Goal: Task Accomplishment & Management: Manage account settings

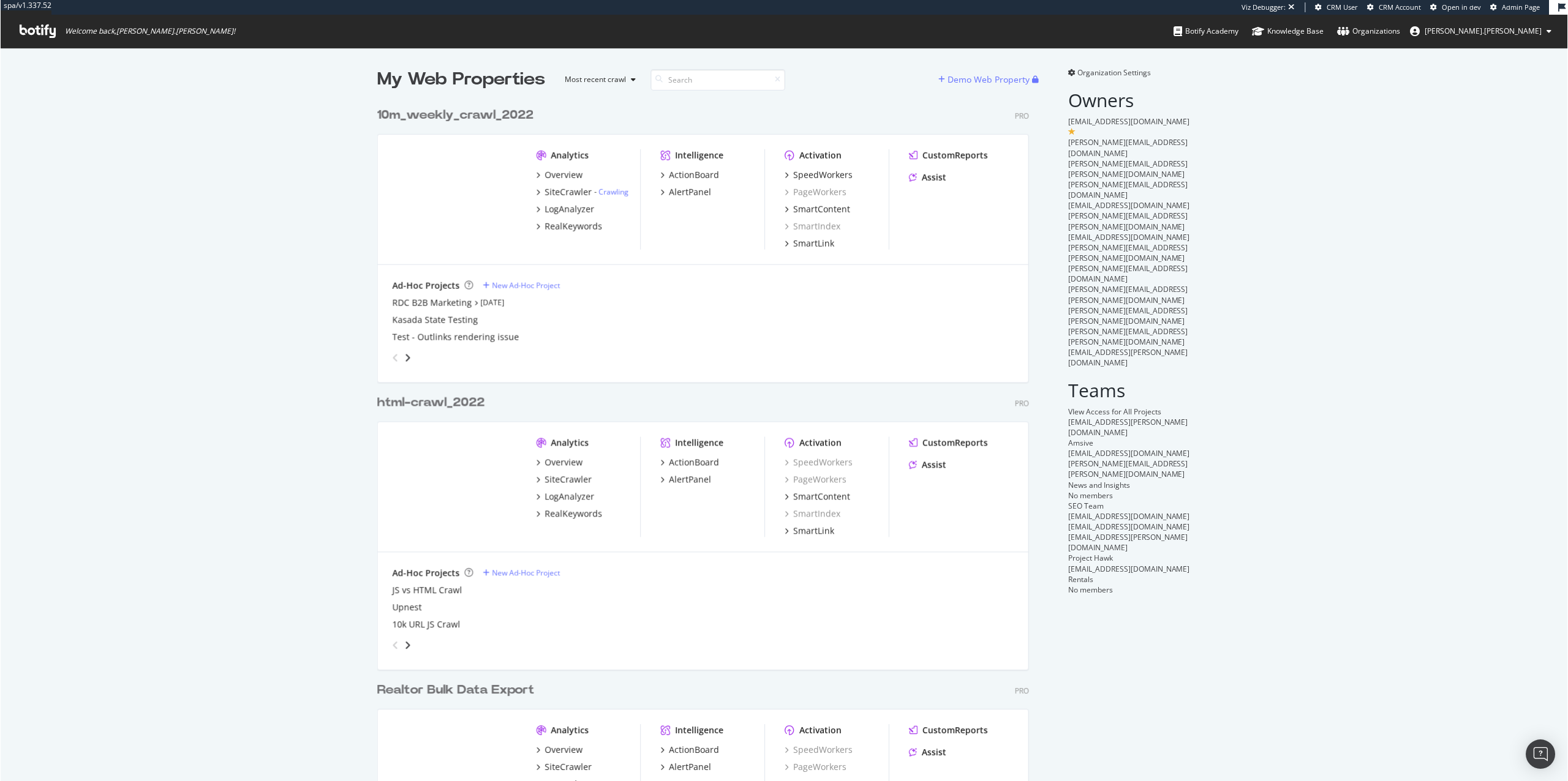
scroll to position [781, 1568]
click at [555, 190] on div "SiteCrawler" at bounding box center [568, 192] width 47 height 12
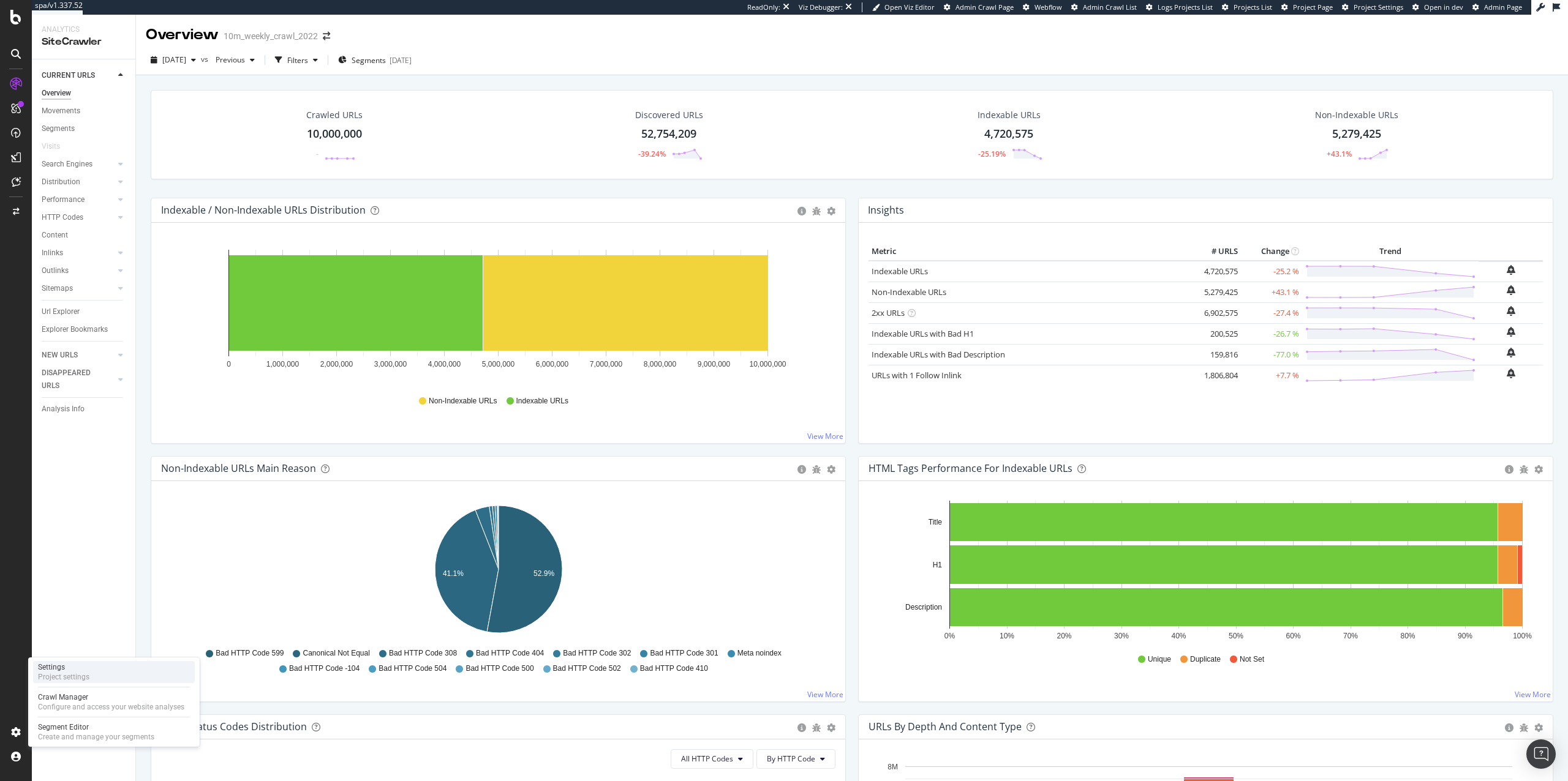
click at [55, 674] on div "Project settings" at bounding box center [64, 677] width 52 height 10
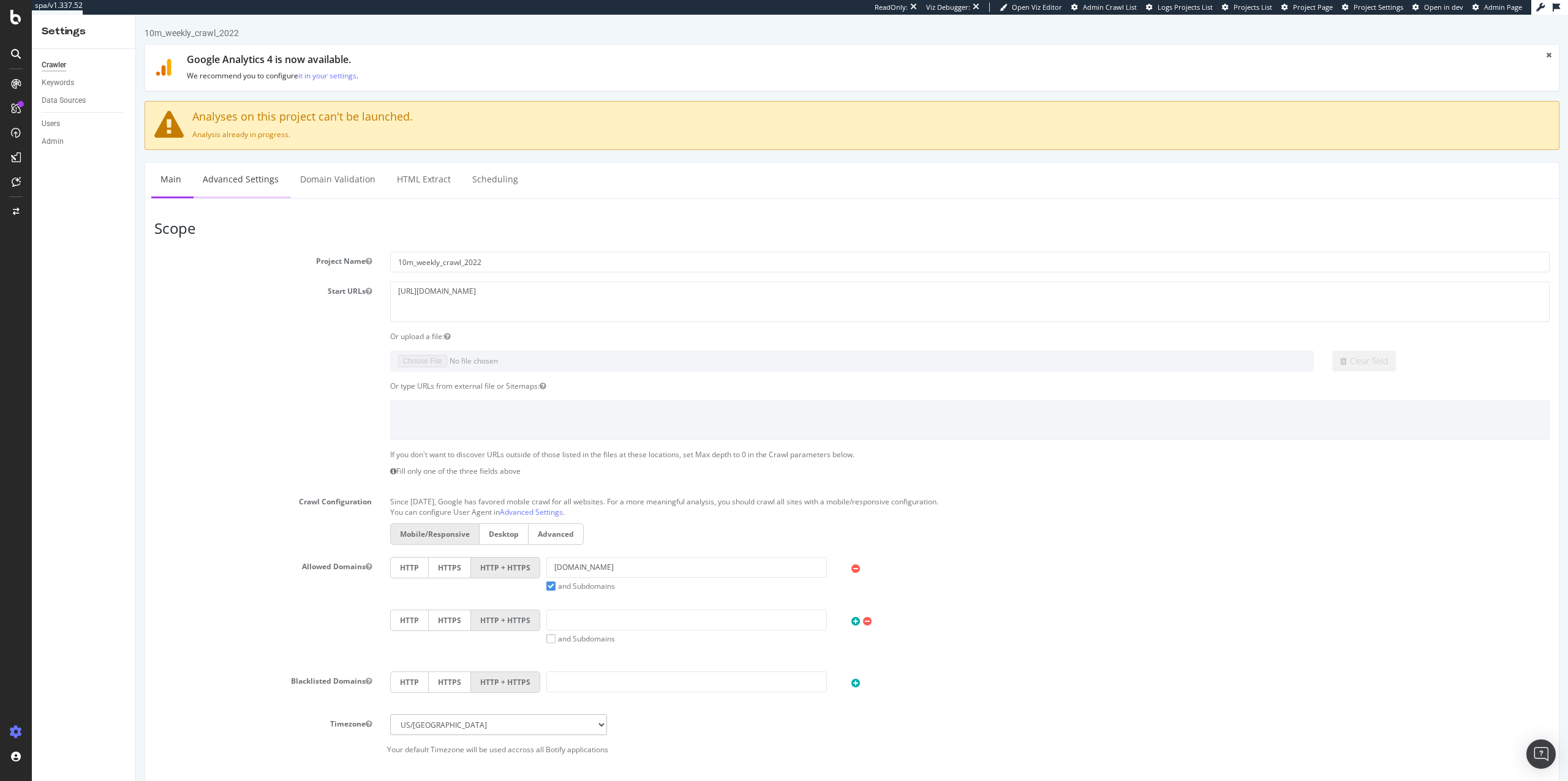
click at [210, 179] on link "Advanced Settings" at bounding box center [240, 179] width 94 height 34
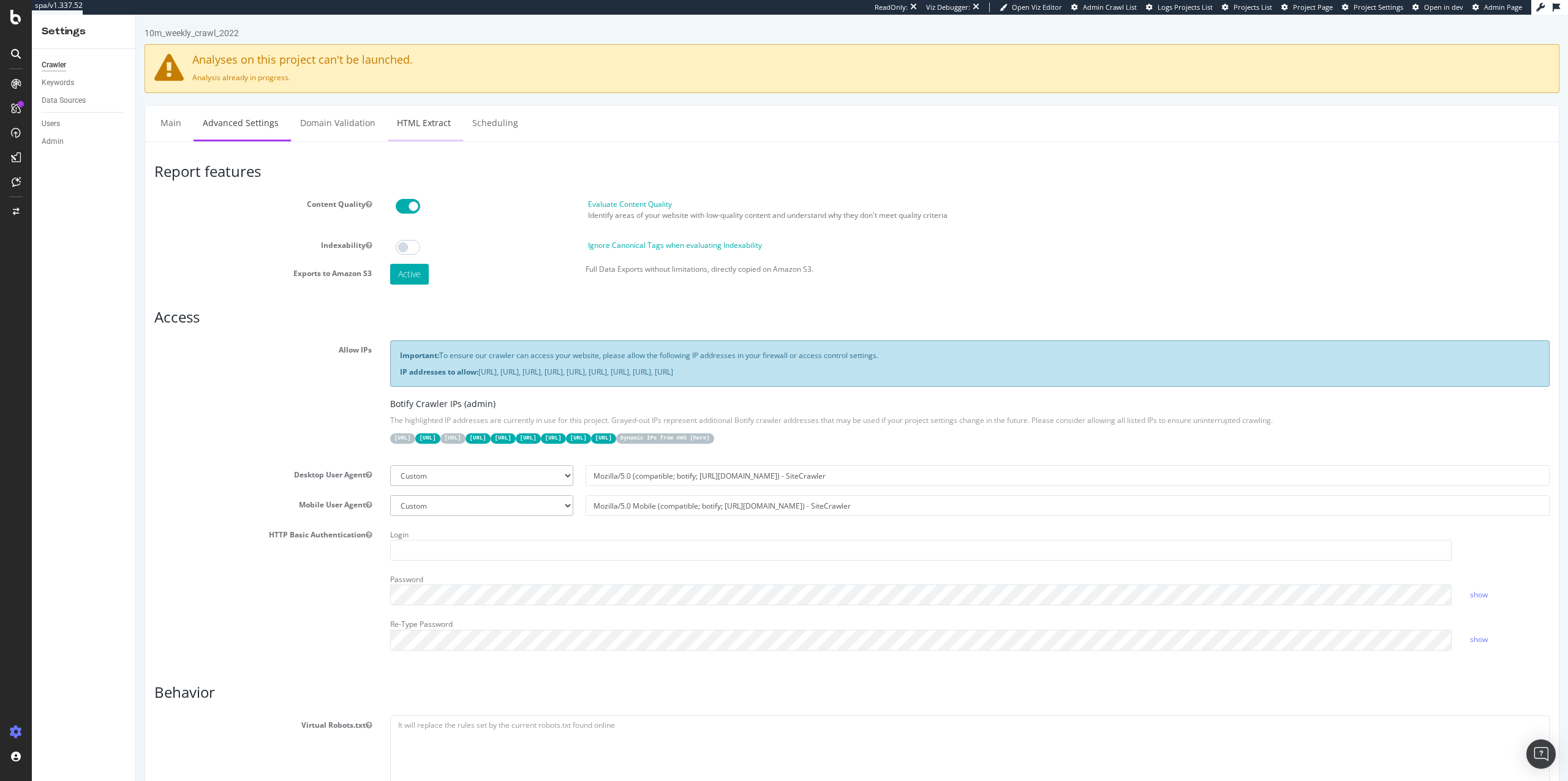
click at [419, 126] on link "HTML Extract" at bounding box center [424, 123] width 73 height 34
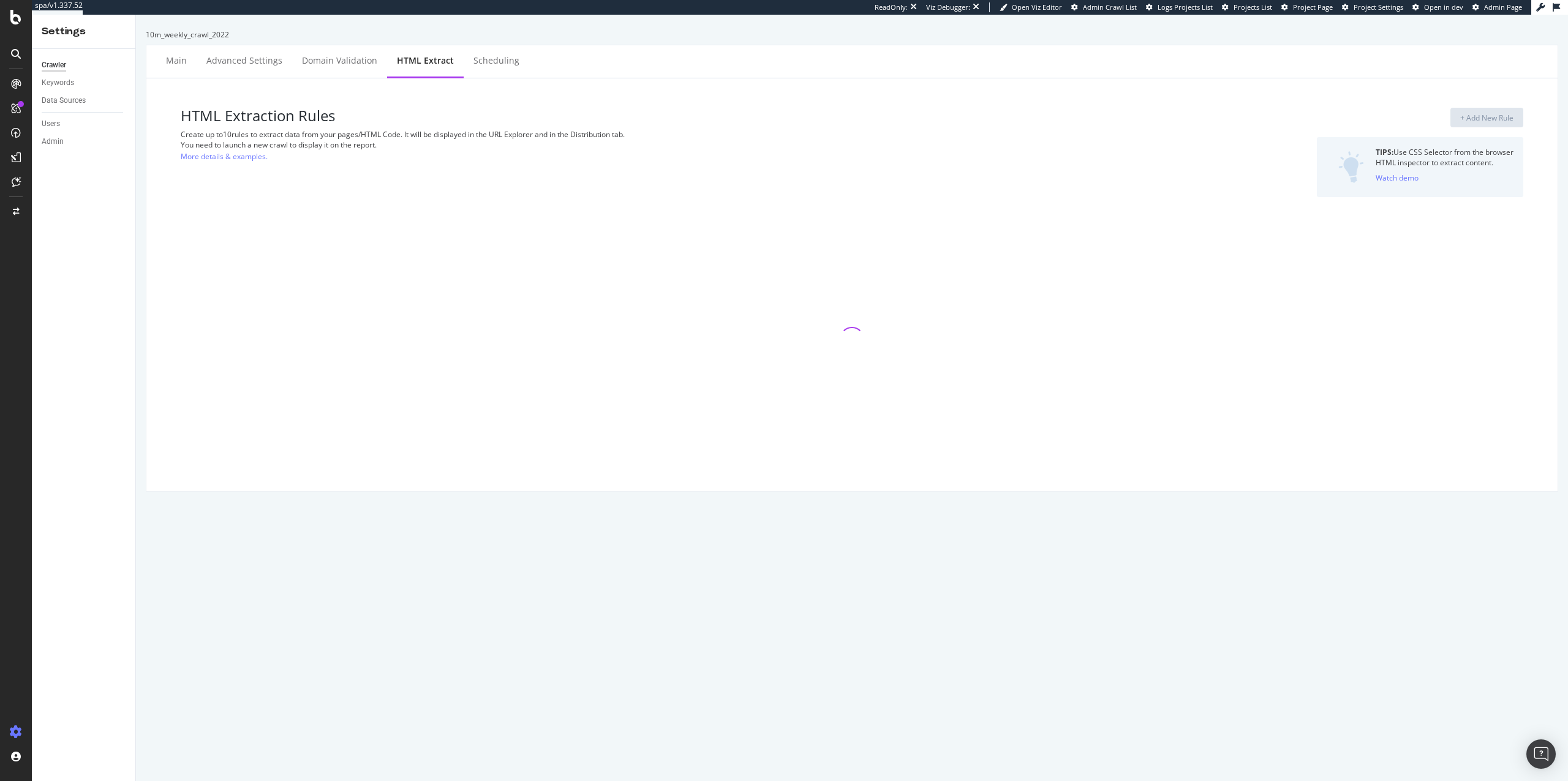
select select "exist"
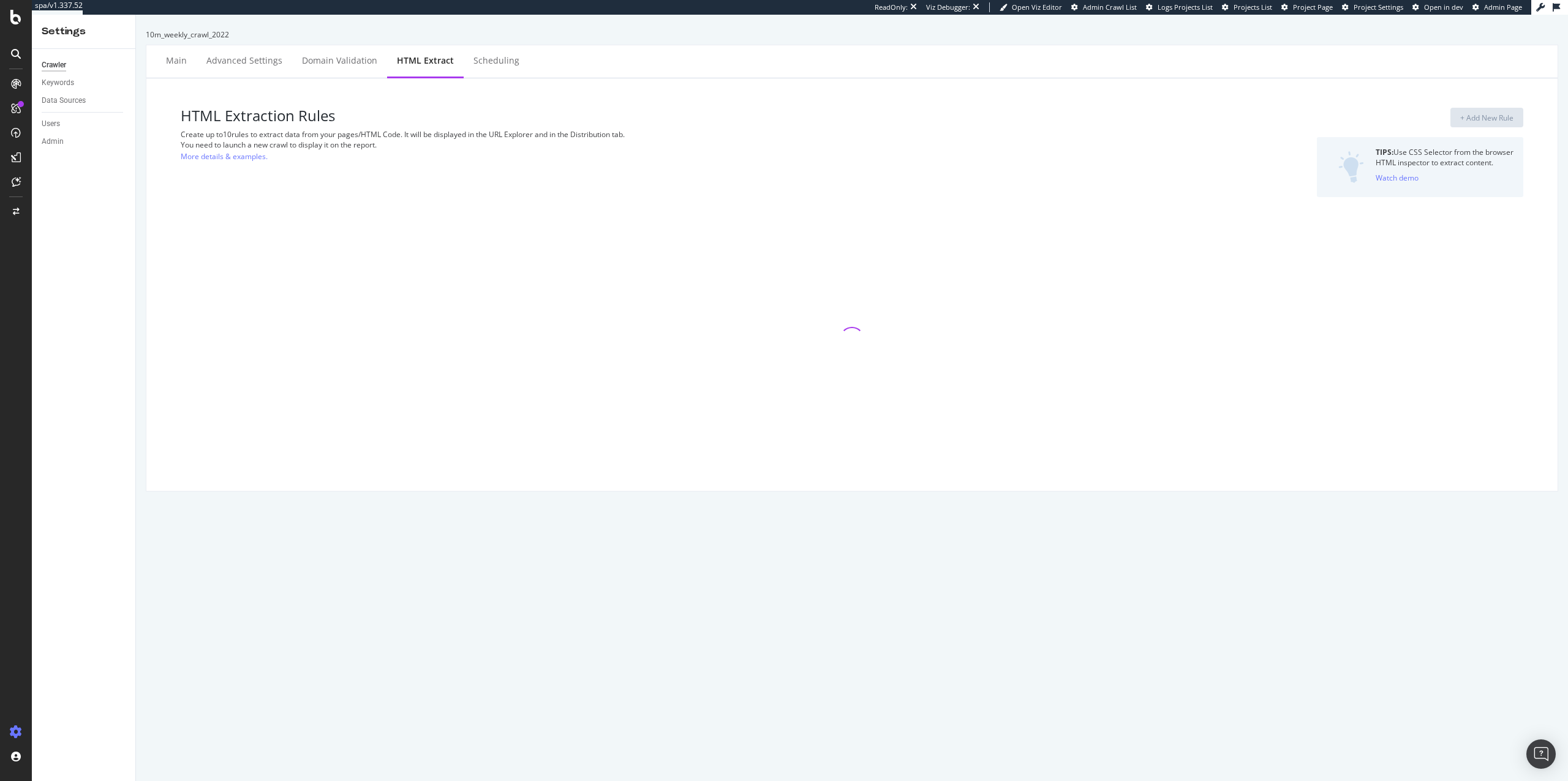
select select "exist"
select select "i"
select select "exist"
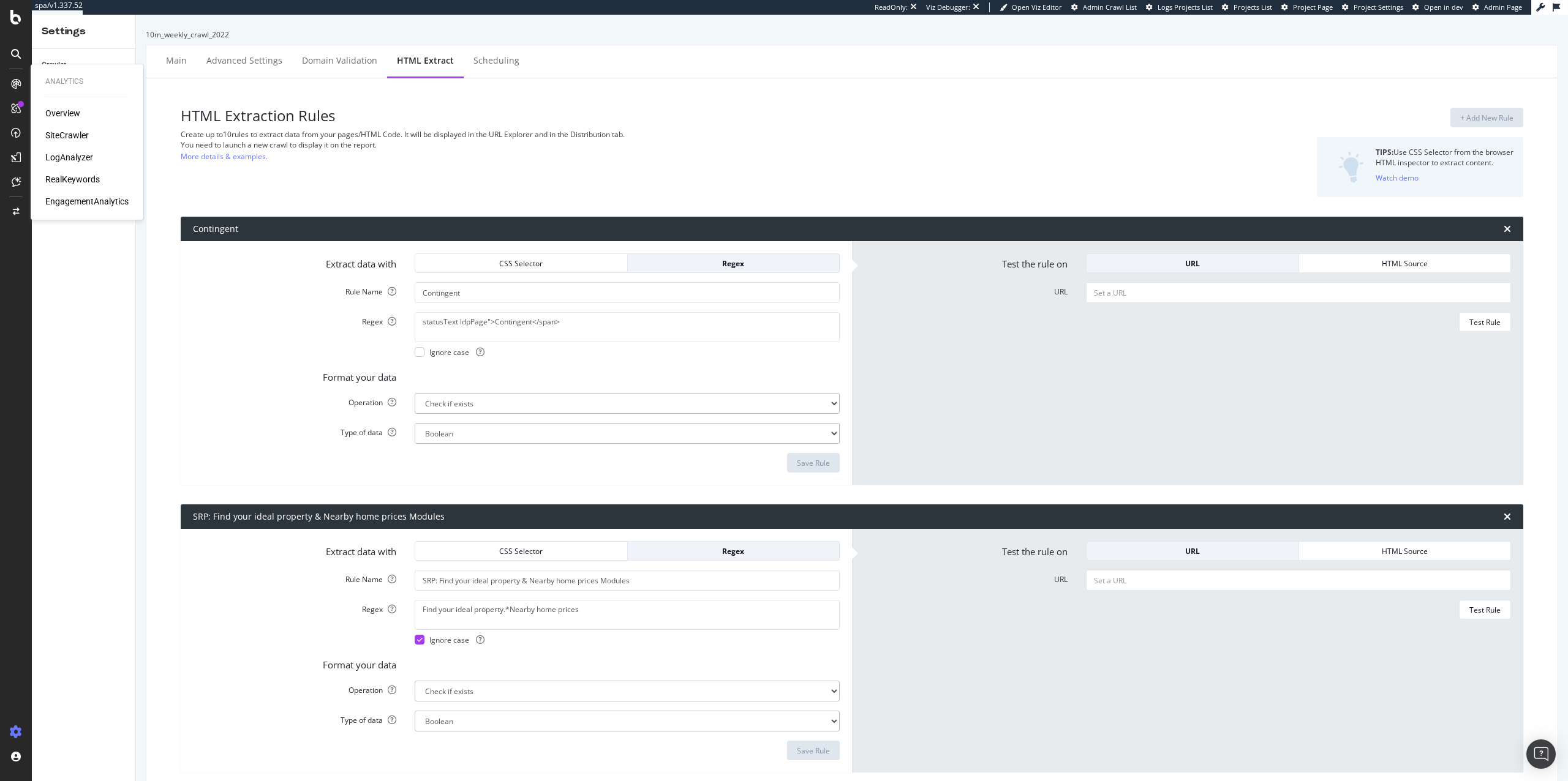
click at [66, 135] on div "SiteCrawler" at bounding box center [67, 135] width 44 height 12
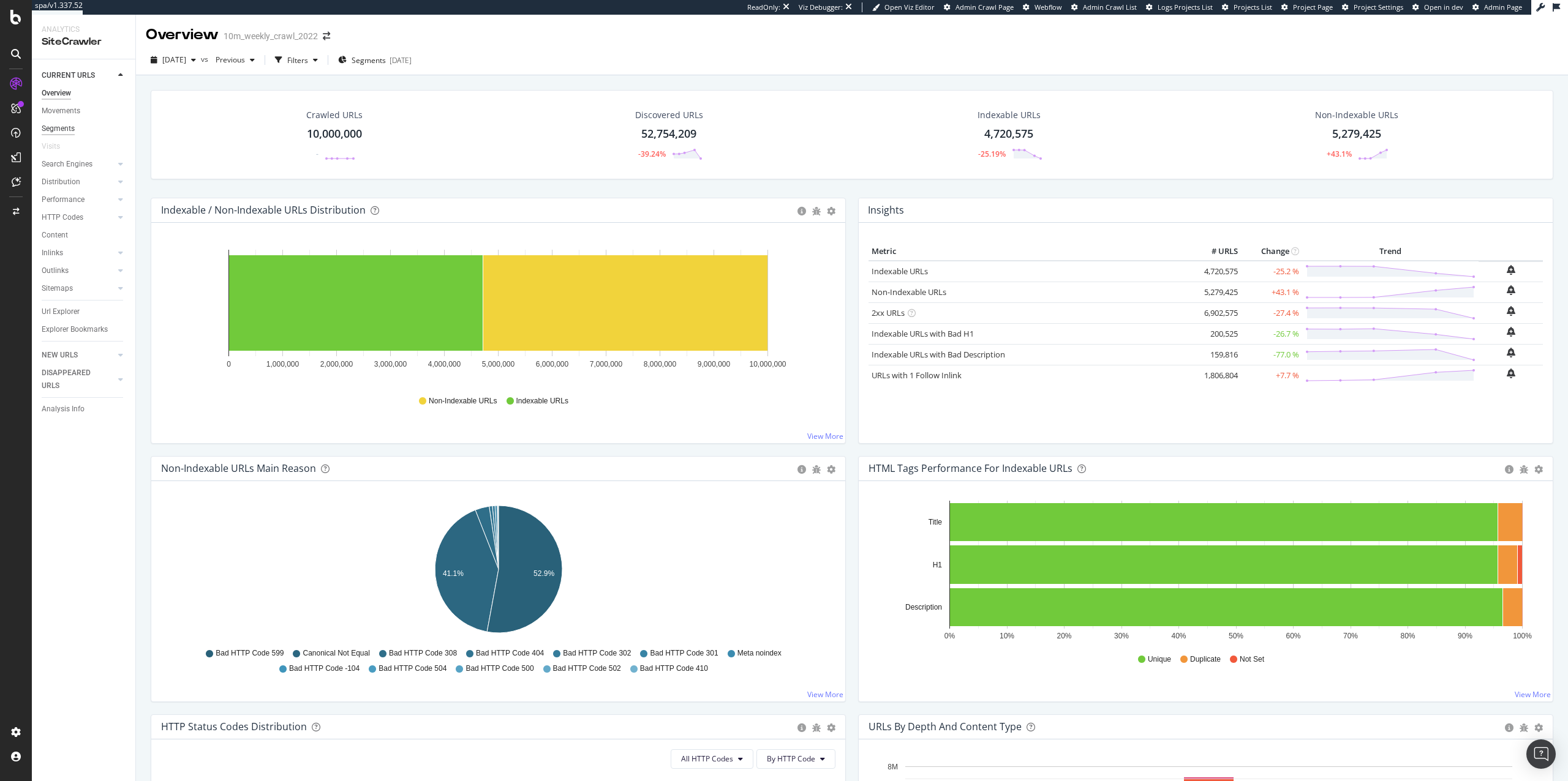
click at [62, 128] on div "Segments" at bounding box center [58, 129] width 33 height 13
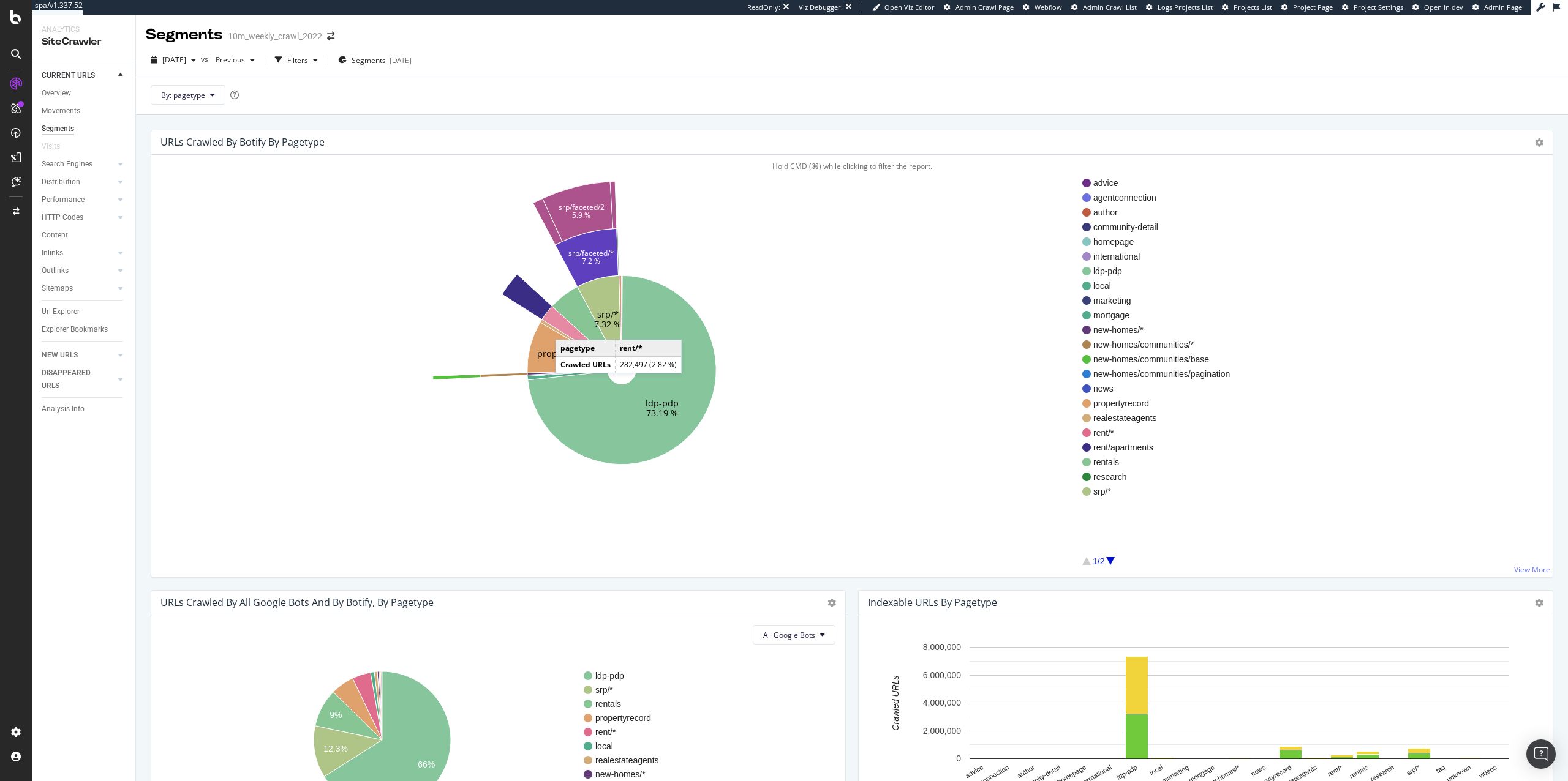
click at [567, 327] on icon at bounding box center [577, 334] width 69 height 56
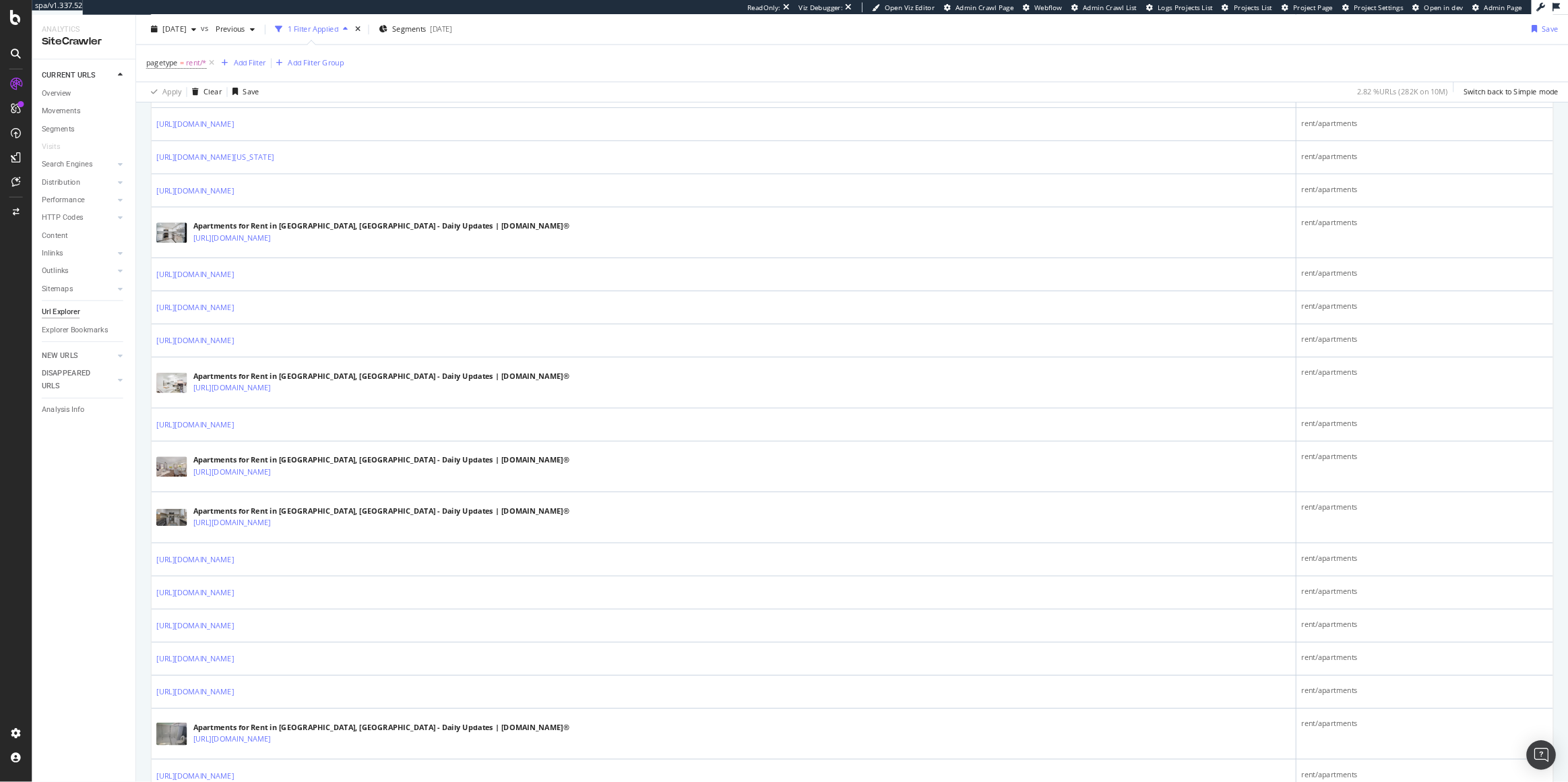
scroll to position [620, 0]
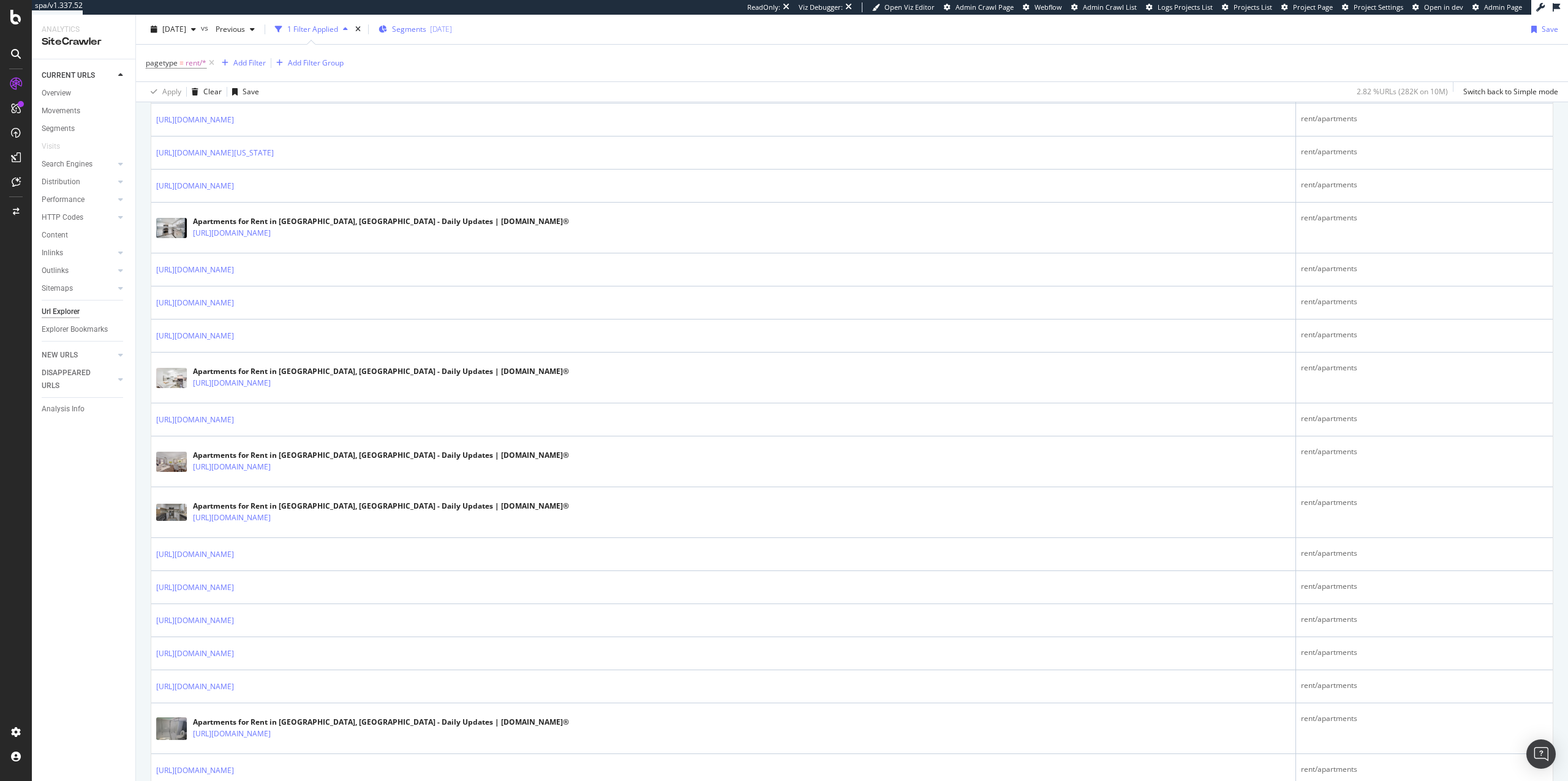
click at [445, 35] on div "Segments 2025-09-24" at bounding box center [415, 29] width 73 height 19
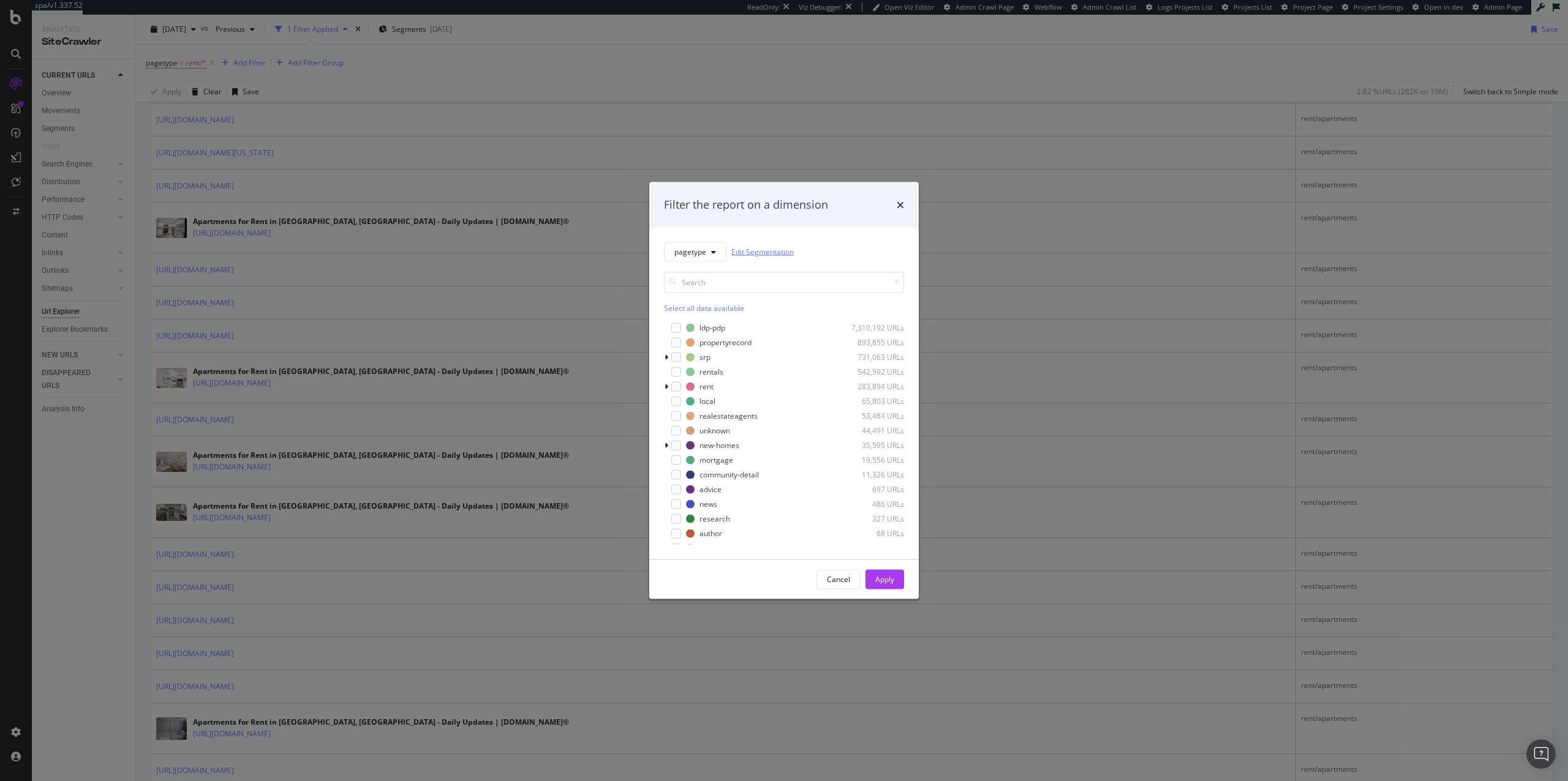
click at [763, 251] on link "Edit Segmentation" at bounding box center [762, 252] width 62 height 13
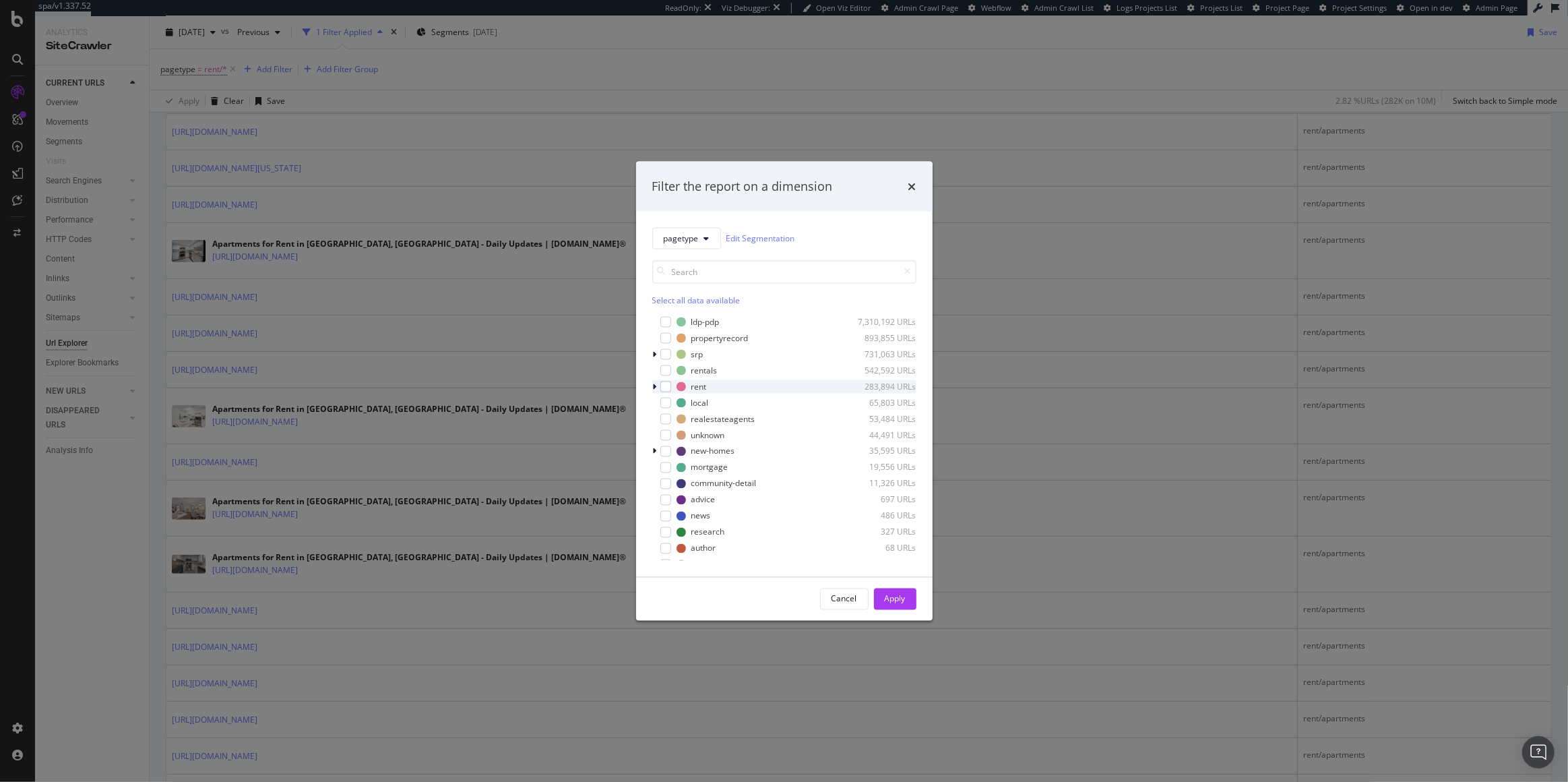
click at [658, 386] on div "modal" at bounding box center [656, 386] width 8 height 13
click at [912, 188] on icon "times" at bounding box center [912, 186] width 8 height 11
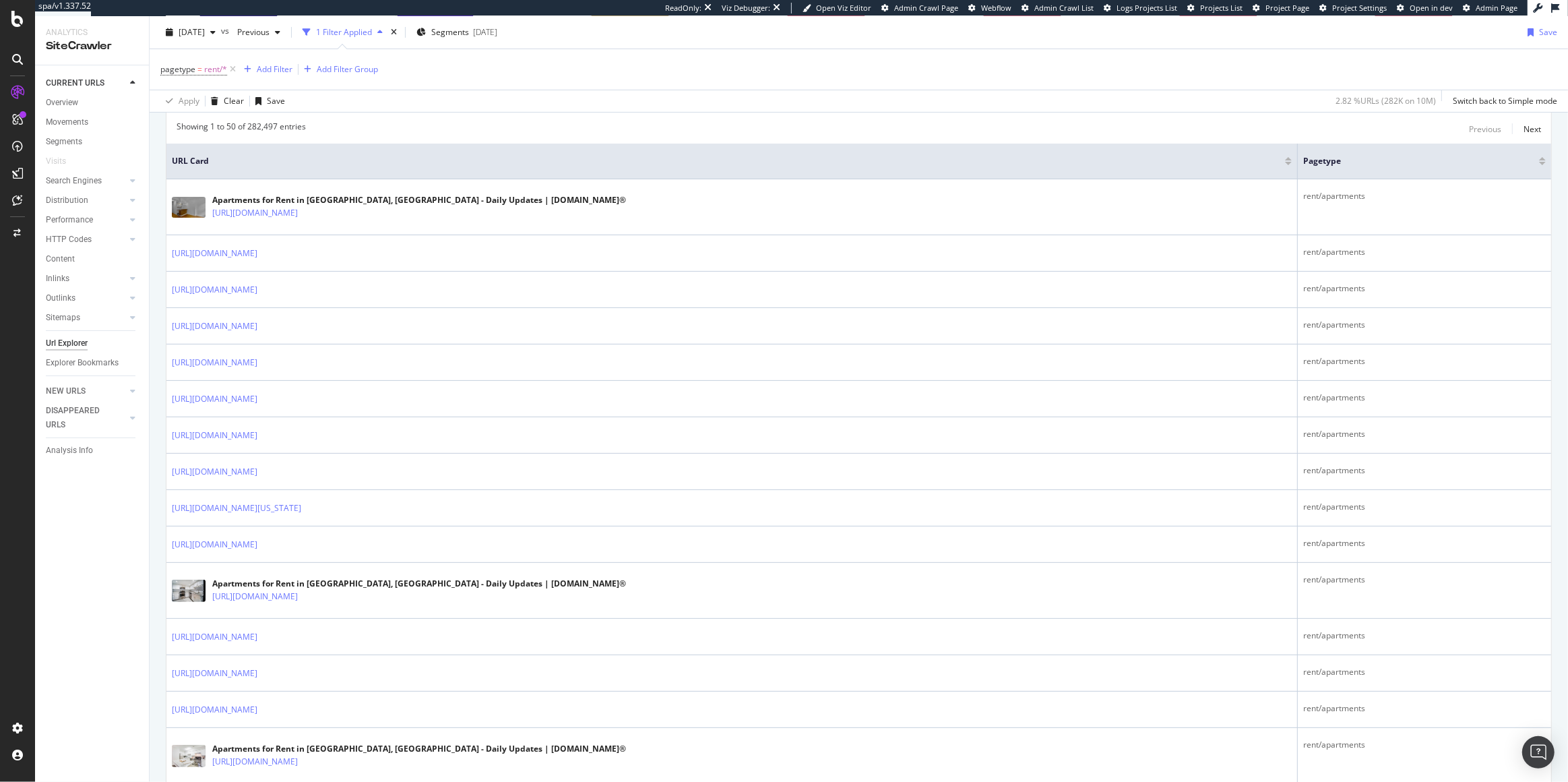
scroll to position [0, 0]
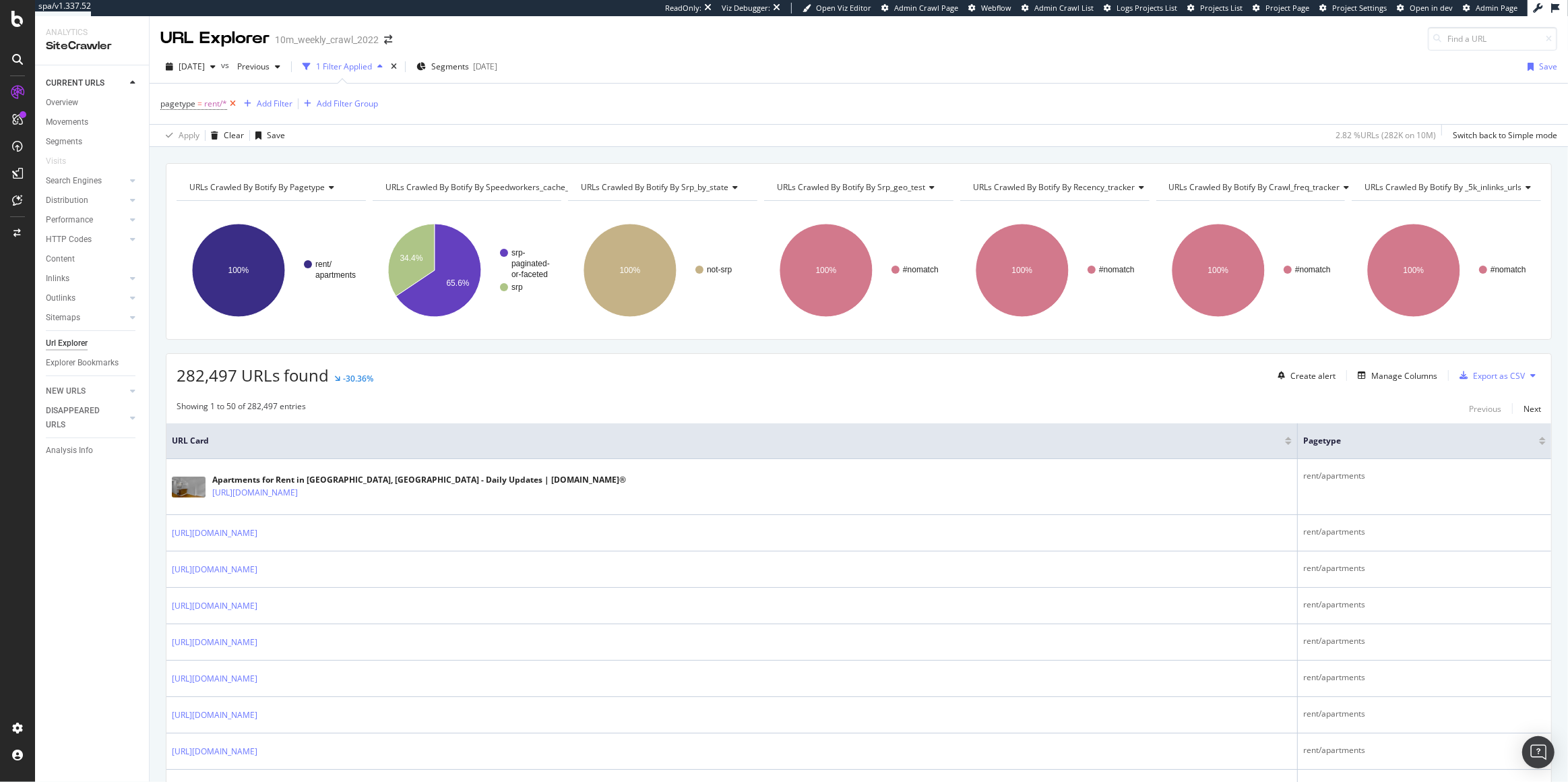
click at [231, 106] on icon at bounding box center [232, 104] width 11 height 13
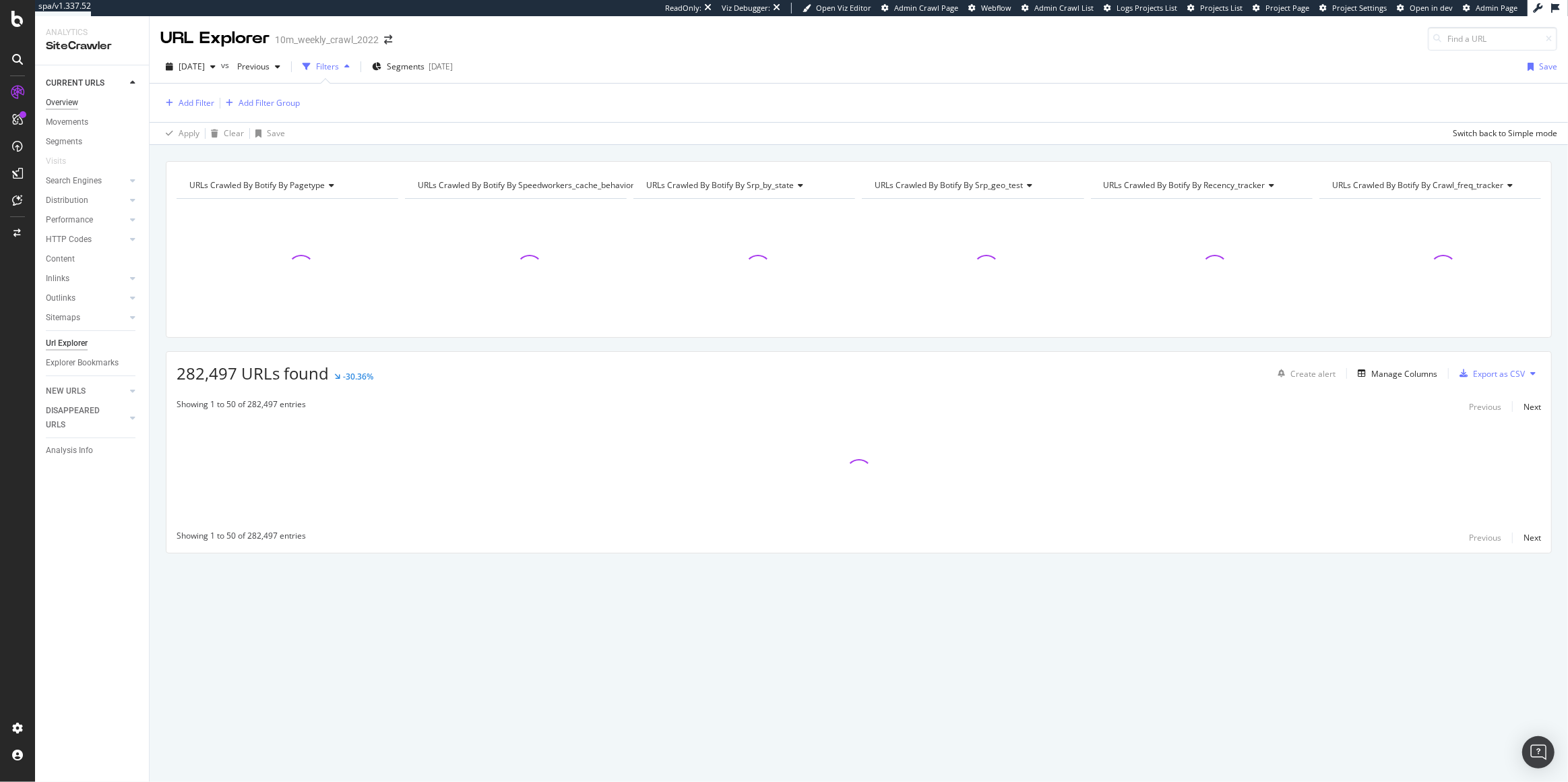
click at [72, 101] on div "Overview" at bounding box center [62, 103] width 32 height 14
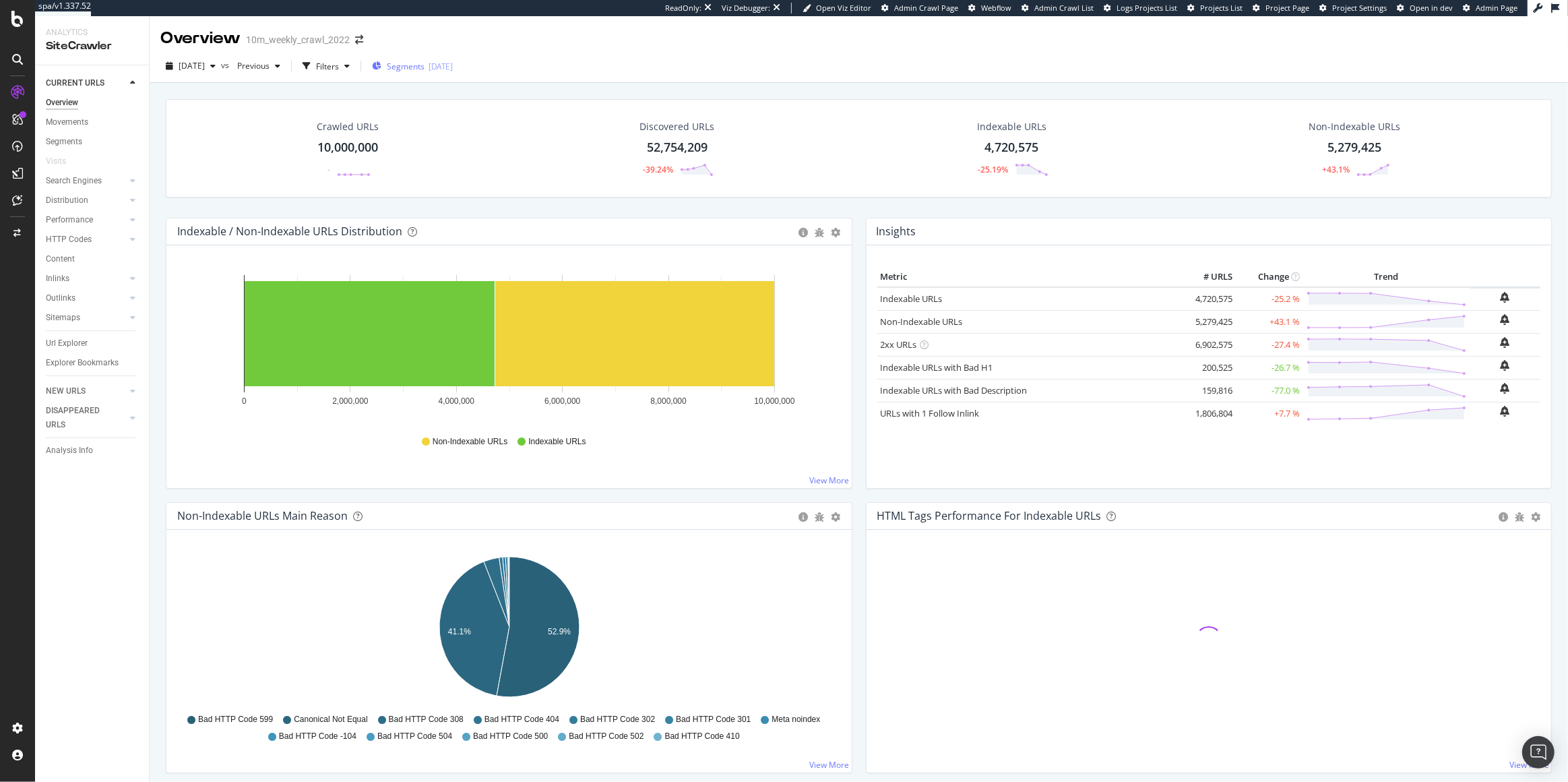
click at [424, 67] on span "Segments" at bounding box center [405, 66] width 38 height 11
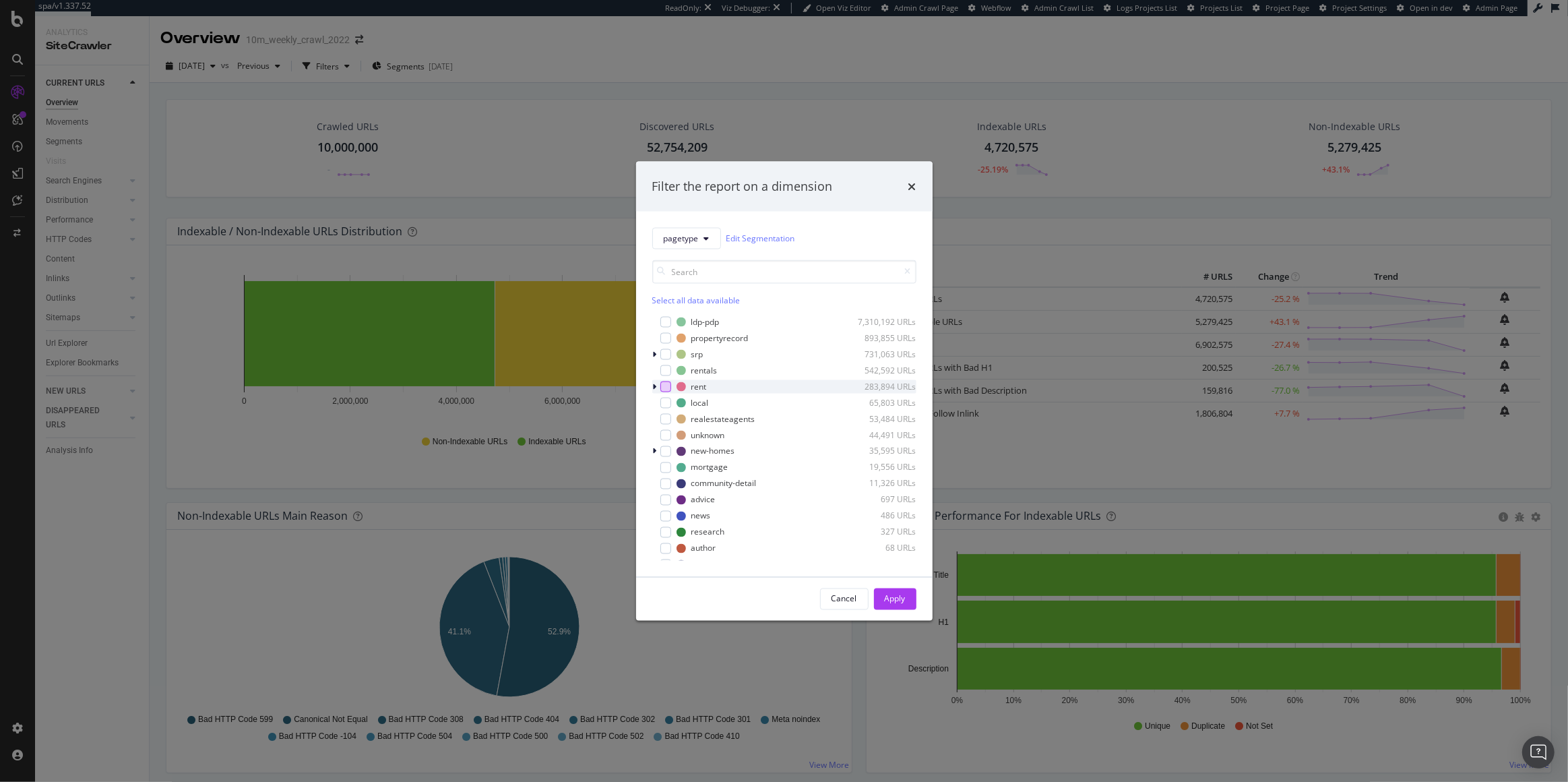
click at [665, 386] on div "modal" at bounding box center [666, 387] width 11 height 11
click at [894, 594] on div "Apply" at bounding box center [895, 599] width 21 height 11
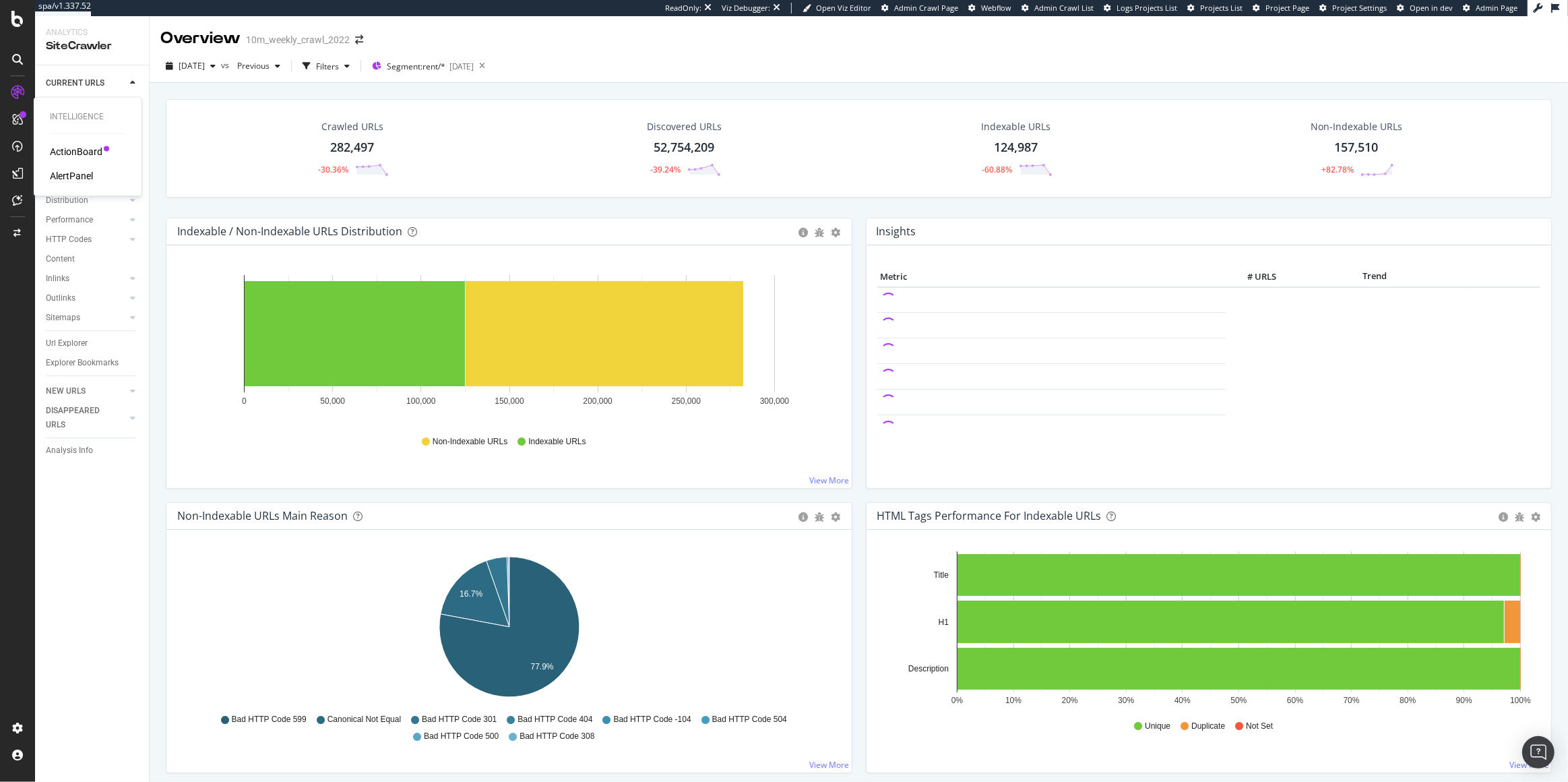
click at [74, 176] on div "AlertPanel" at bounding box center [71, 176] width 43 height 13
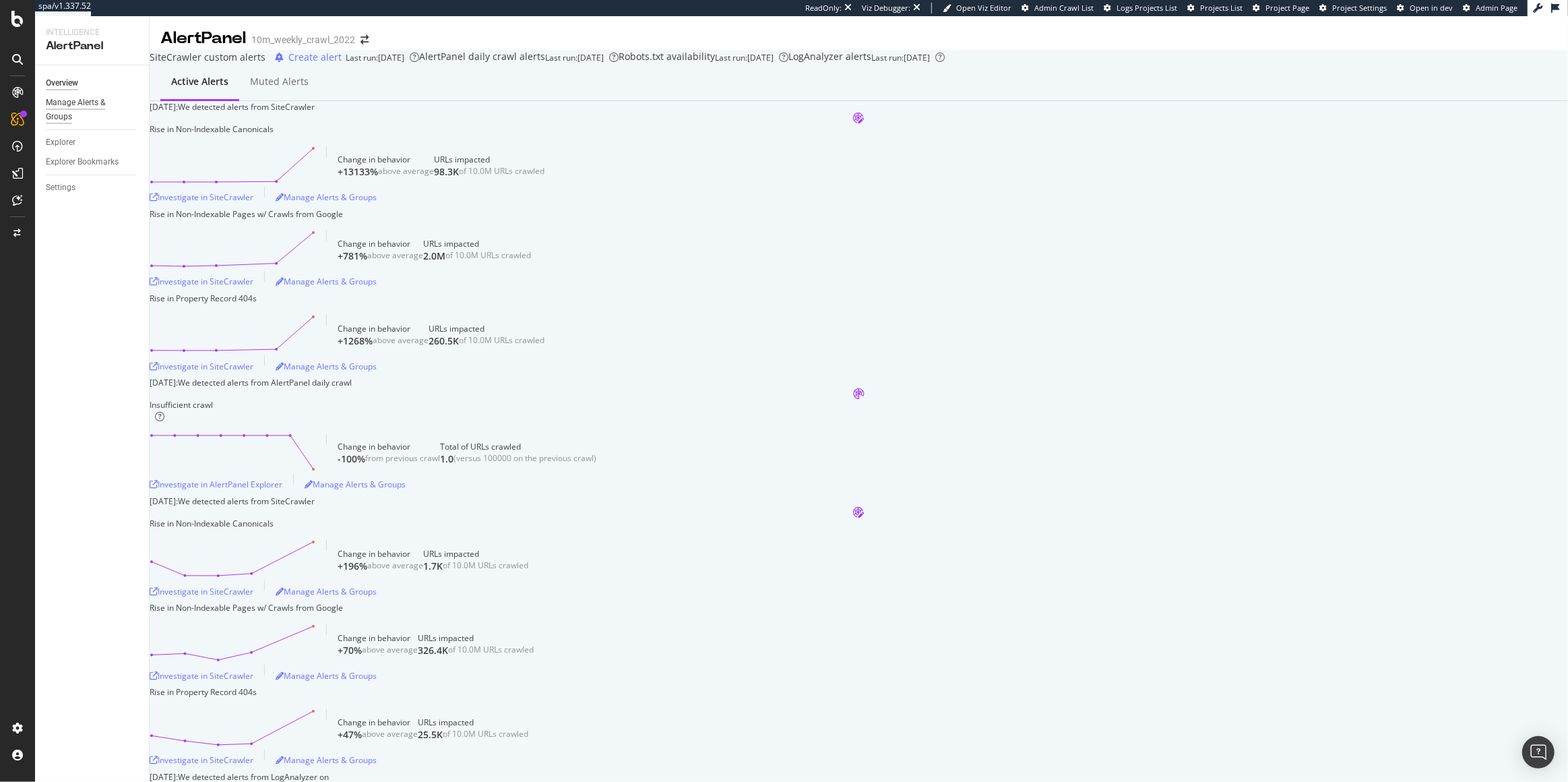
click at [87, 111] on div "Manage Alerts & Groups" at bounding box center [86, 110] width 81 height 28
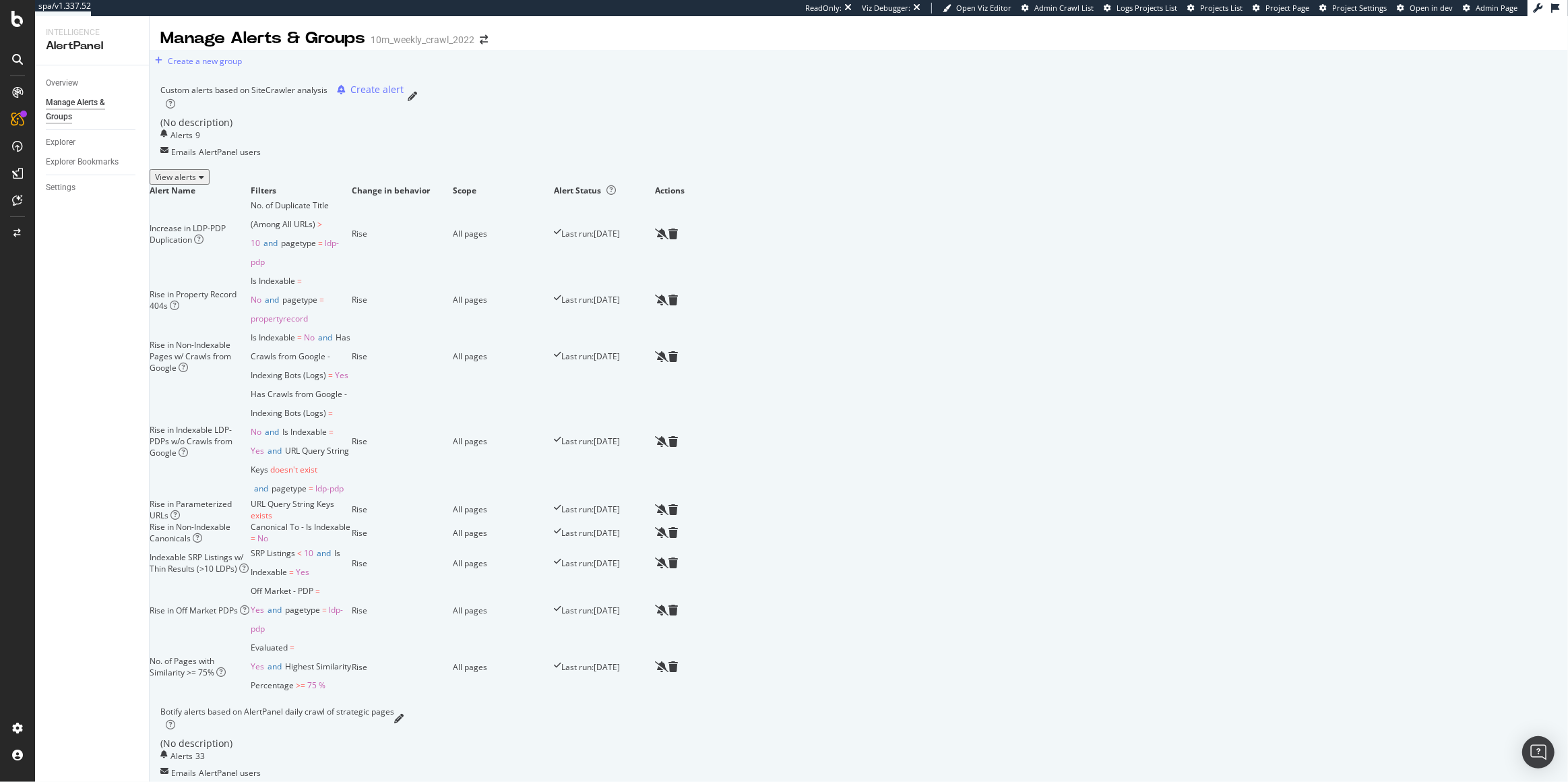
click at [204, 791] on div "View alerts" at bounding box center [179, 797] width 49 height 11
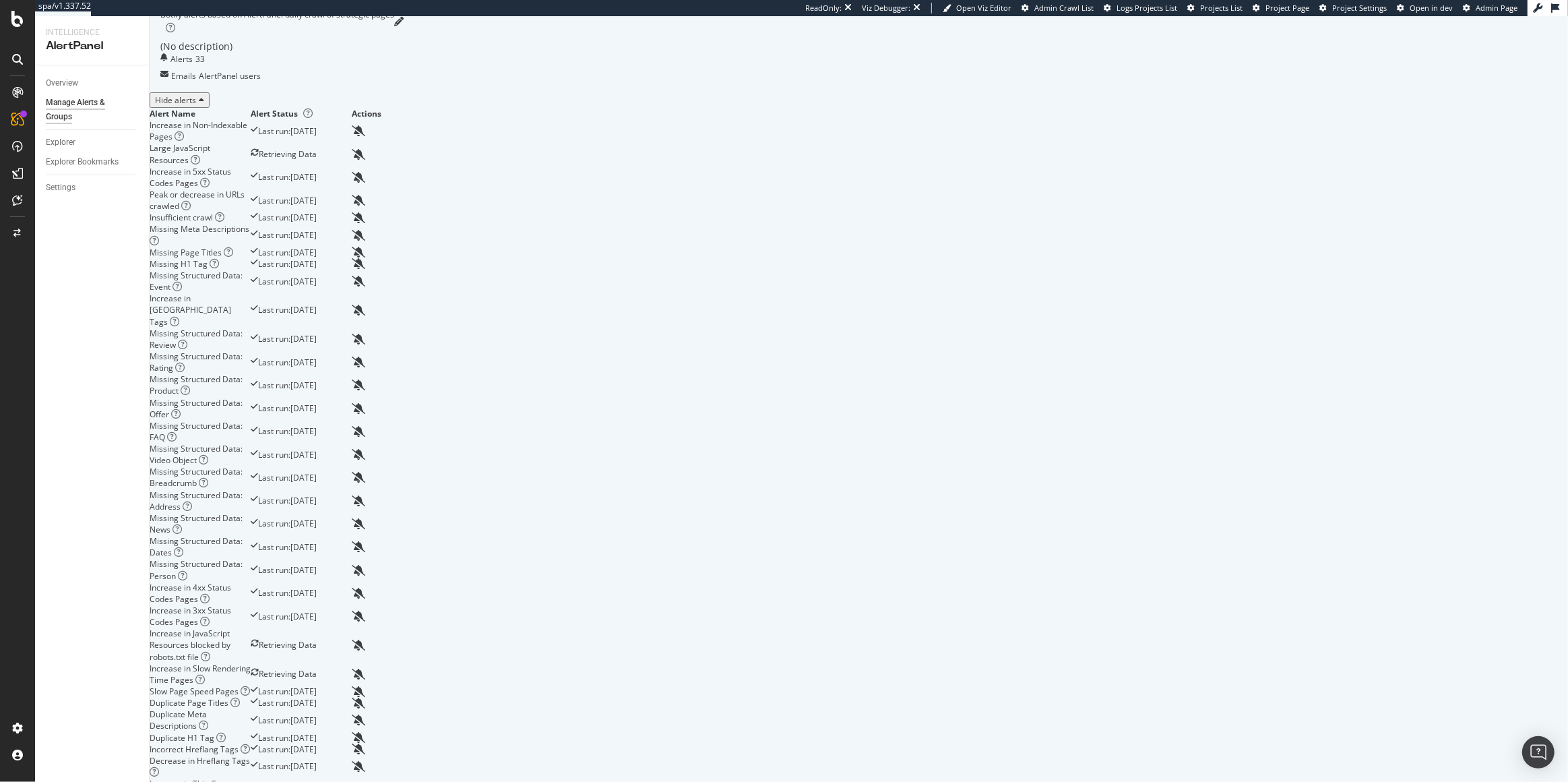
scroll to position [714, 0]
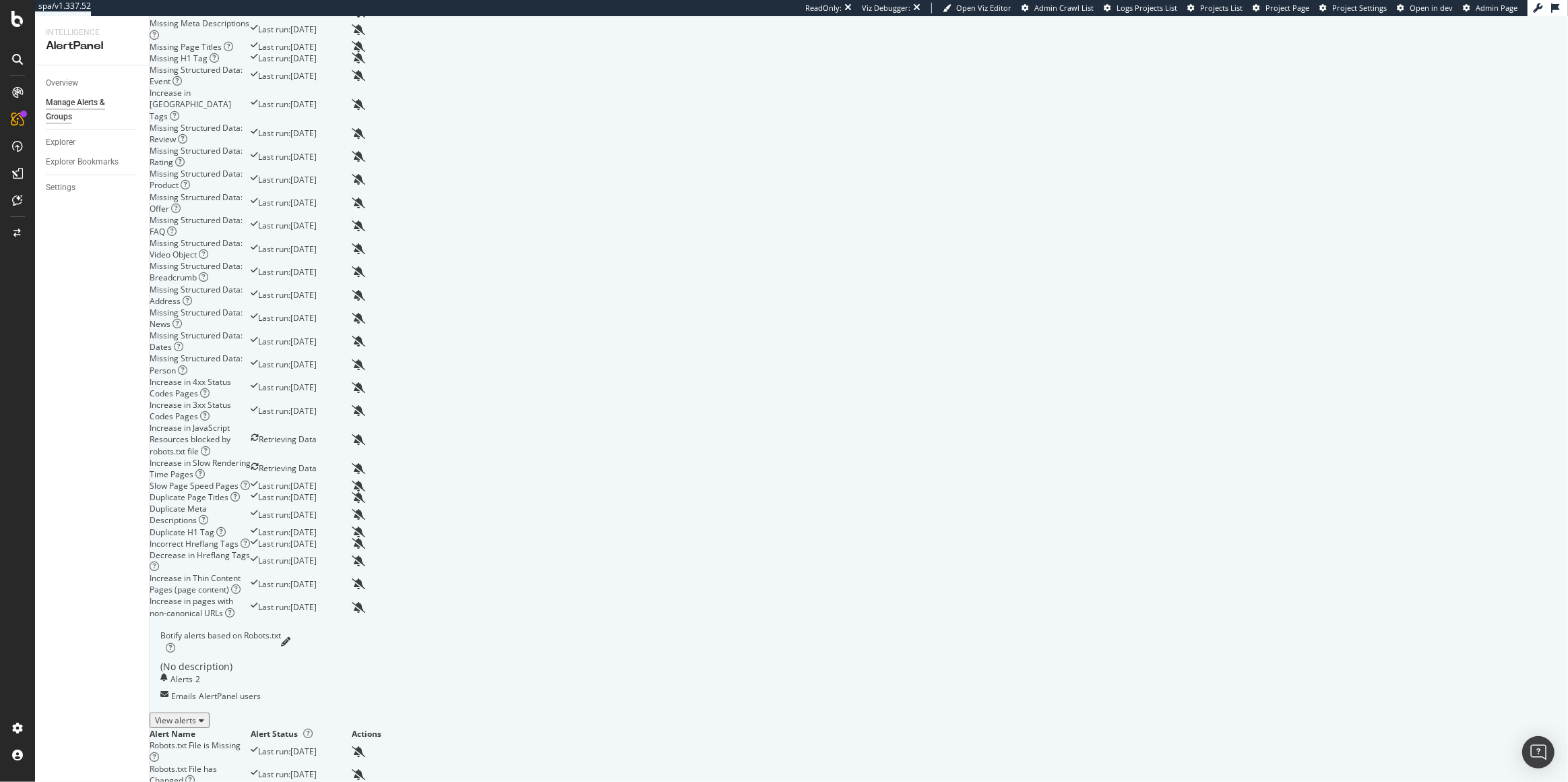
drag, startPoint x: 289, startPoint y: 704, endPoint x: 258, endPoint y: 703, distance: 31.0
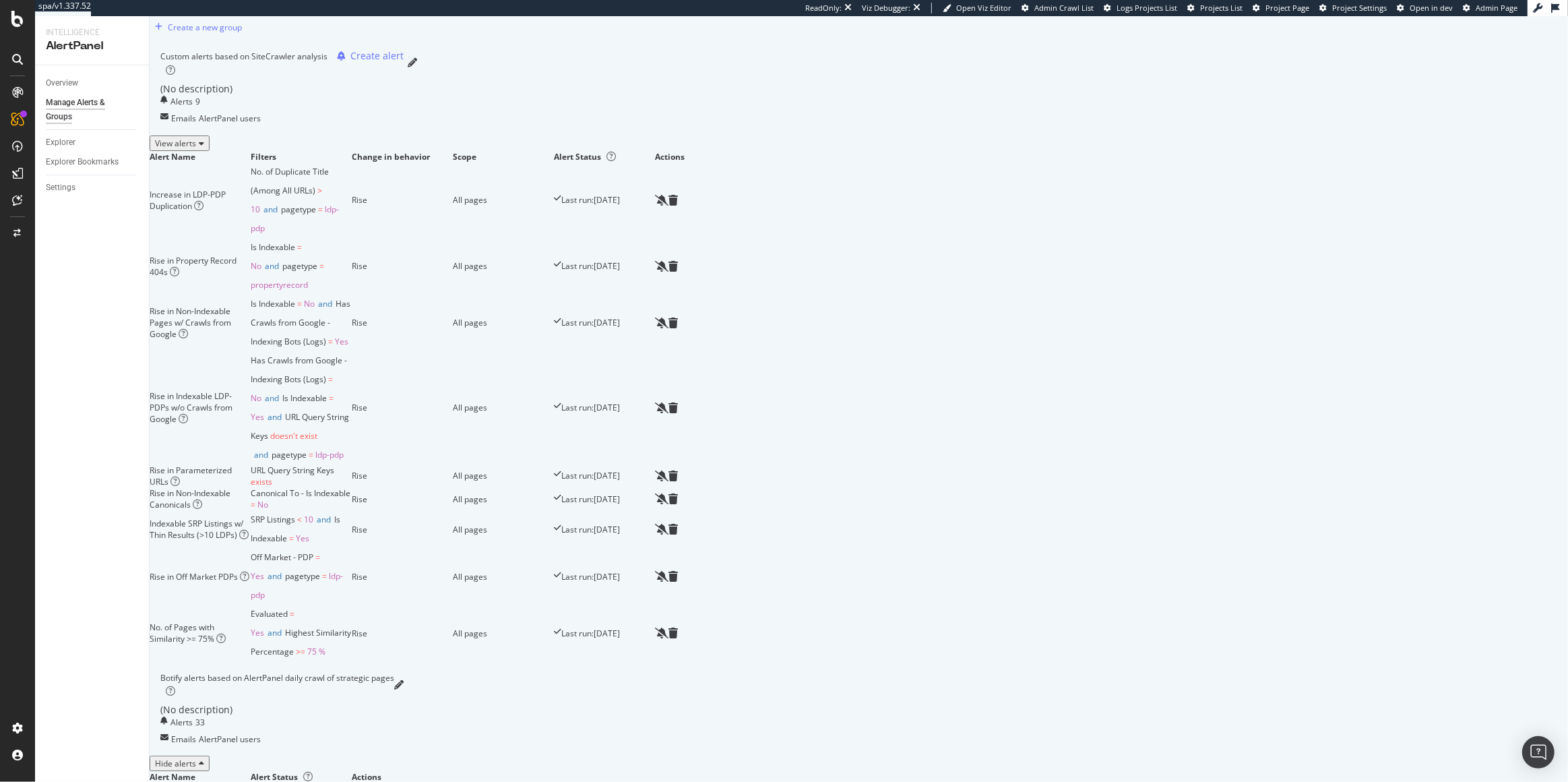
scroll to position [0, 0]
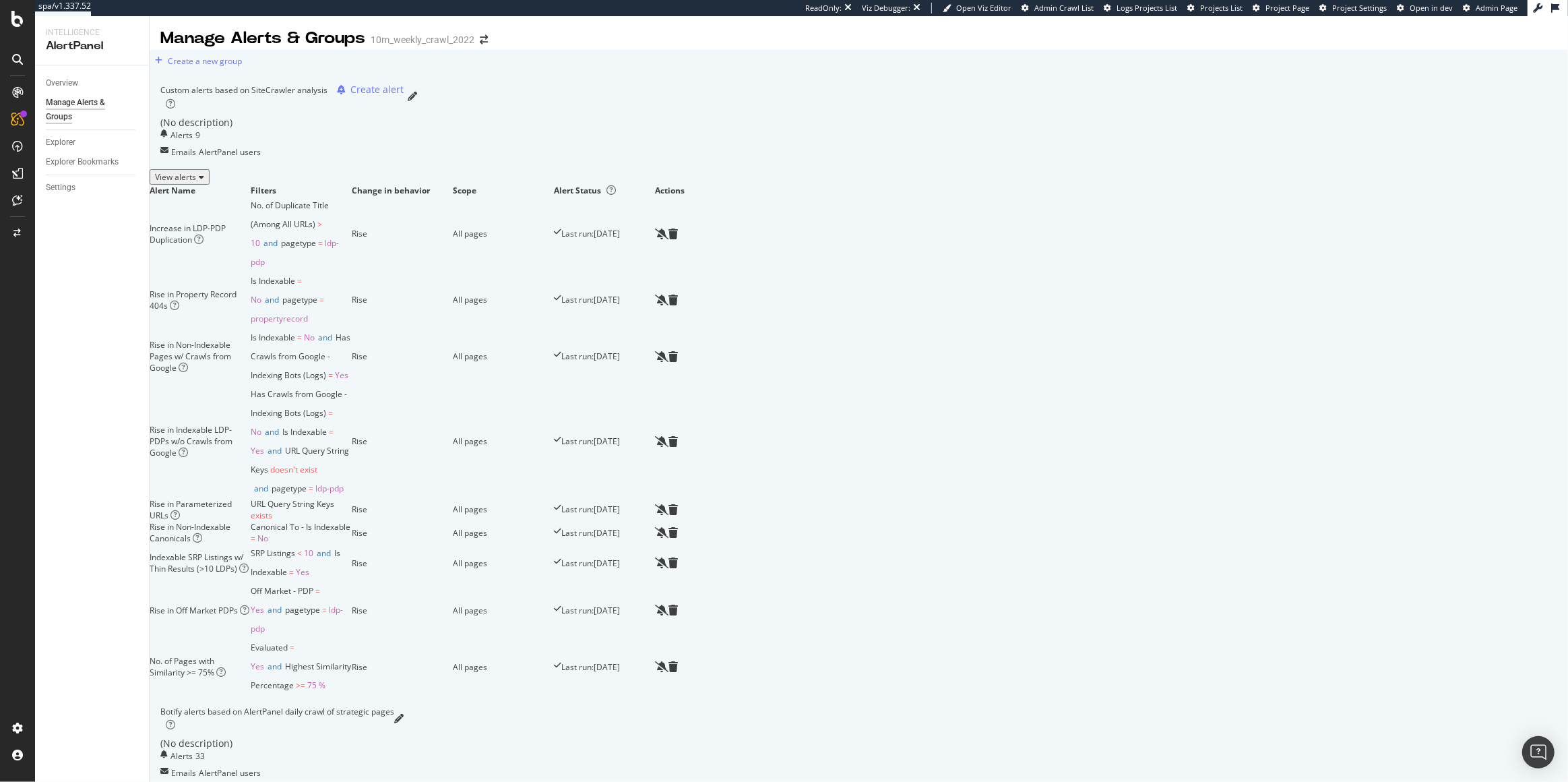
click at [204, 183] on div "View alerts" at bounding box center [179, 177] width 49 height 11
click at [97, 199] on div "RealKeywords" at bounding box center [80, 197] width 60 height 13
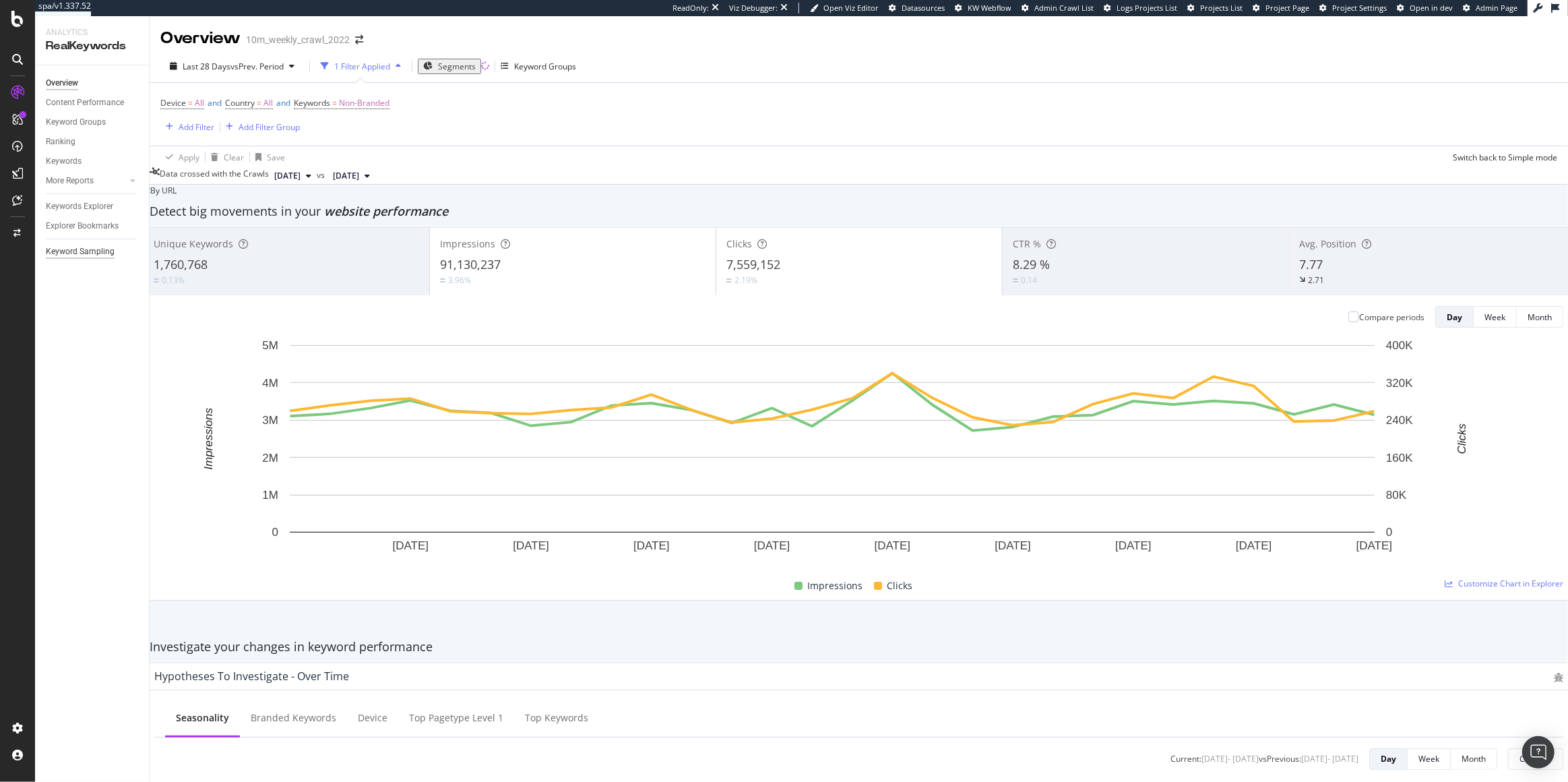
click at [83, 258] on div "Keyword Sampling" at bounding box center [80, 251] width 69 height 14
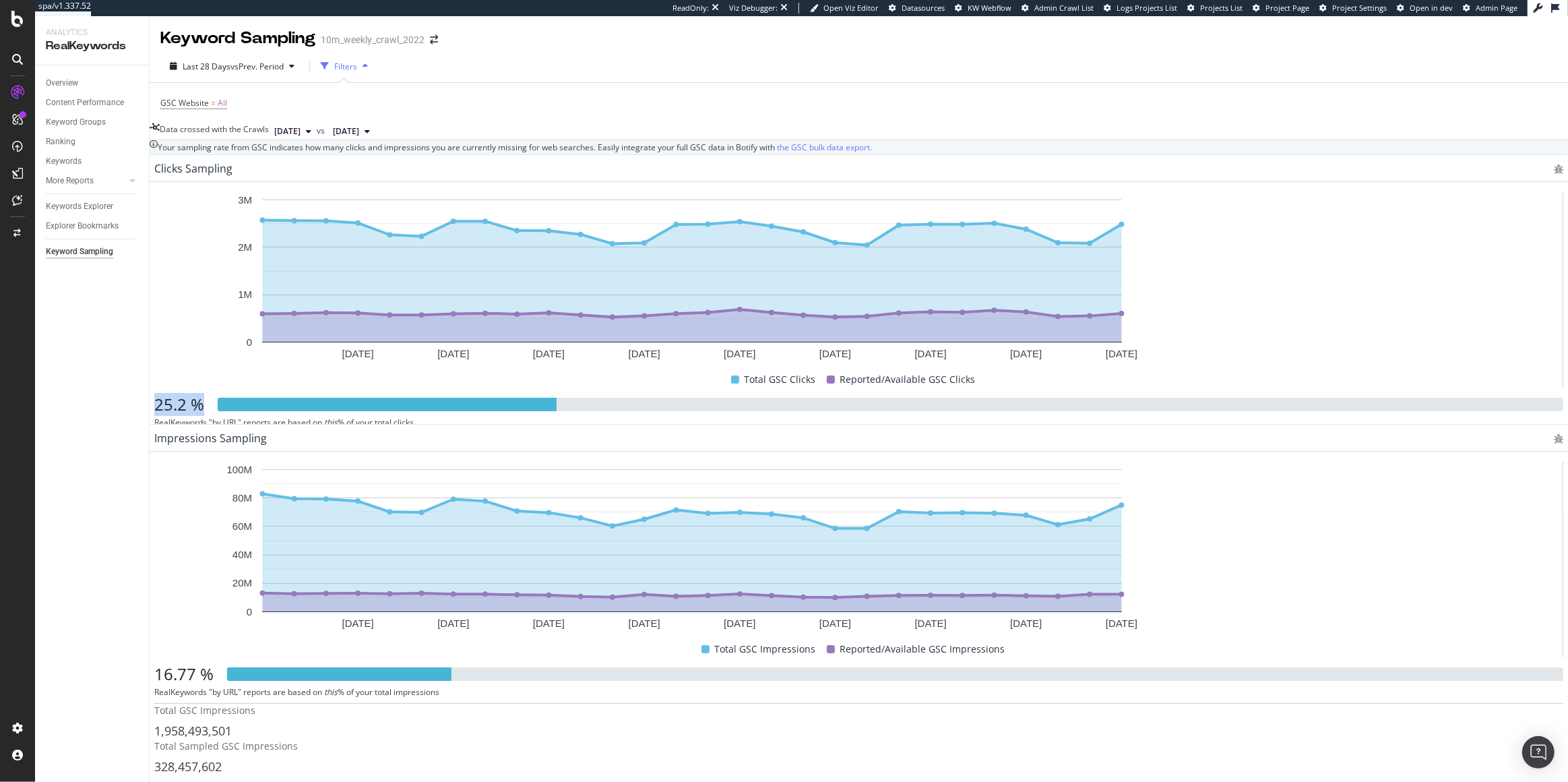
drag, startPoint x: 1267, startPoint y: 240, endPoint x: 1310, endPoint y: 245, distance: 43.3
click at [204, 393] on div "25.2 %" at bounding box center [179, 404] width 50 height 23
click at [1266, 244] on div "5 Sep. 2025 8 Sep. 2025 11 Sep. 2025 14 Sep. 2025 17 Sep. 2025 20 Sep. 2025 23 …" at bounding box center [858, 349] width 1409 height 313
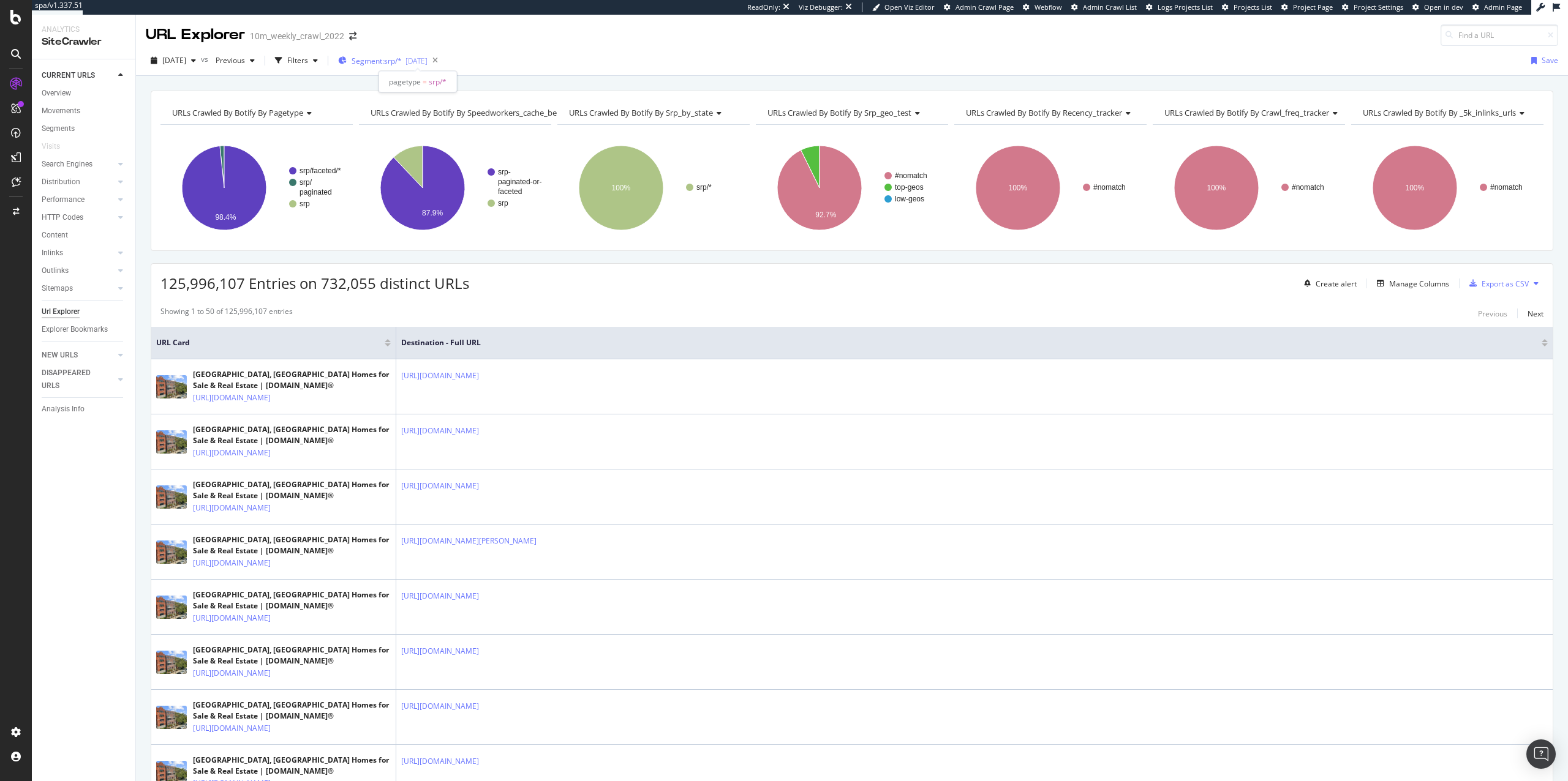
click at [427, 62] on div "2025-09-24" at bounding box center [416, 61] width 22 height 10
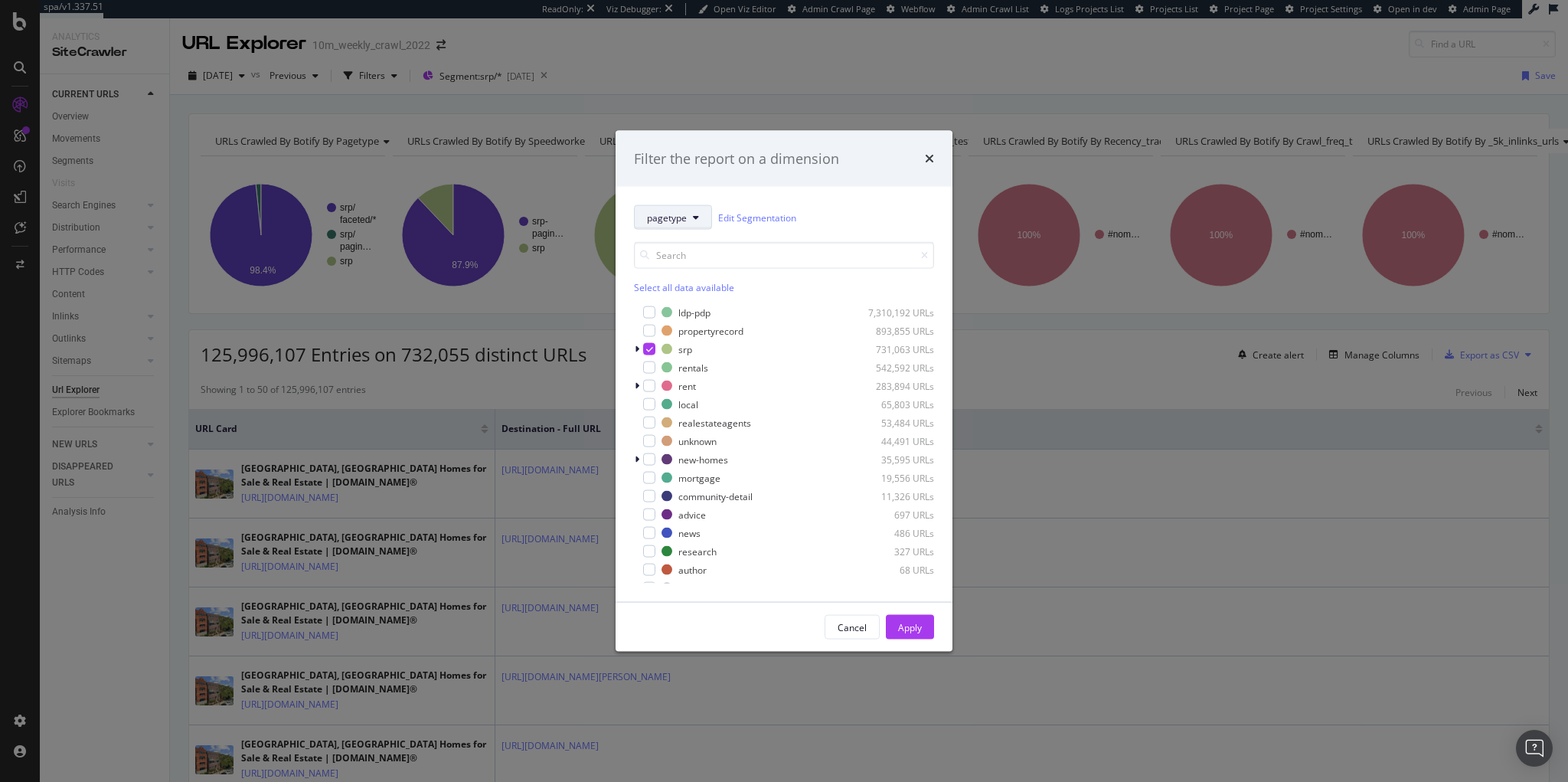
click at [692, 219] on button "pagetype" at bounding box center [673, 216] width 78 height 24
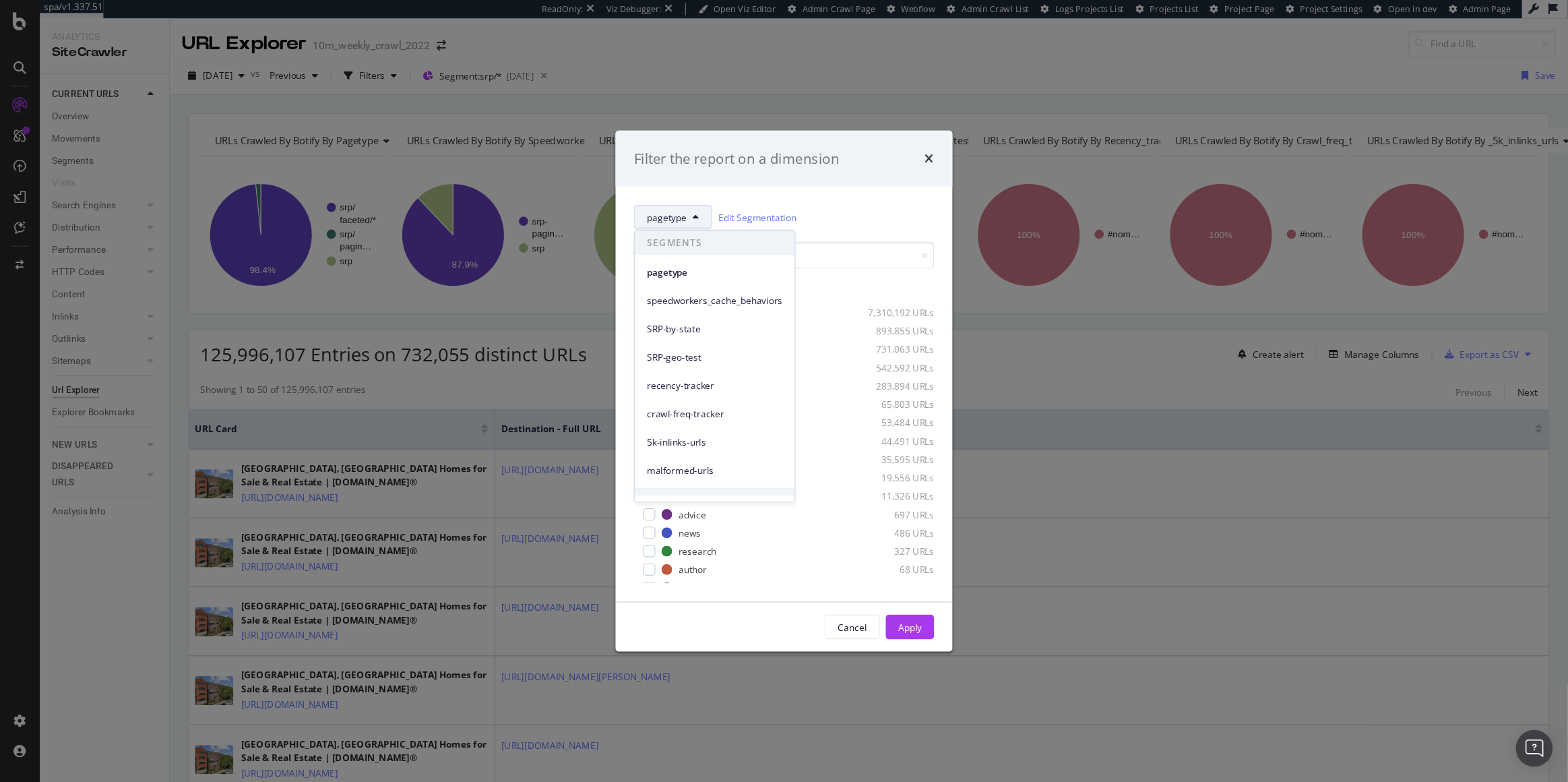
scroll to position [1, 0]
click at [653, 266] on span "speedworkers_cache_behaviors" at bounding box center [628, 264] width 119 height 12
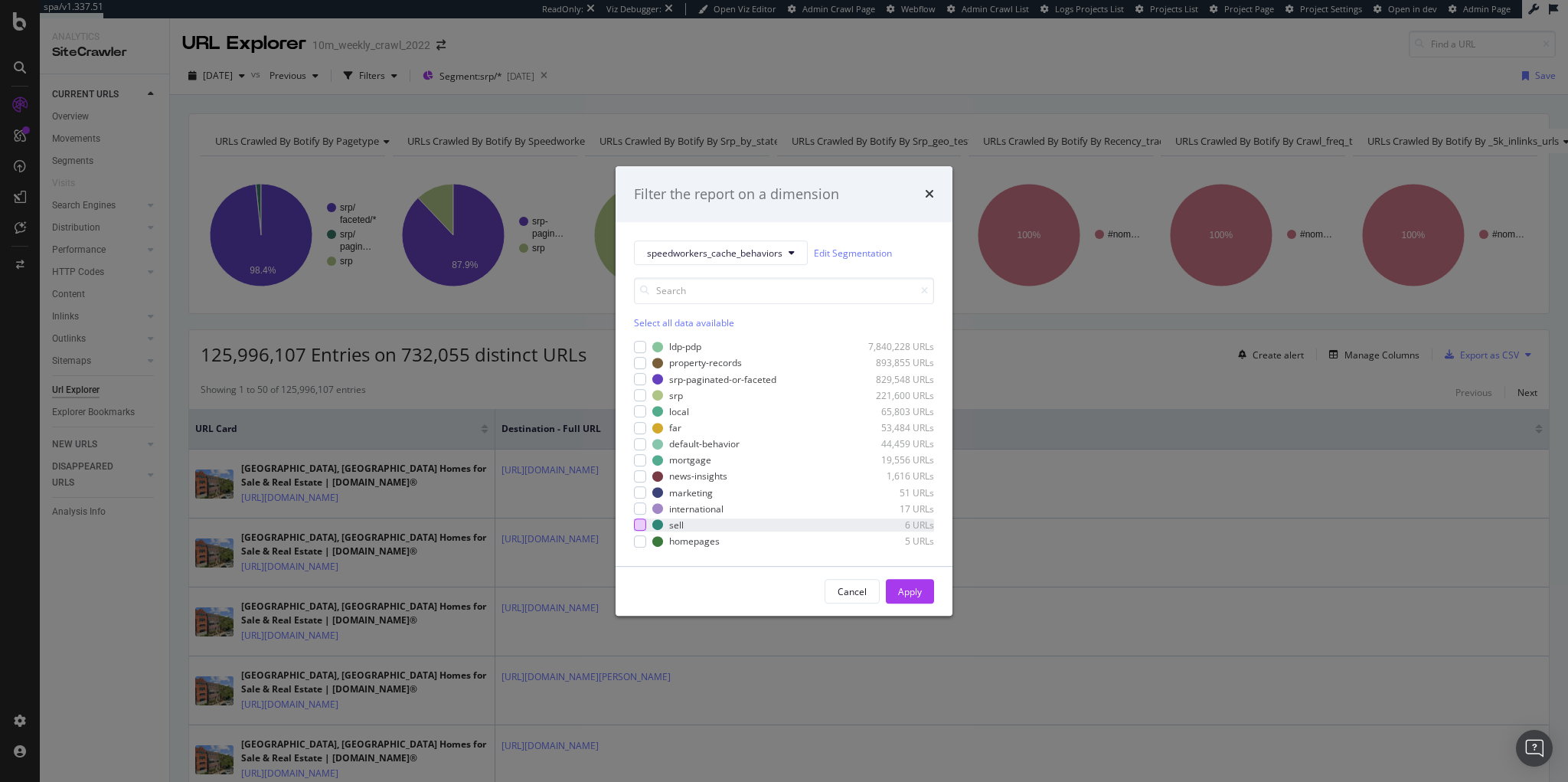
click at [642, 522] on div "modal" at bounding box center [640, 525] width 13 height 13
click at [913, 594] on div "Apply" at bounding box center [910, 591] width 23 height 13
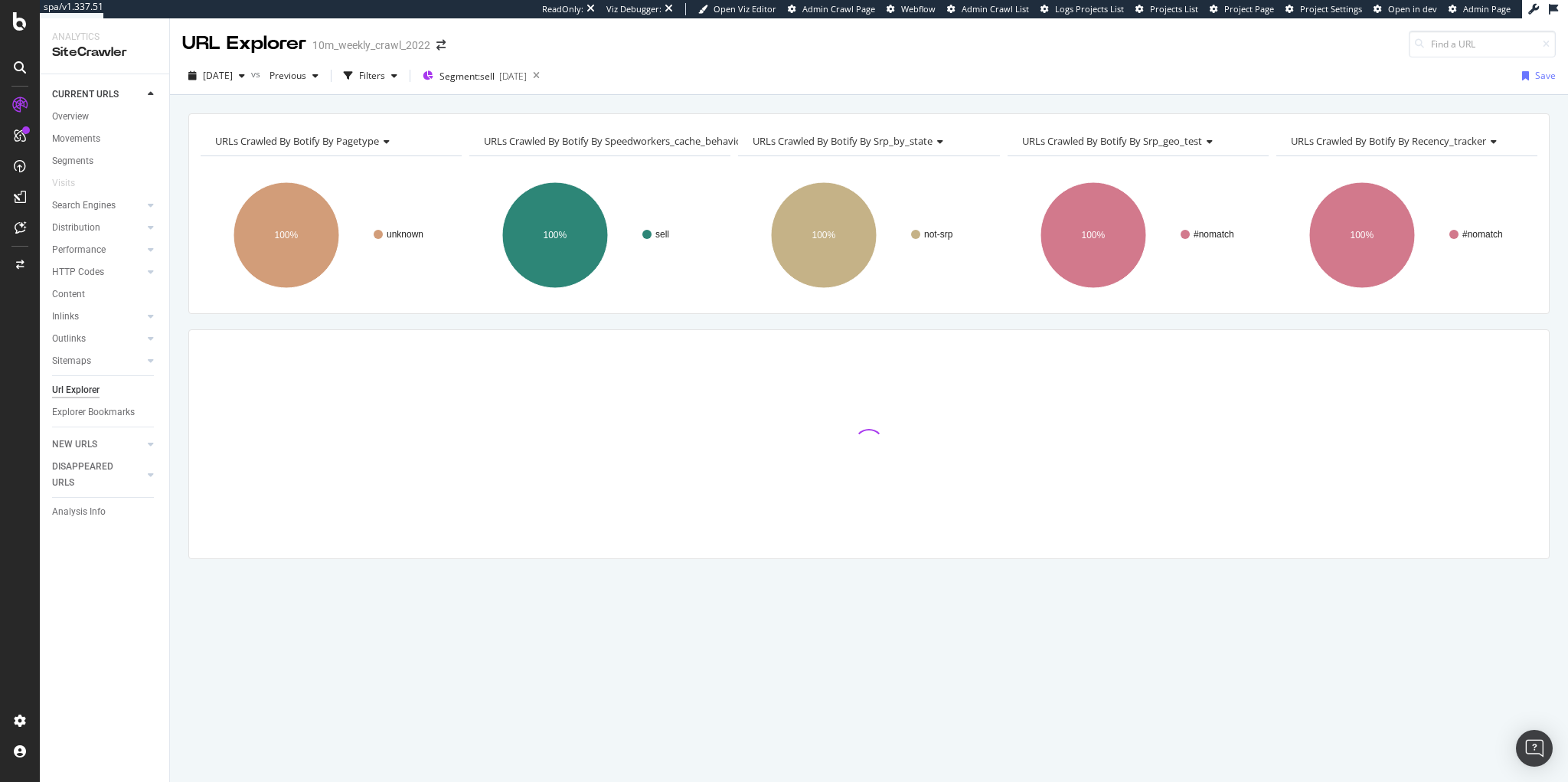
click at [186, 359] on div "URLs Crawled By Botify By pagetype Chart (by Value) Table Expand Export as CSV …" at bounding box center [868, 363] width 1398 height 499
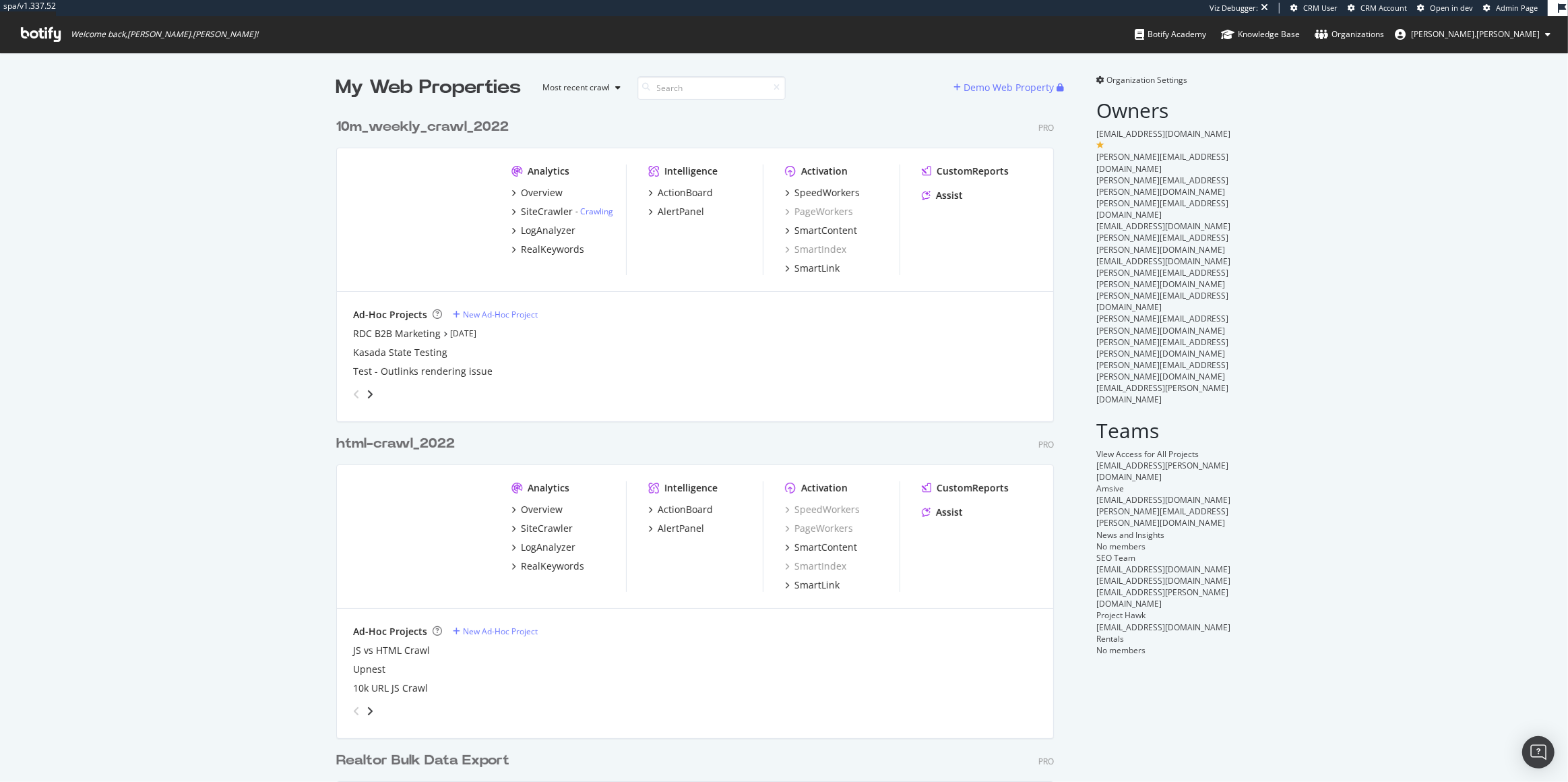
scroll to position [210, 0]
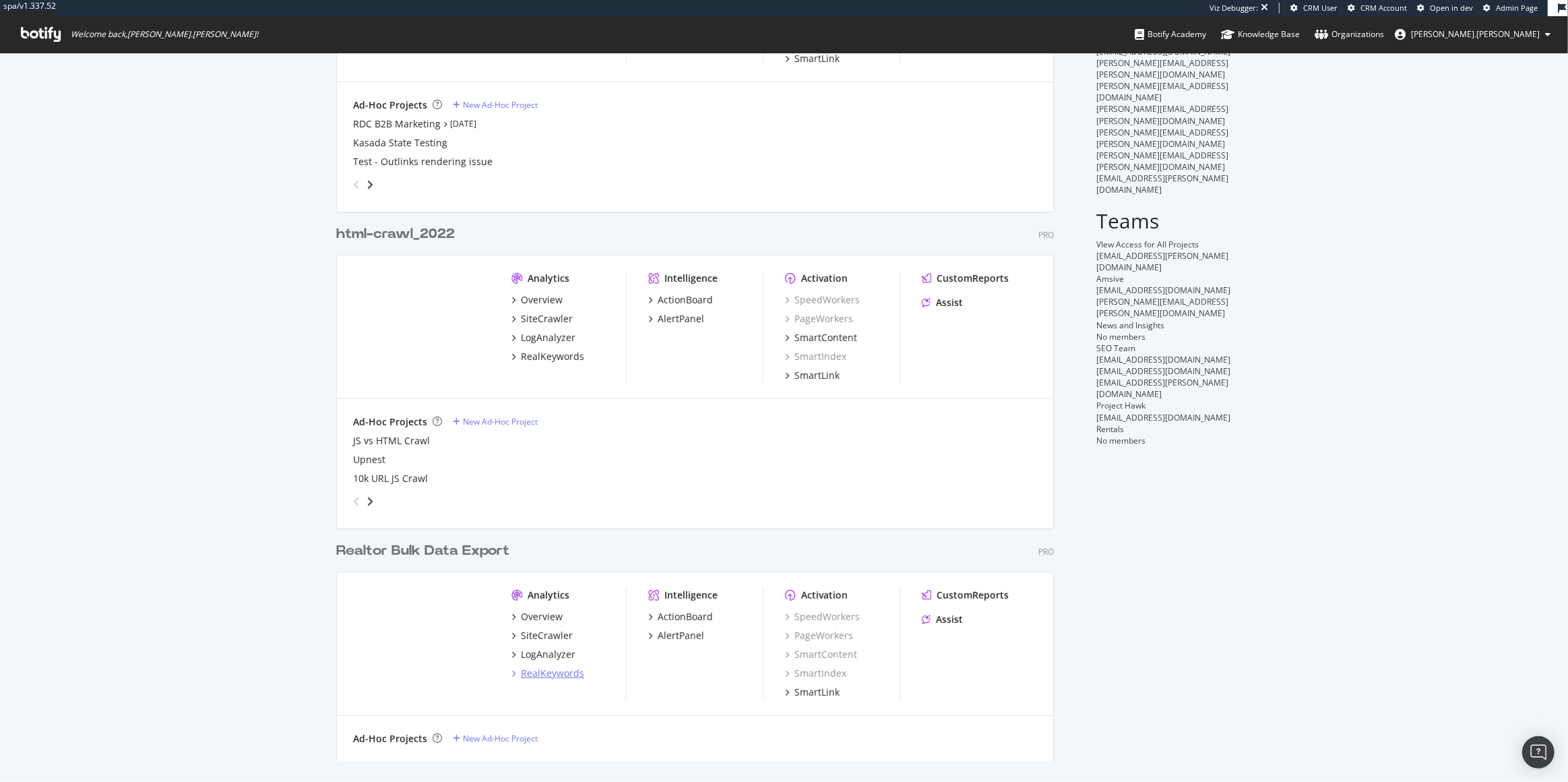
click at [562, 669] on div "RealKeywords" at bounding box center [552, 673] width 63 height 13
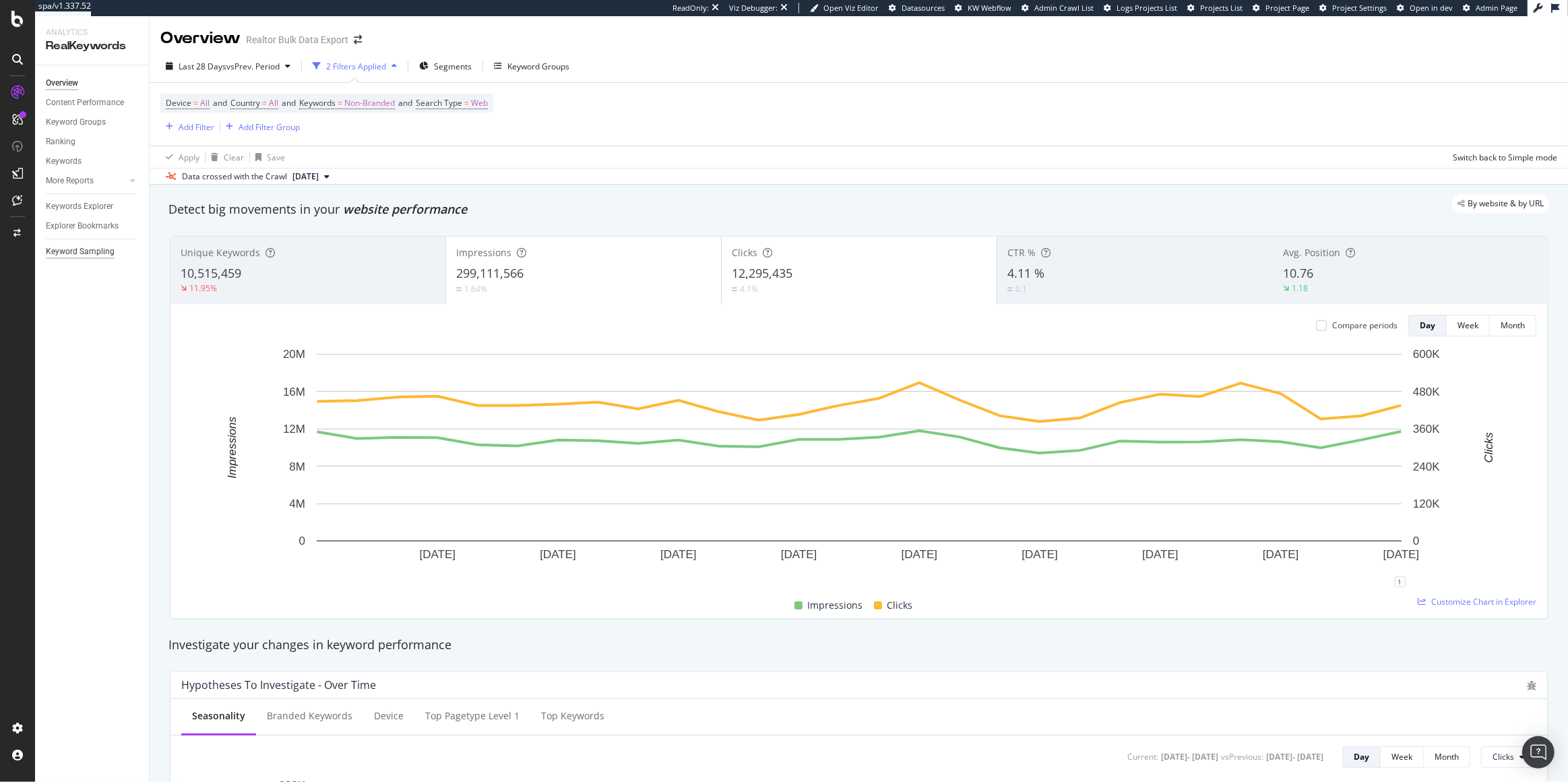
click at [85, 255] on div "Keyword Sampling" at bounding box center [80, 251] width 69 height 14
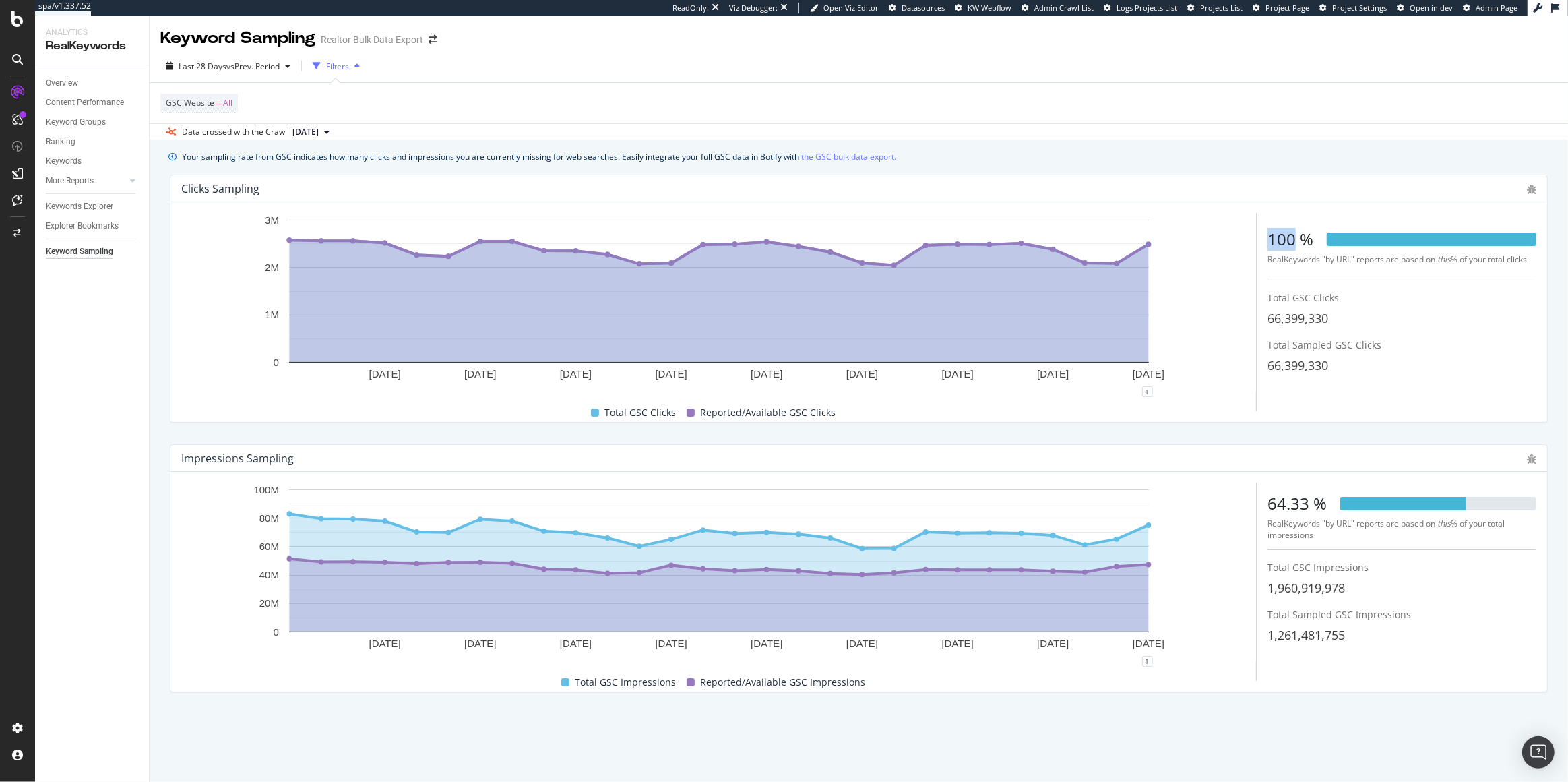
drag, startPoint x: 1272, startPoint y: 244, endPoint x: 1296, endPoint y: 244, distance: 24.0
click at [1296, 244] on div "100 %" at bounding box center [1291, 239] width 46 height 23
click at [1273, 236] on div "100 %" at bounding box center [1291, 239] width 46 height 23
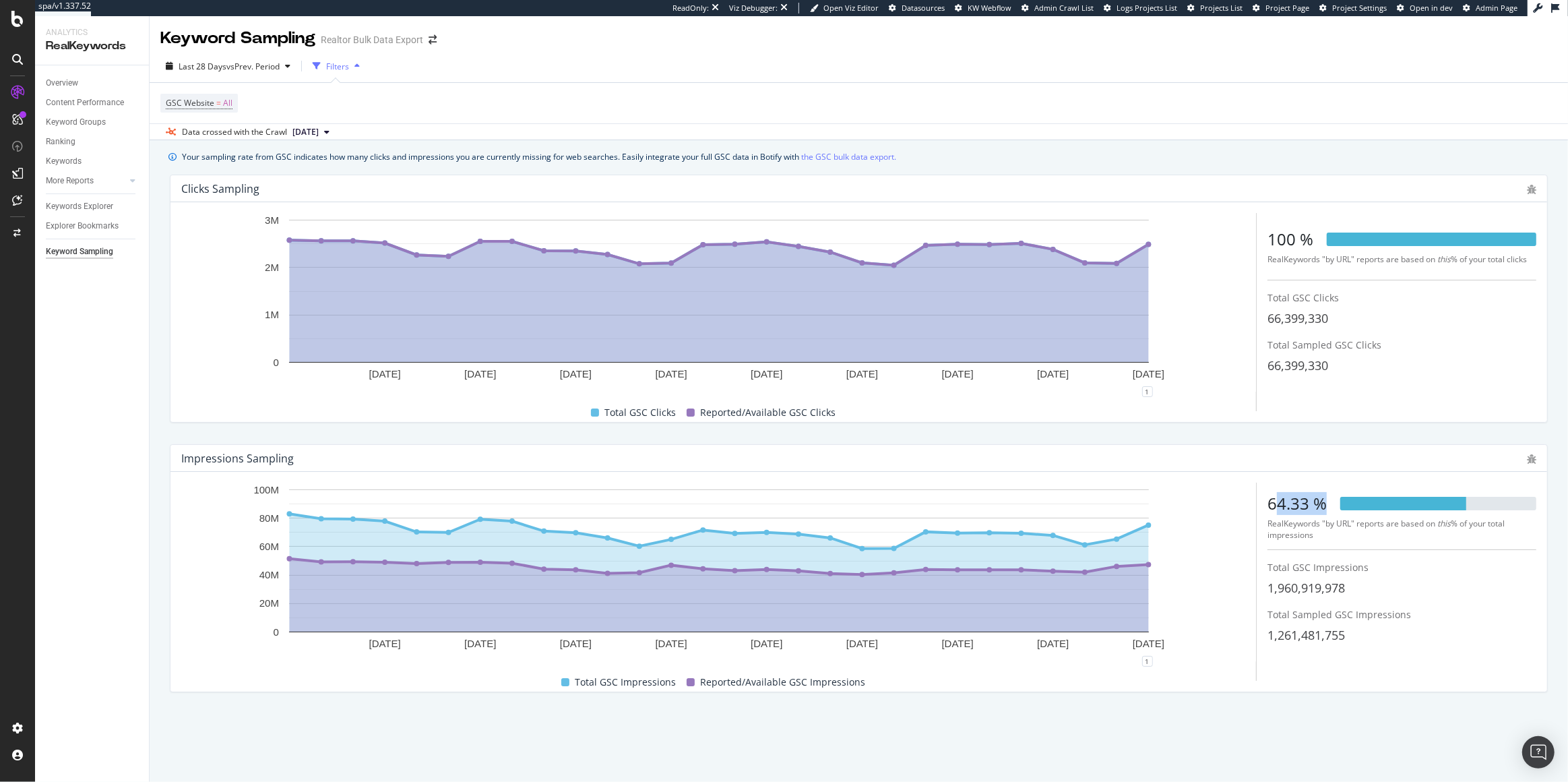
drag, startPoint x: 1272, startPoint y: 501, endPoint x: 1320, endPoint y: 510, distance: 48.8
click at [1320, 510] on div "64.33 %" at bounding box center [1297, 503] width 59 height 23
click at [1299, 506] on div "64.33 %" at bounding box center [1297, 503] width 59 height 23
click at [1283, 236] on div "100 %" at bounding box center [1291, 239] width 46 height 23
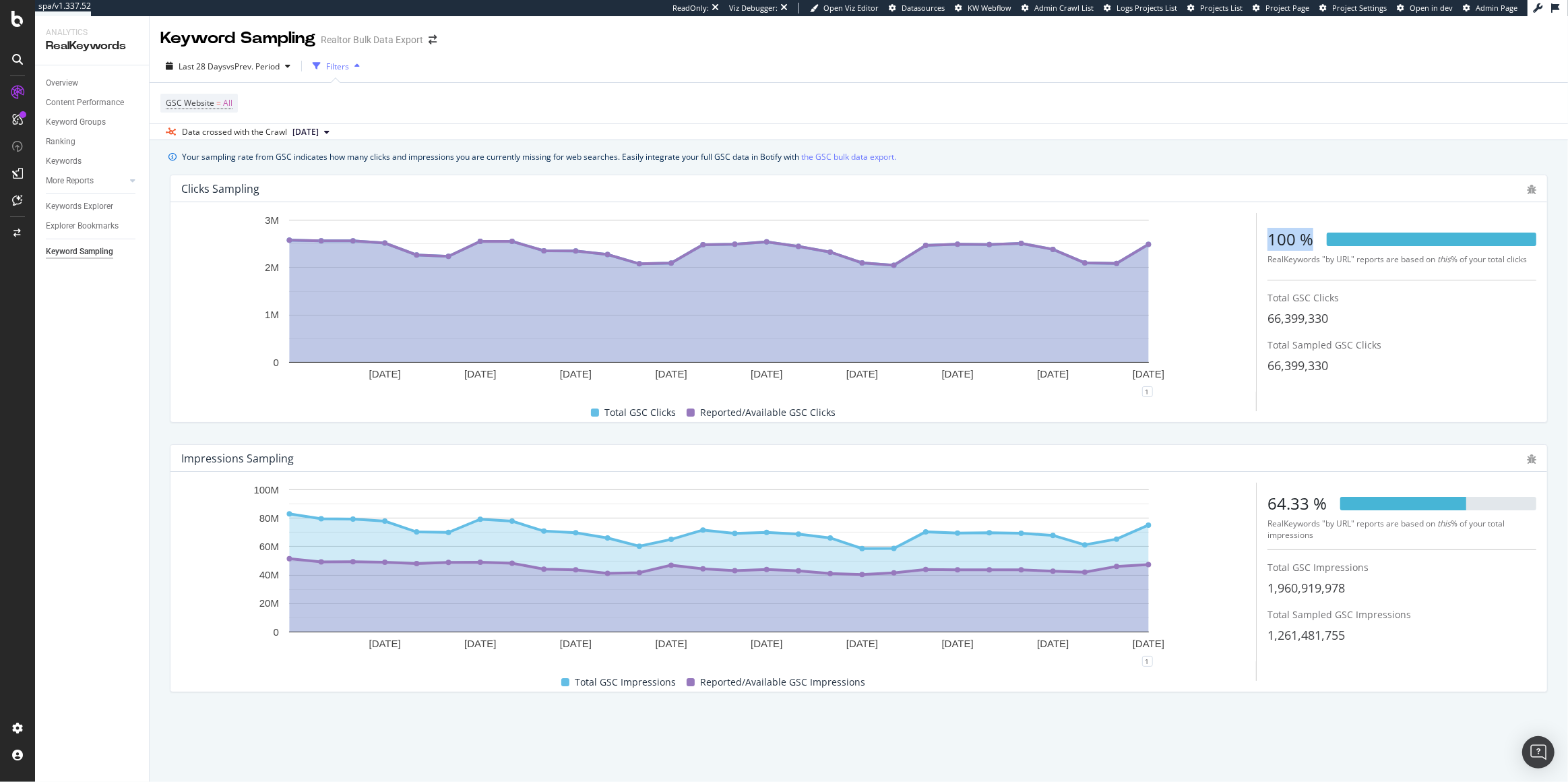
click at [1283, 236] on div "100 %" at bounding box center [1291, 239] width 46 height 23
click at [67, 208] on div "CustomReports" at bounding box center [83, 206] width 66 height 13
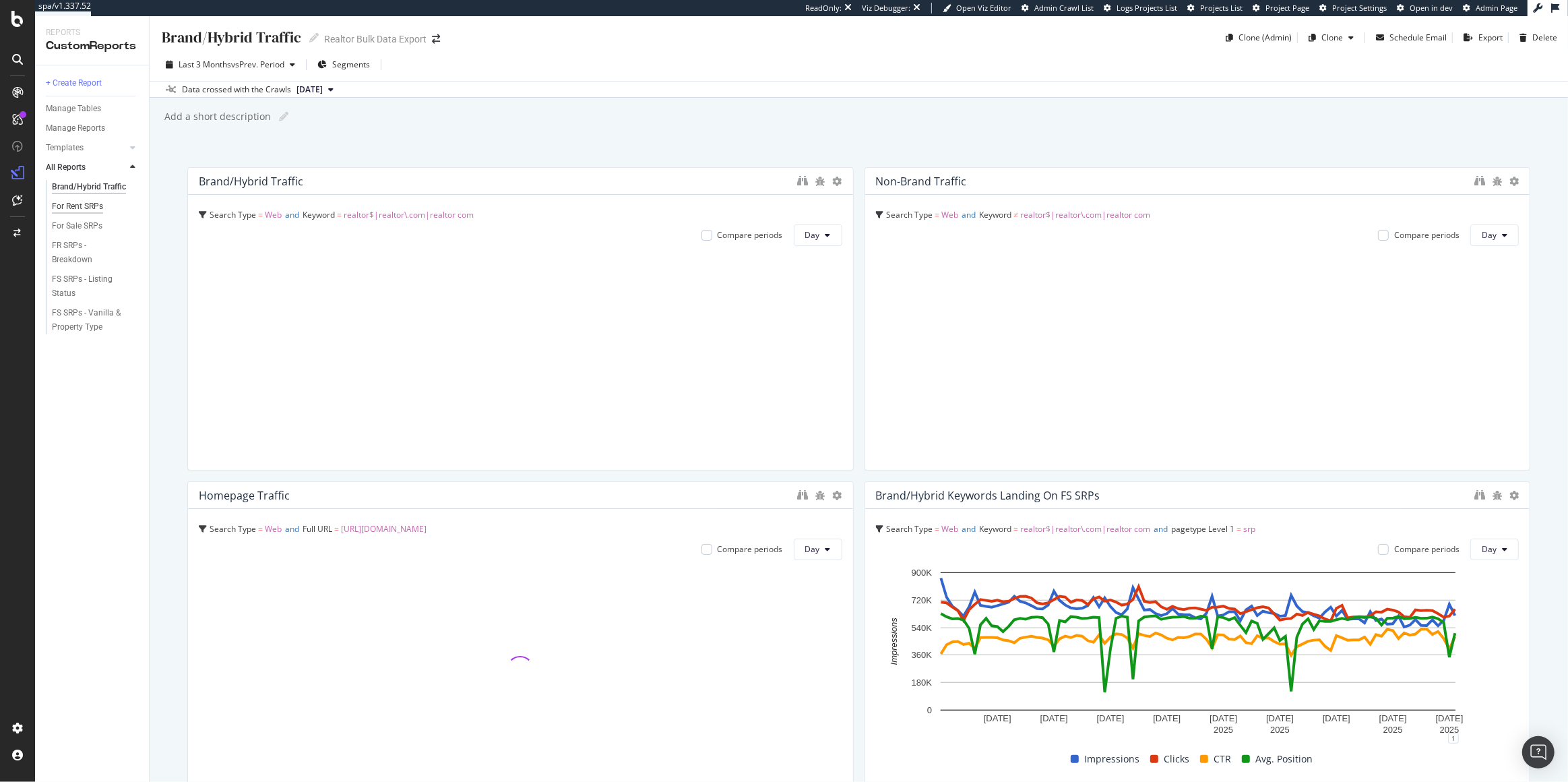
click at [84, 209] on div "For Rent SRPs" at bounding box center [77, 206] width 51 height 14
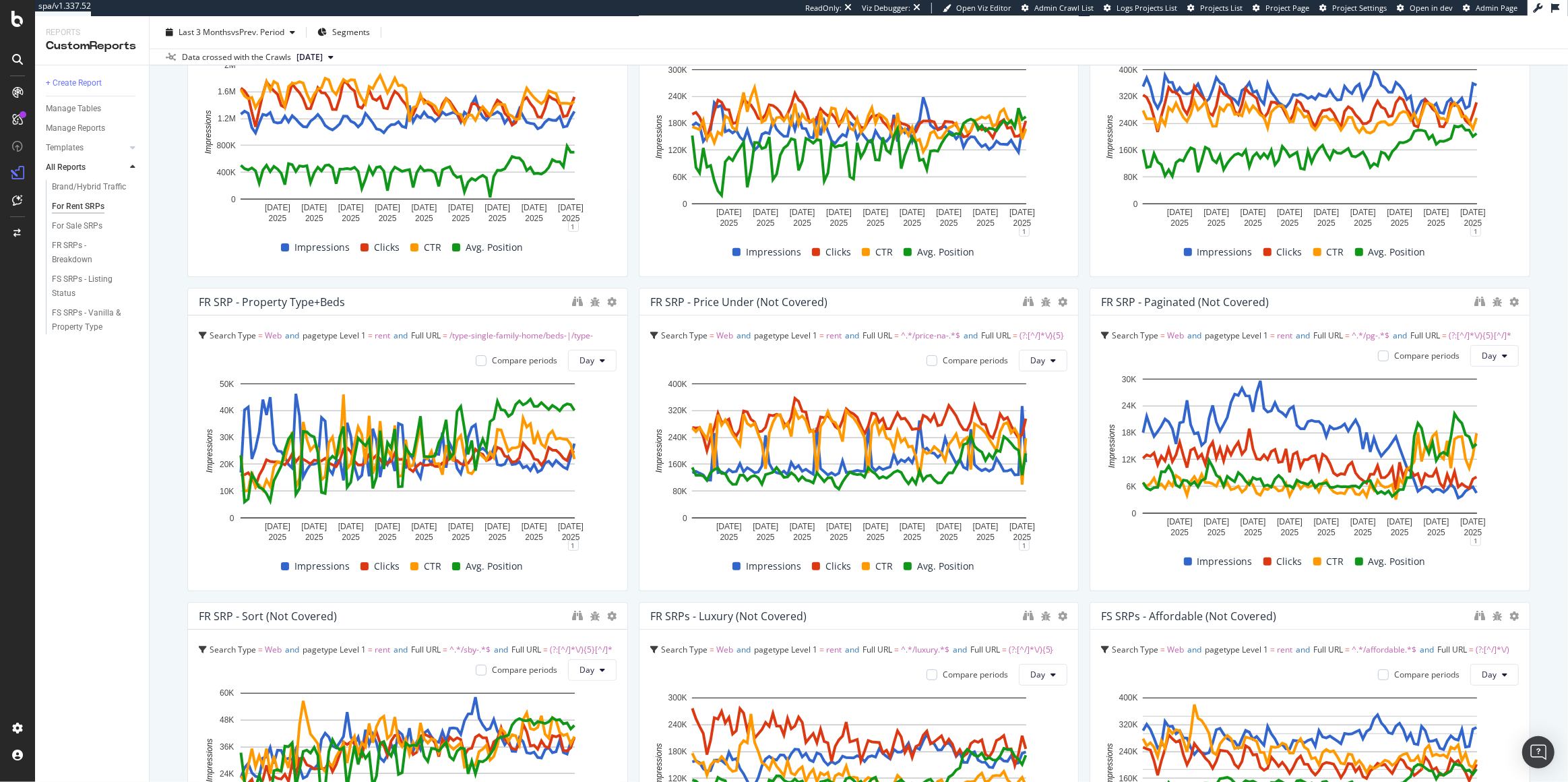
scroll to position [510, 0]
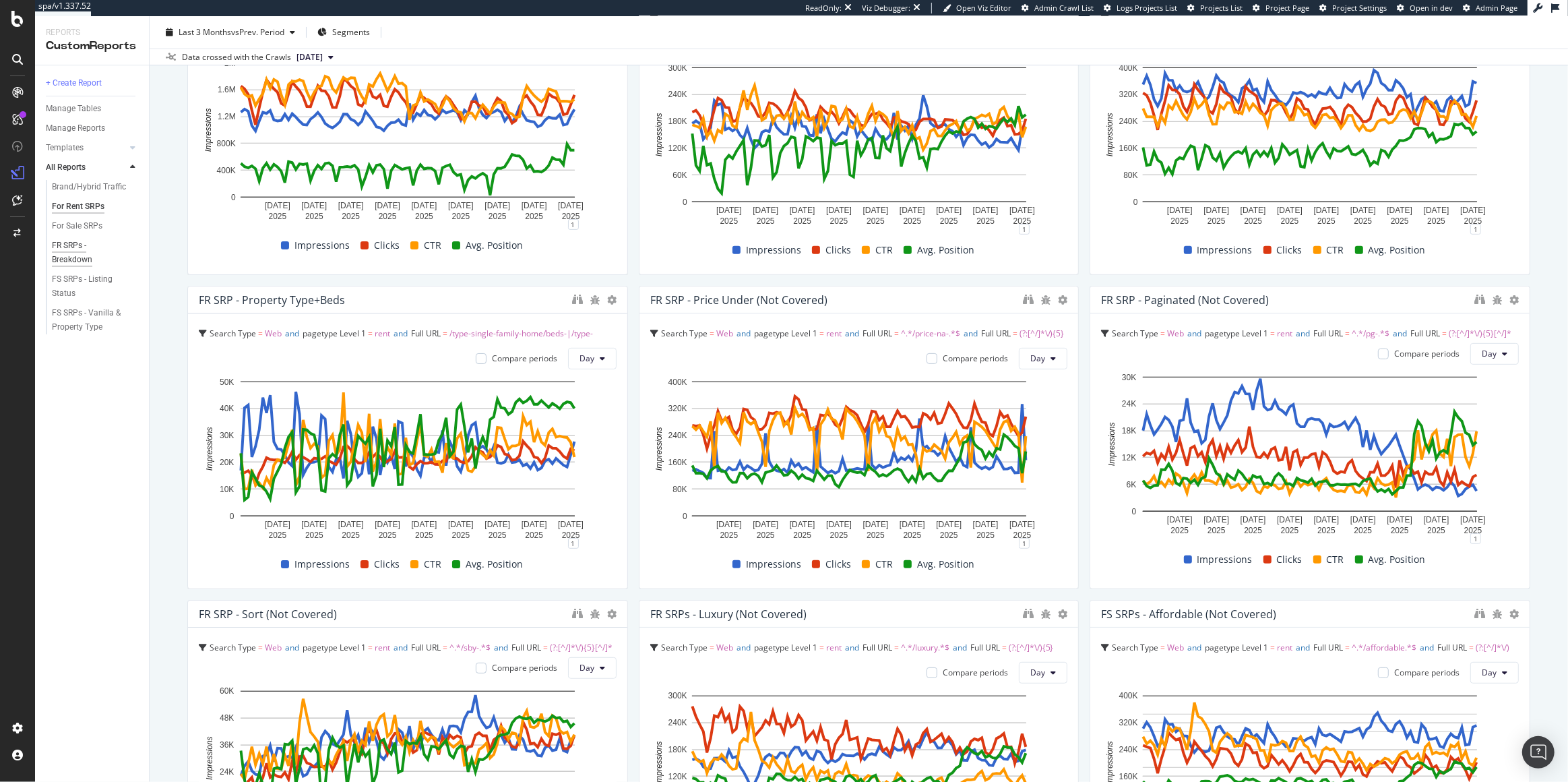
click at [80, 254] on div "FR SRPs - Breakdown" at bounding box center [89, 253] width 75 height 28
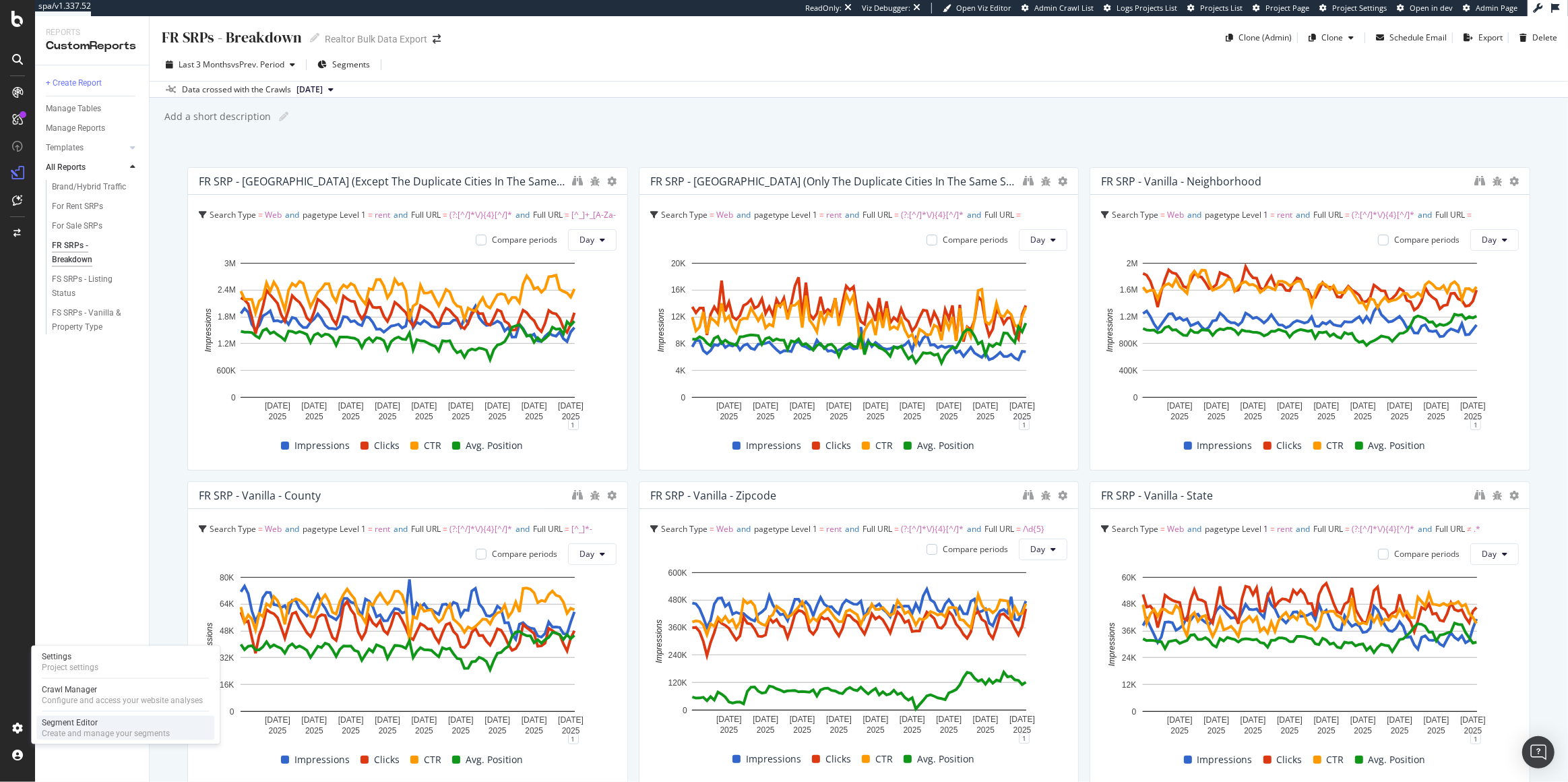
click at [90, 731] on div "Create and manage your segments" at bounding box center [106, 734] width 128 height 11
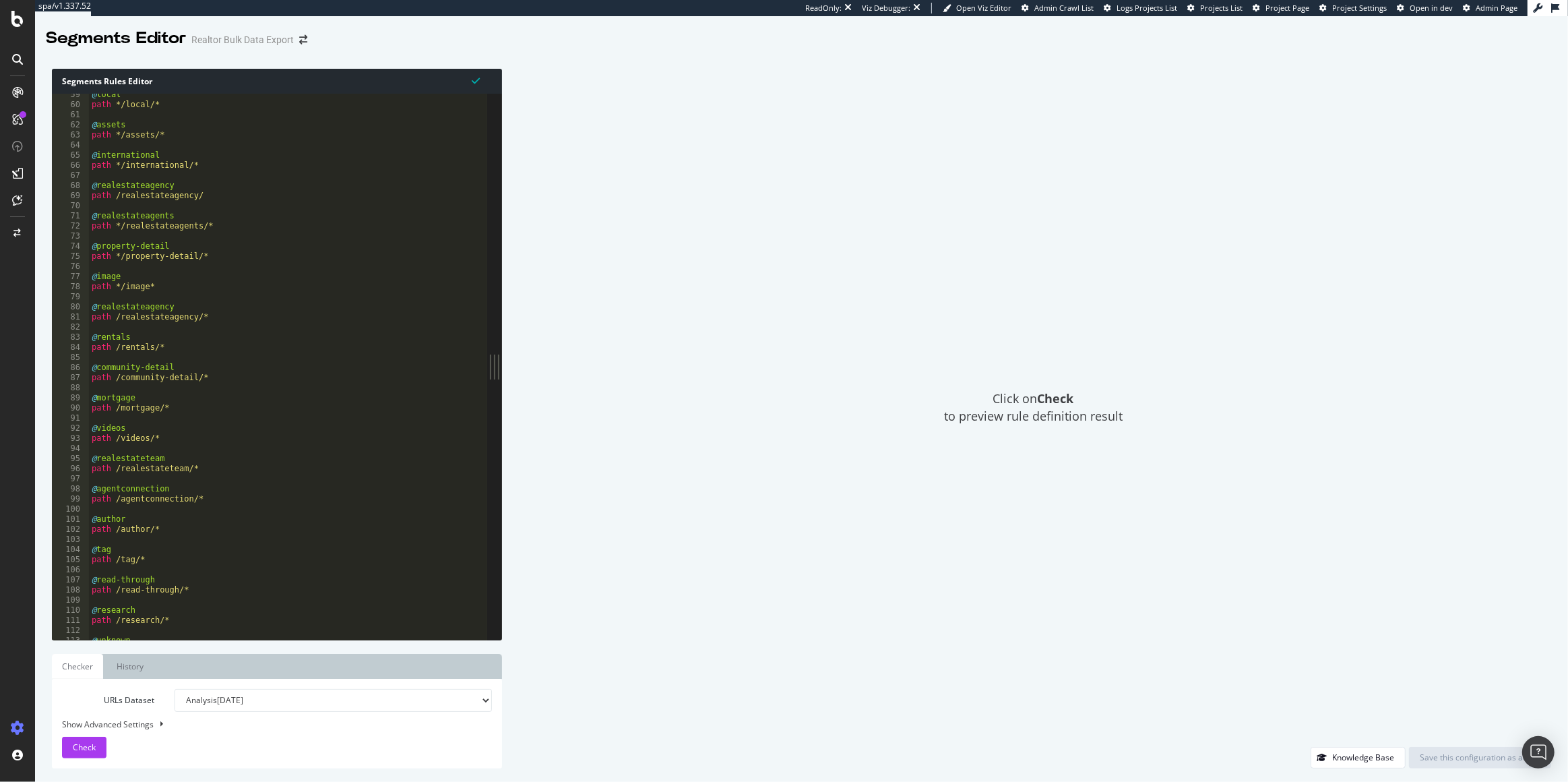
scroll to position [606, 0]
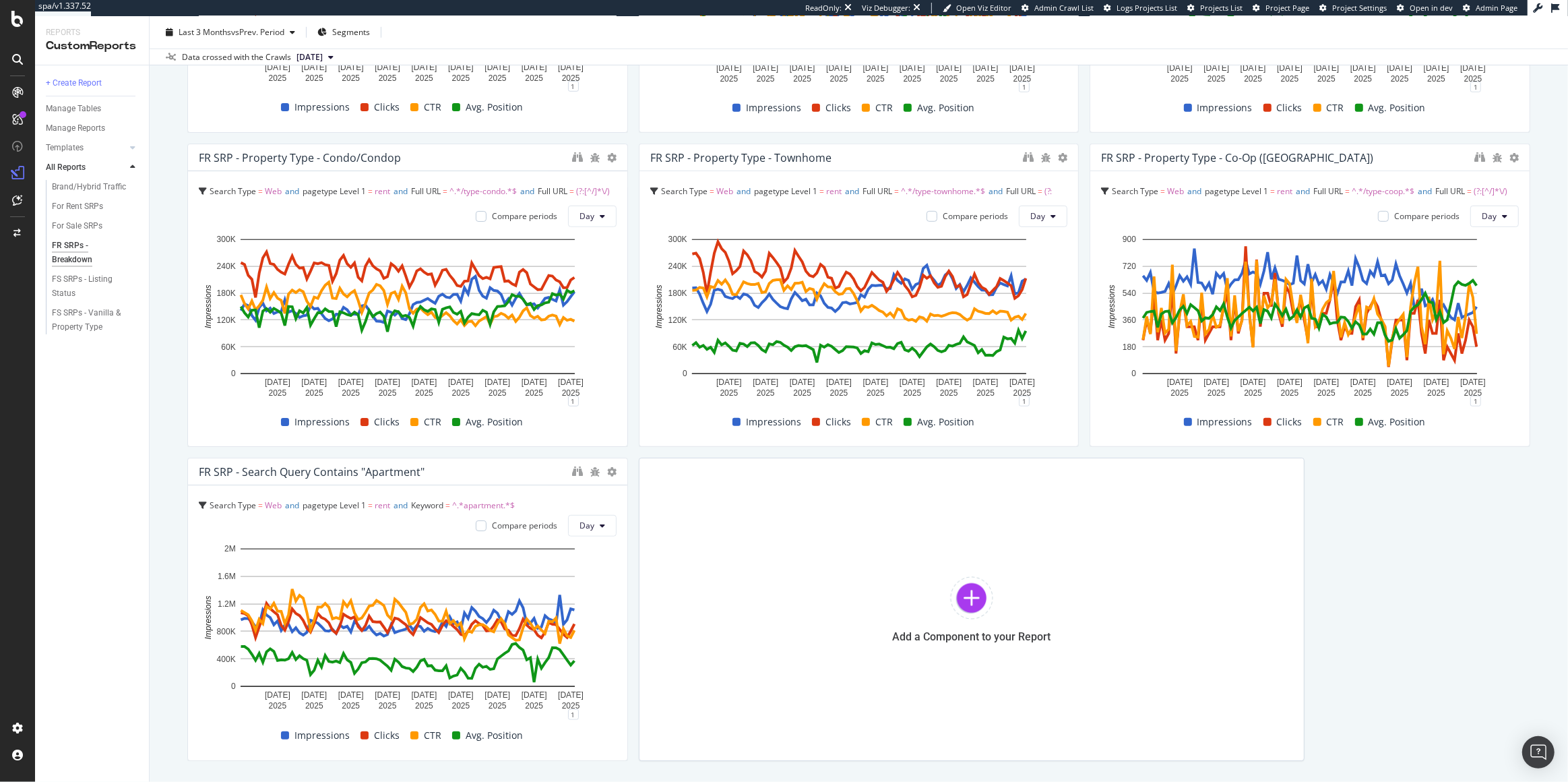
scroll to position [1029, 0]
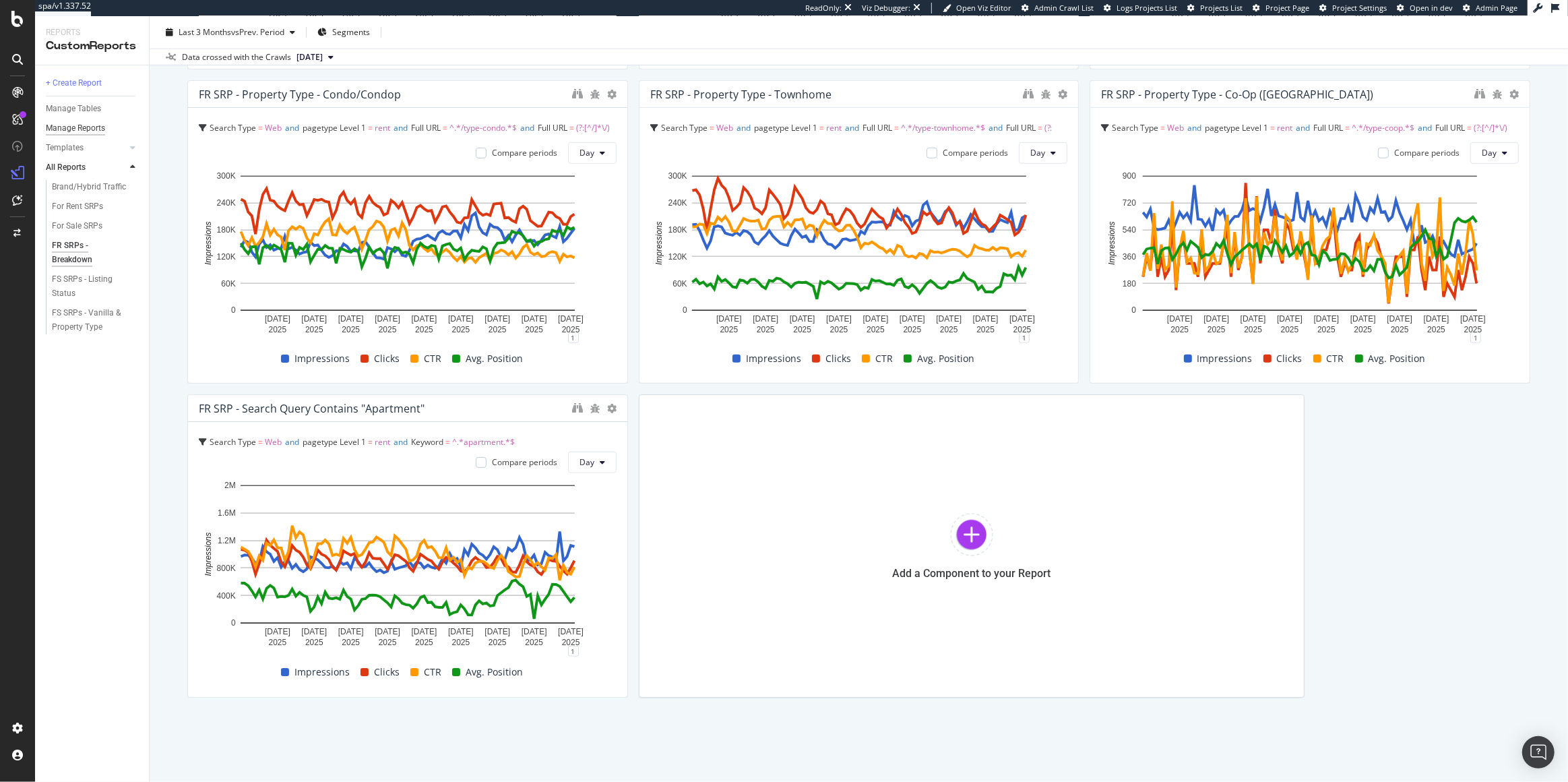
click at [67, 131] on div "Manage Reports" at bounding box center [75, 128] width 59 height 14
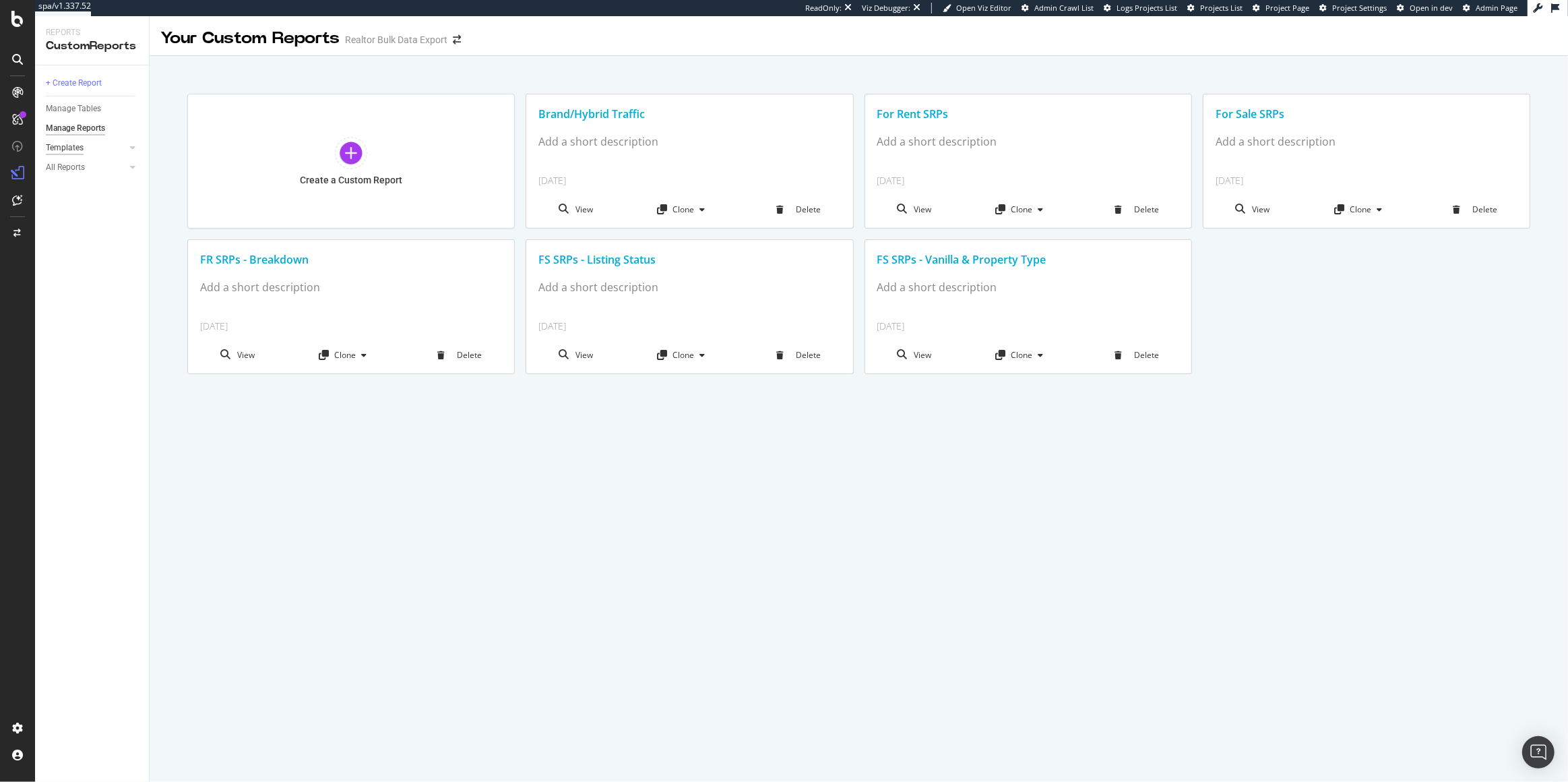
click at [63, 148] on div "Templates" at bounding box center [65, 148] width 38 height 14
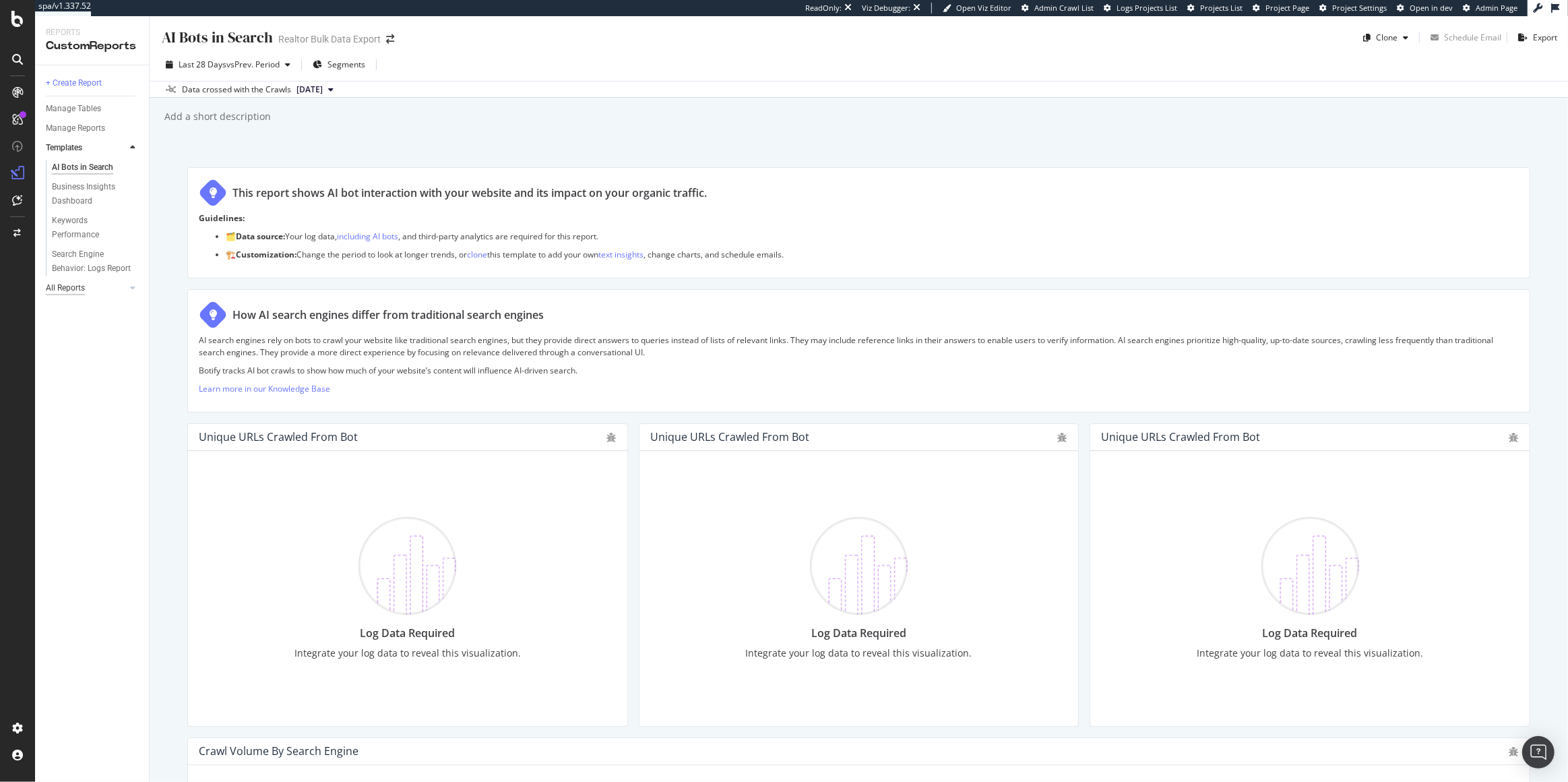
click at [66, 295] on div "All Reports" at bounding box center [65, 289] width 39 height 14
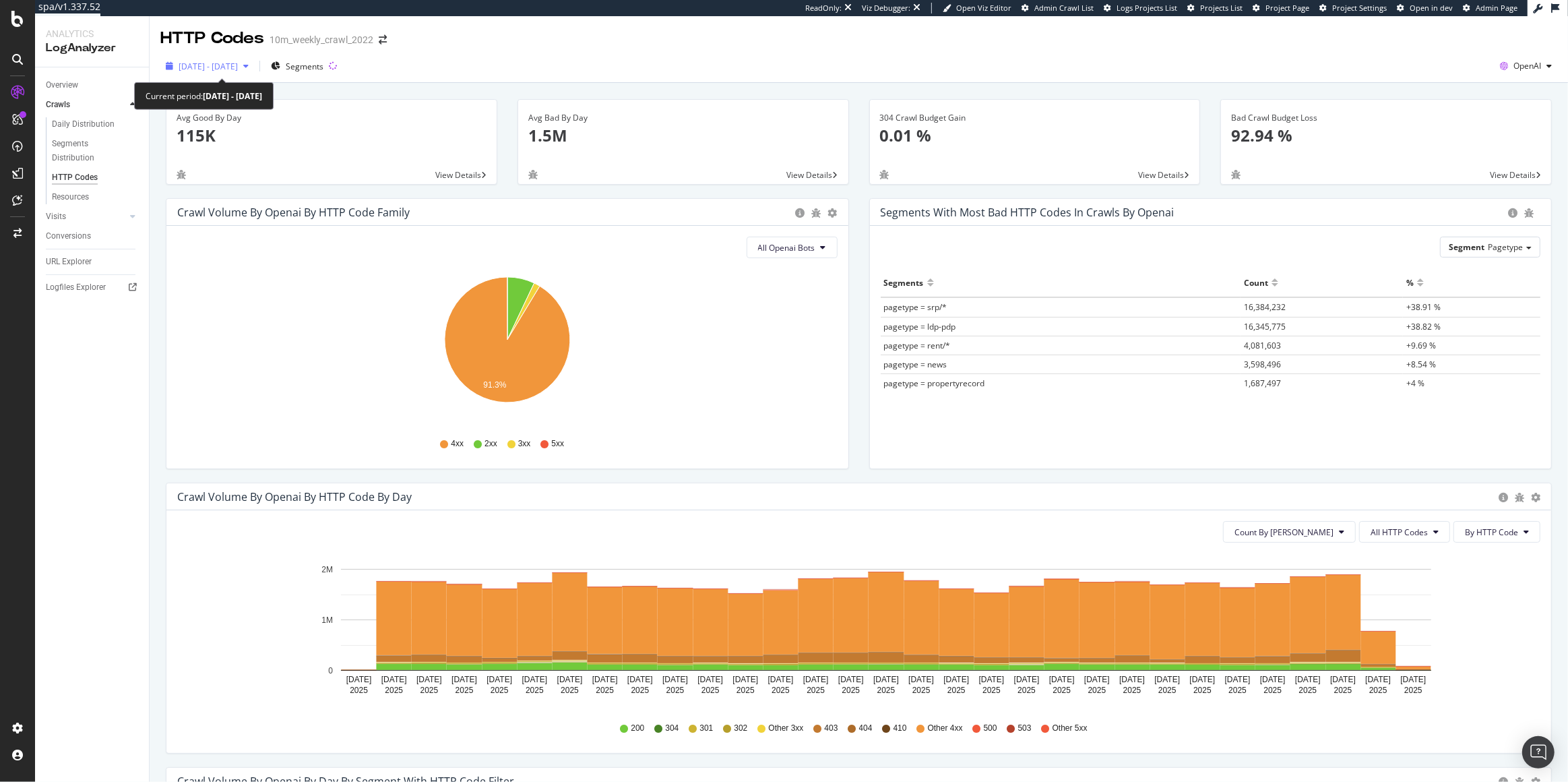
click at [219, 67] on span "[DATE] - [DATE]" at bounding box center [208, 66] width 59 height 11
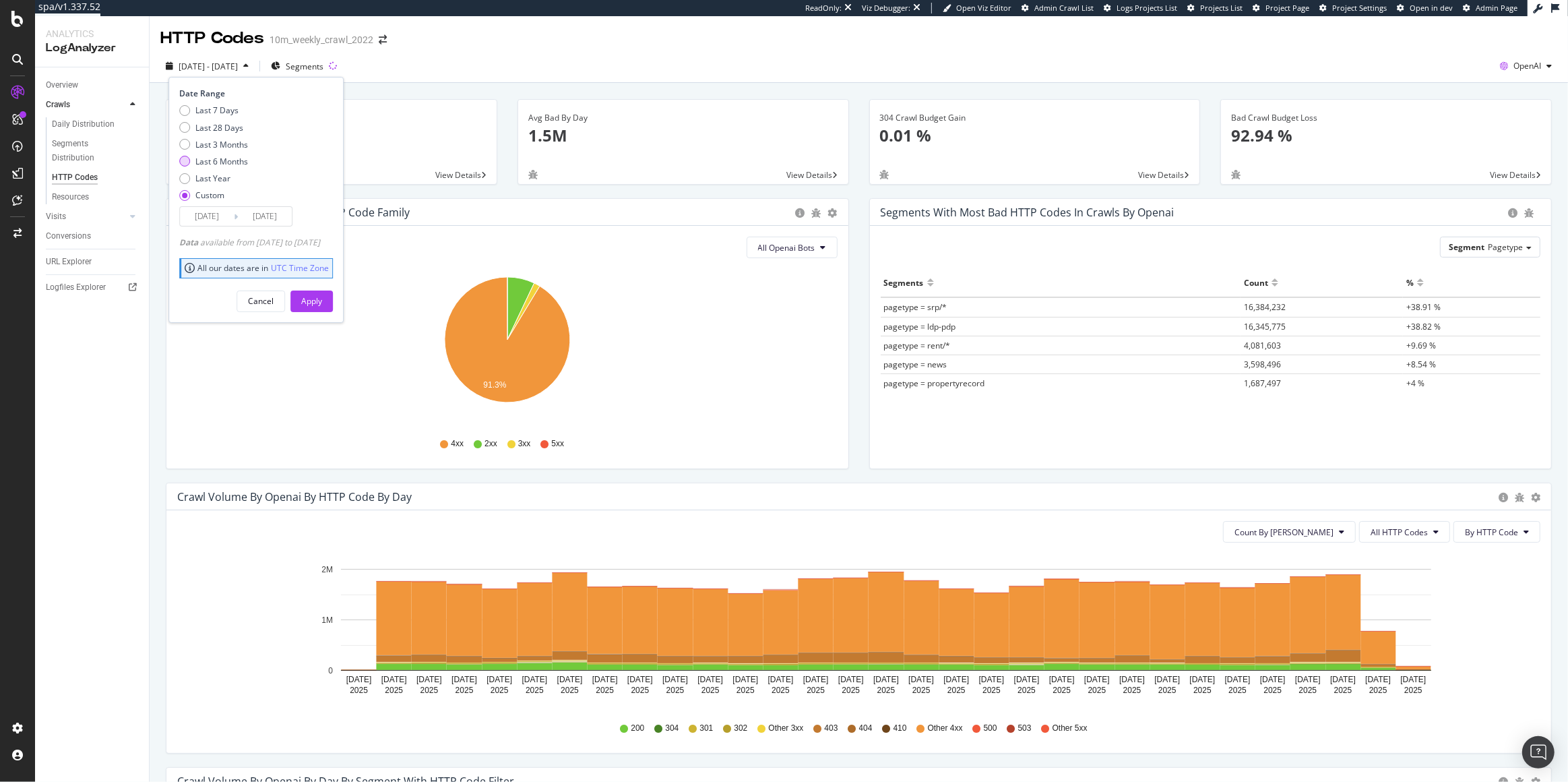
click at [226, 160] on div "Last 6 Months" at bounding box center [221, 161] width 53 height 11
type input "[DATE]"
click at [322, 304] on div "Apply" at bounding box center [311, 300] width 21 height 11
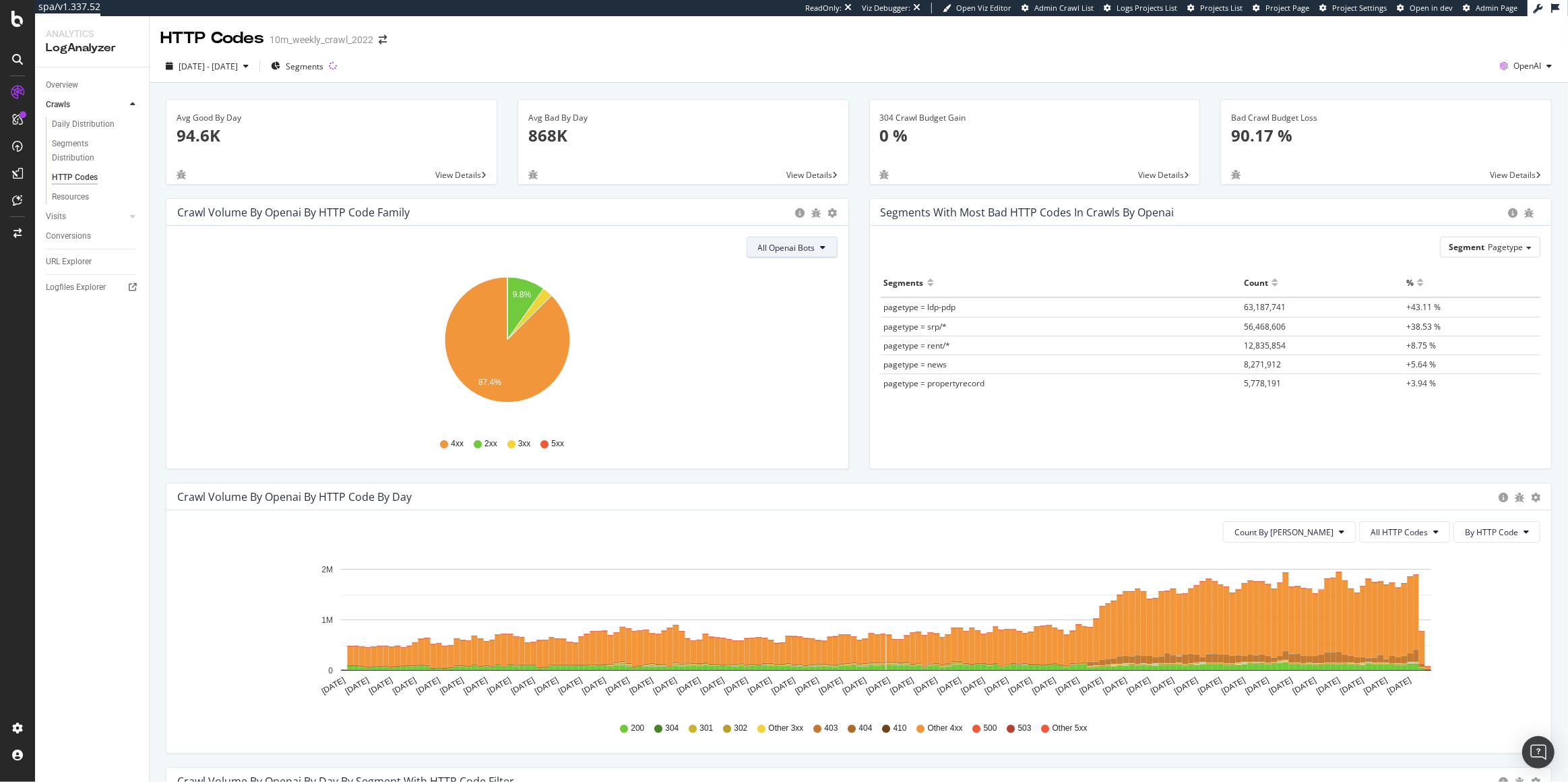
click at [820, 253] on button "All Openai Bots" at bounding box center [792, 247] width 91 height 21
click at [802, 342] on span "ChatGPT-User" at bounding box center [787, 348] width 58 height 12
drag, startPoint x: 816, startPoint y: 246, endPoint x: 769, endPoint y: 246, distance: 47.0
click at [769, 246] on span "ChatGPT-User" at bounding box center [788, 247] width 54 height 11
drag, startPoint x: 820, startPoint y: 350, endPoint x: 763, endPoint y: 350, distance: 57.0
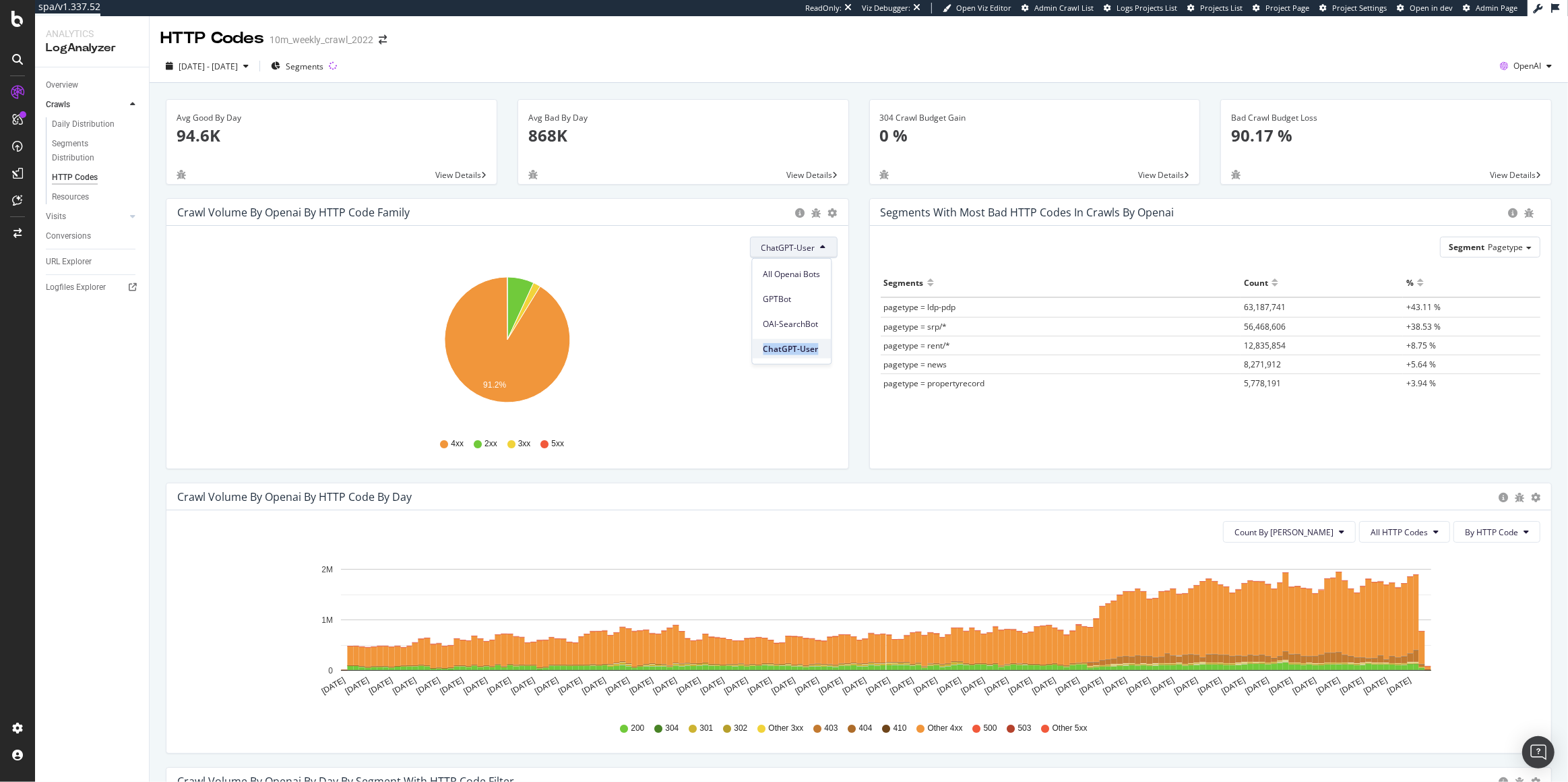
click at [763, 350] on span "ChatGPT-User" at bounding box center [791, 348] width 57 height 12
drag, startPoint x: 816, startPoint y: 246, endPoint x: 771, endPoint y: 247, distance: 45.0
click at [771, 247] on button "ChatGPT-User" at bounding box center [793, 247] width 88 height 21
copy span "ChatGPT-User"
drag, startPoint x: 823, startPoint y: 351, endPoint x: 761, endPoint y: 350, distance: 62.0
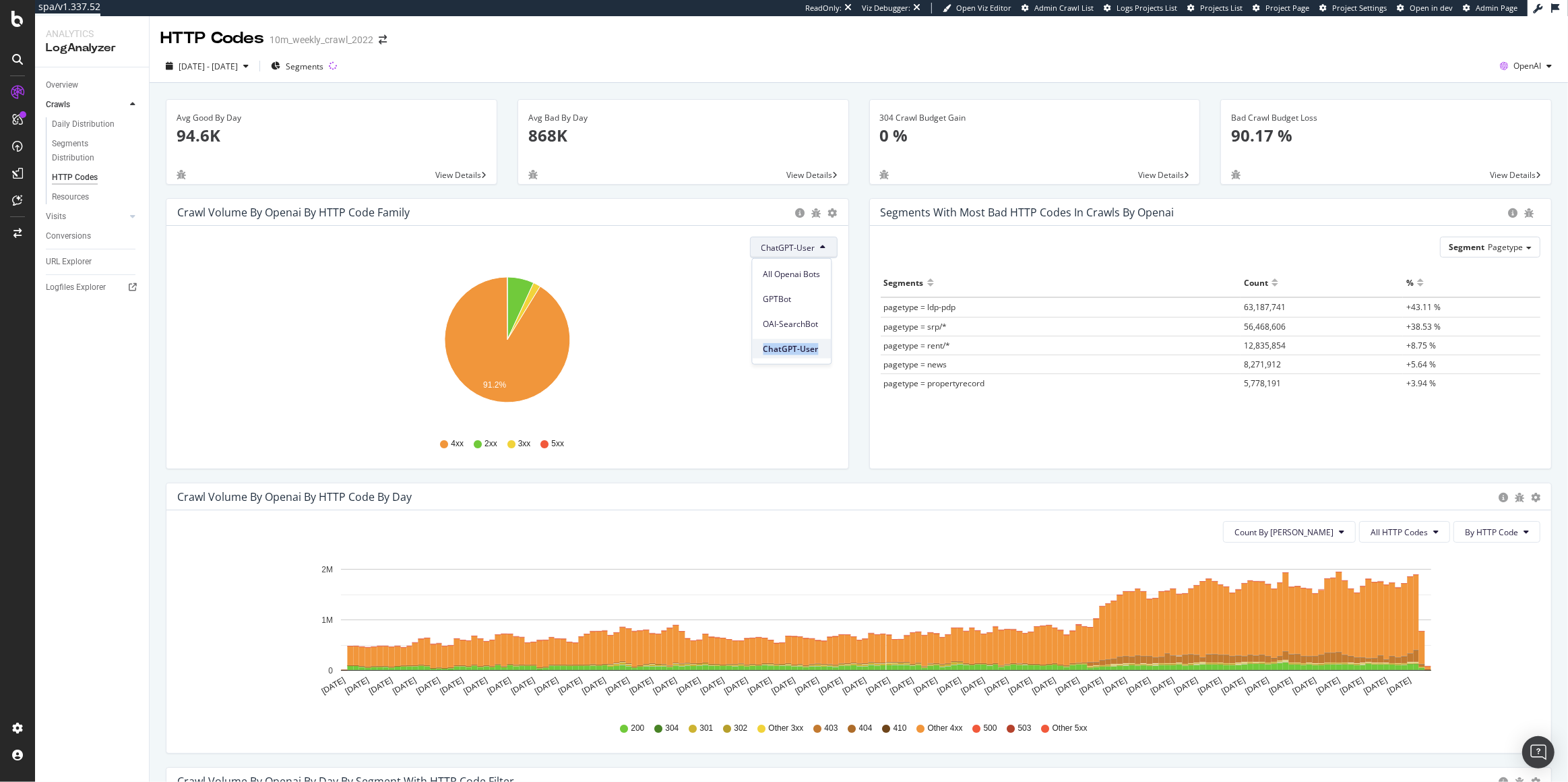
click at [761, 350] on div "ChatGPT-User" at bounding box center [792, 349] width 79 height 20
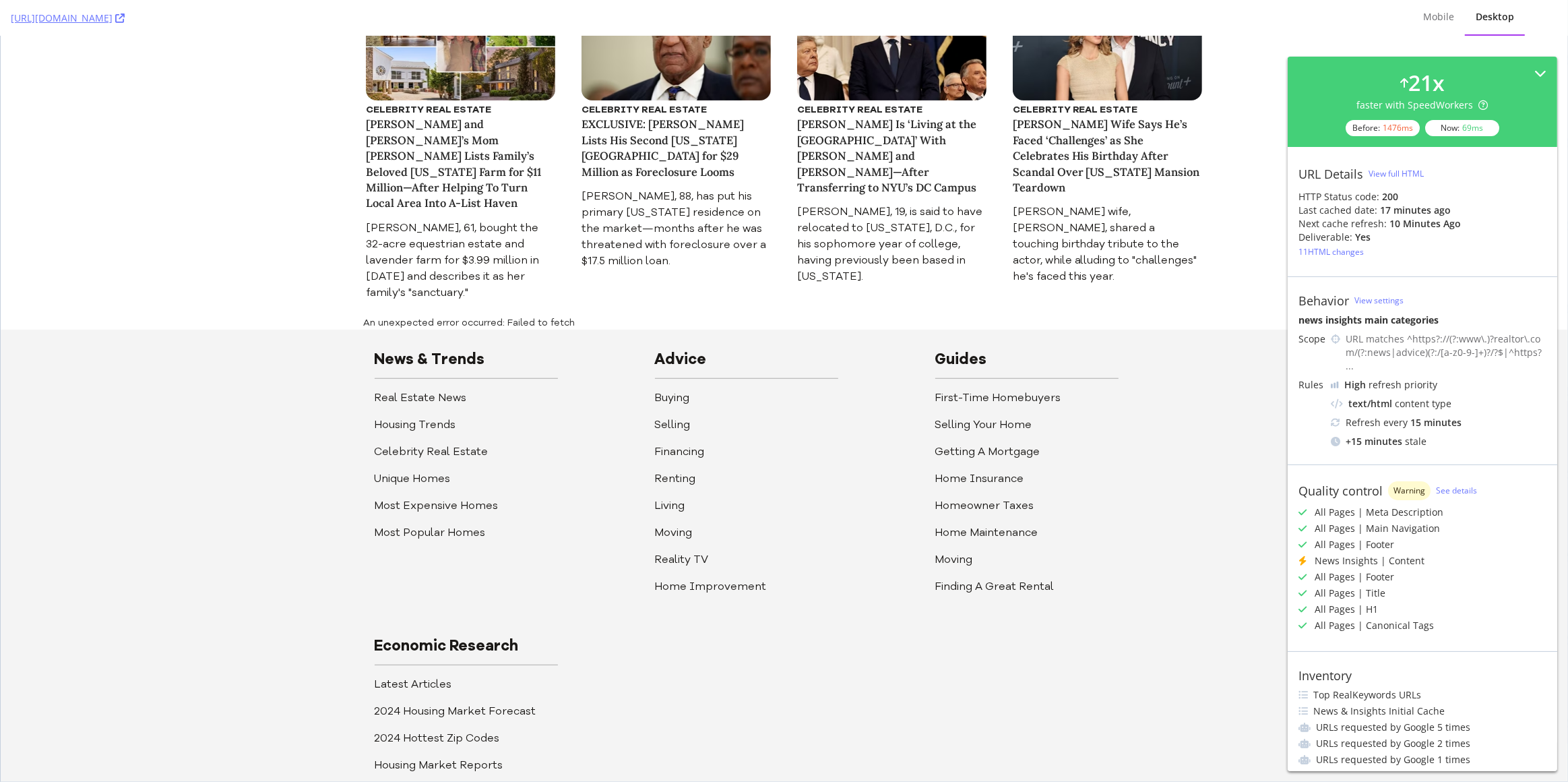
scroll to position [493, 0]
click at [528, 315] on div "An unexpected error occurred: Failed to fetch" at bounding box center [784, 321] width 841 height 13
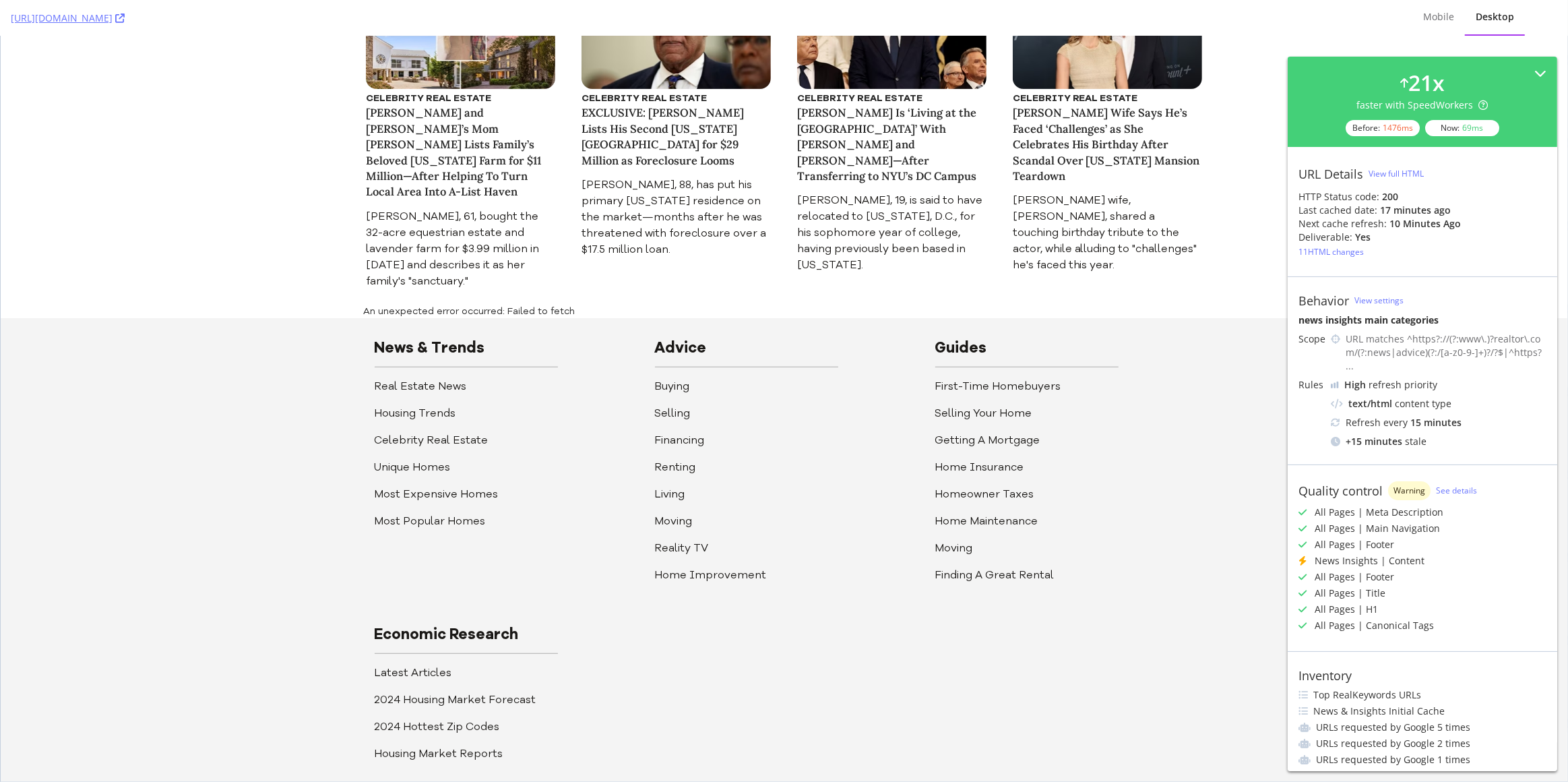
scroll to position [482, 0]
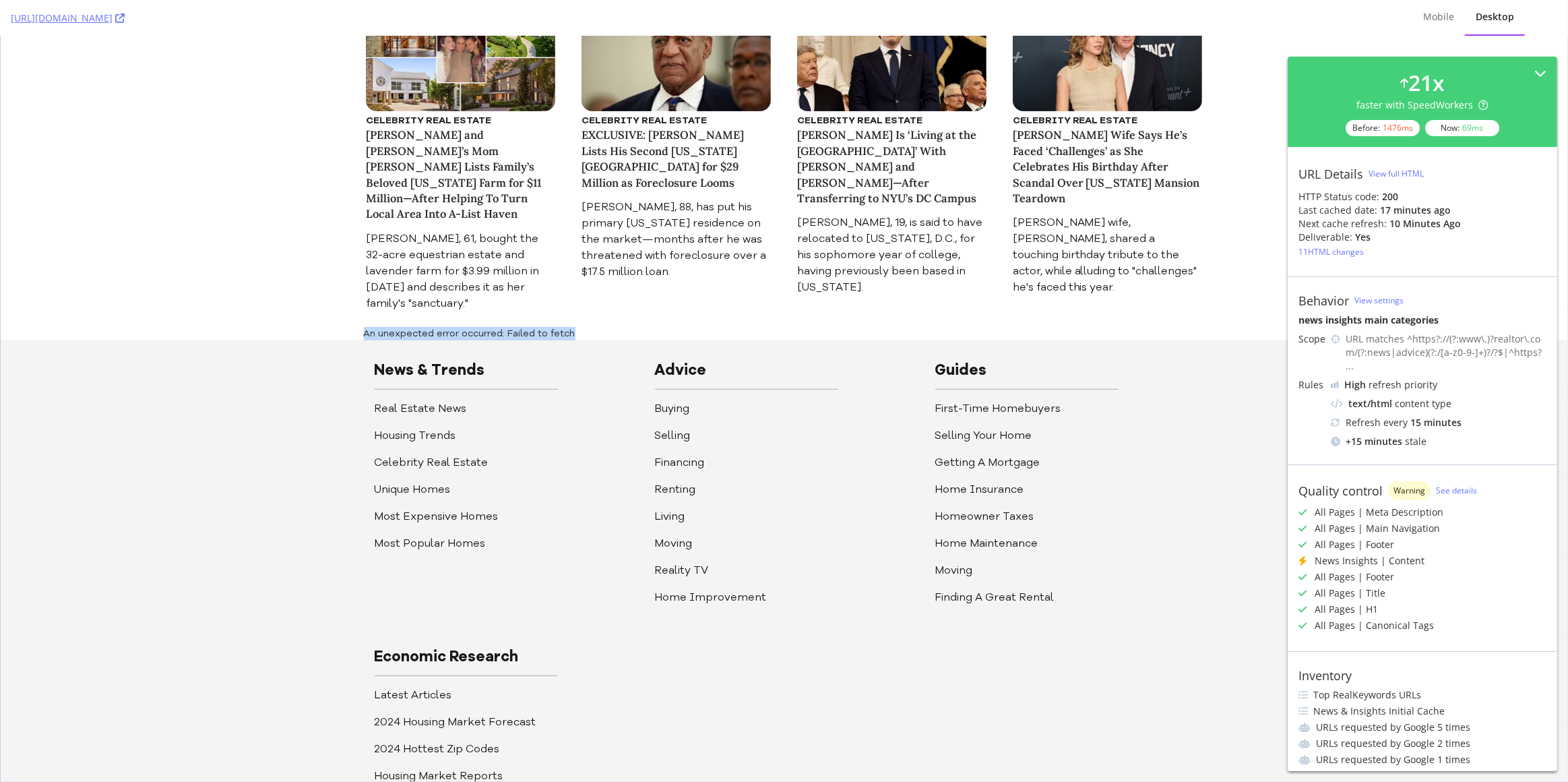
drag, startPoint x: 576, startPoint y: 318, endPoint x: 362, endPoint y: 319, distance: 214.0
click at [362, 327] on div "An unexpected error occurred: Failed to fetch" at bounding box center [784, 334] width 862 height 13
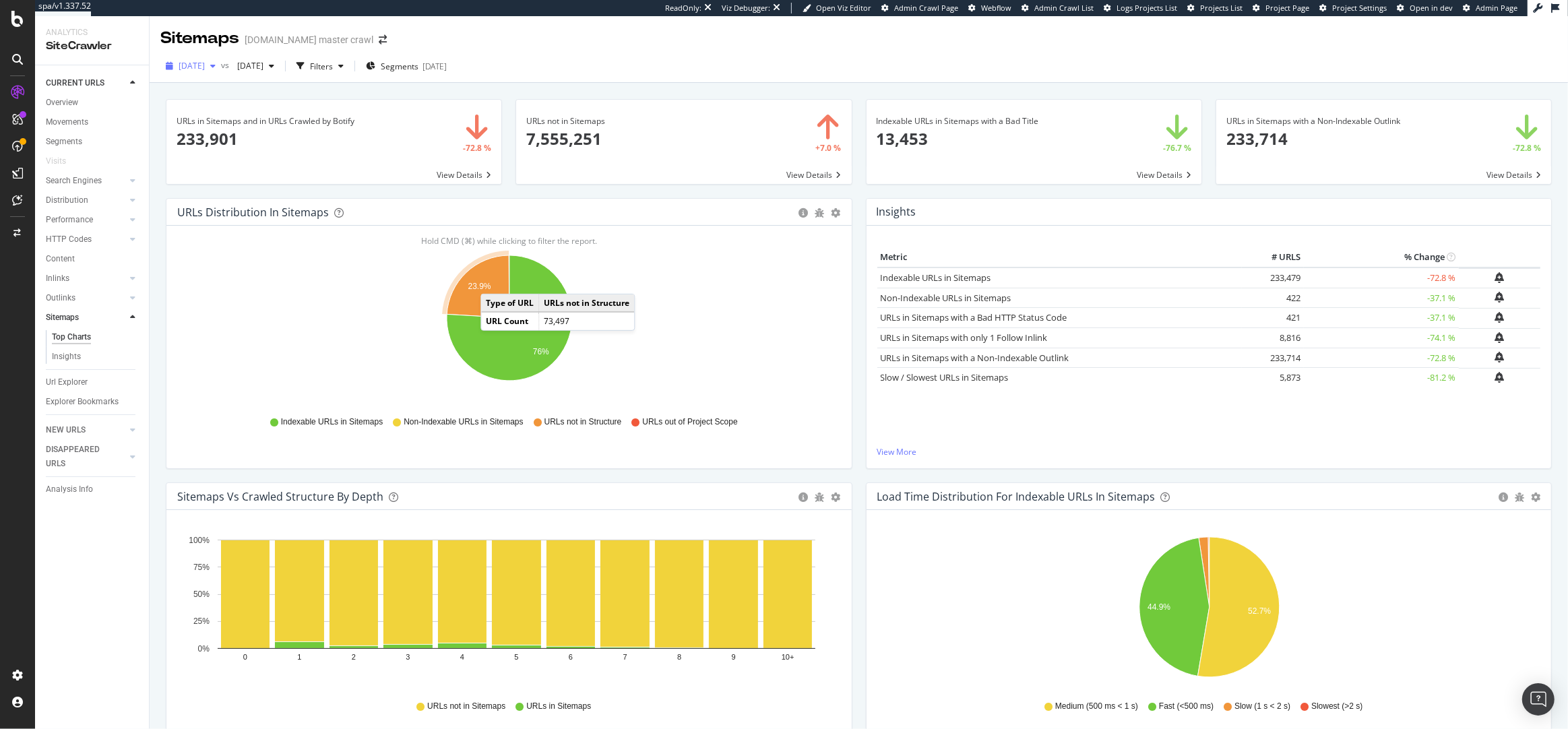
click at [205, 62] on span "[DATE]" at bounding box center [191, 66] width 26 height 11
click at [231, 137] on div "[DATE]" at bounding box center [216, 139] width 72 height 12
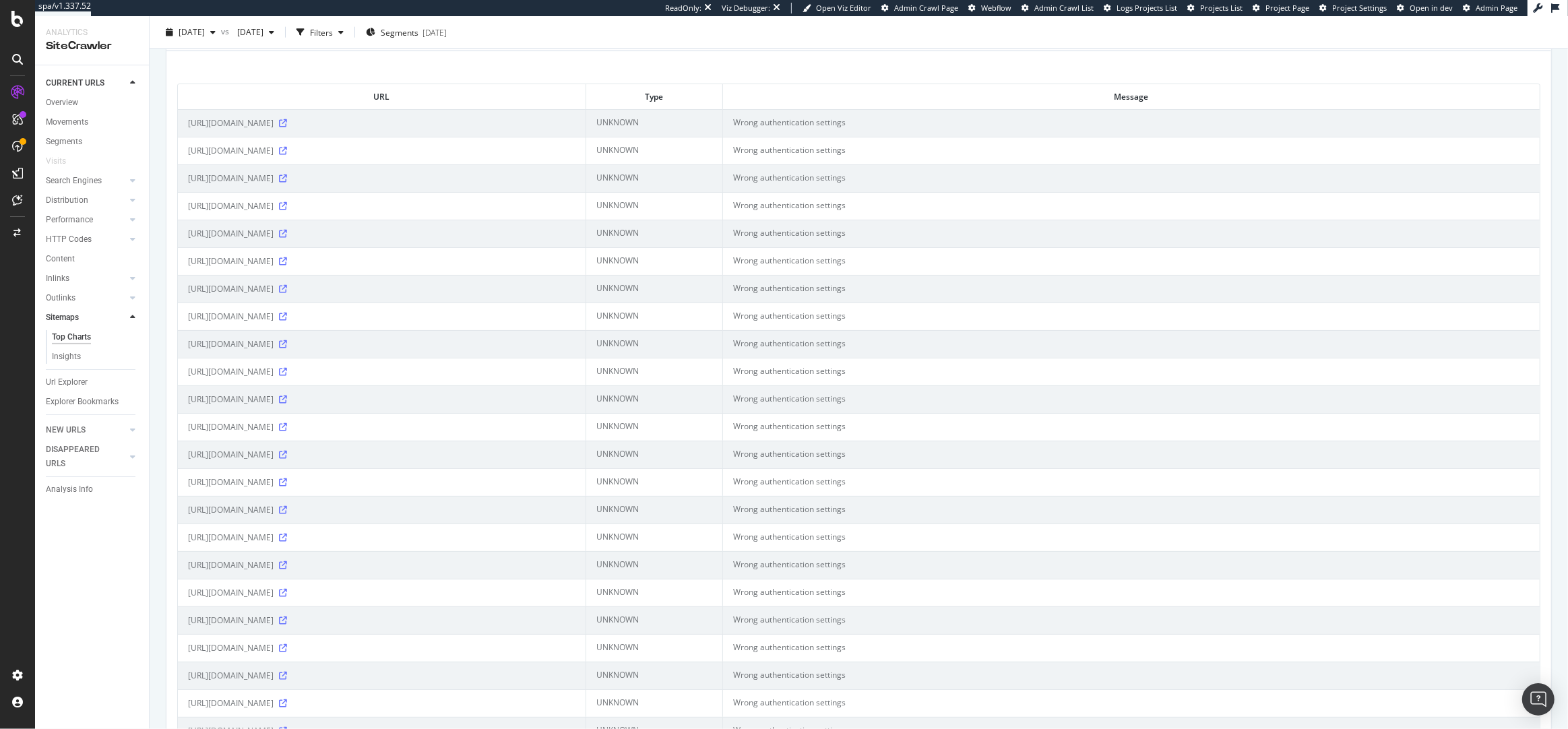
scroll to position [1816, 0]
drag, startPoint x: 398, startPoint y: 130, endPoint x: 374, endPoint y: 130, distance: 24.0
click at [273, 130] on span "[URL][DOMAIN_NAME]" at bounding box center [231, 131] width 85 height 13
copy span ".xml.gz"
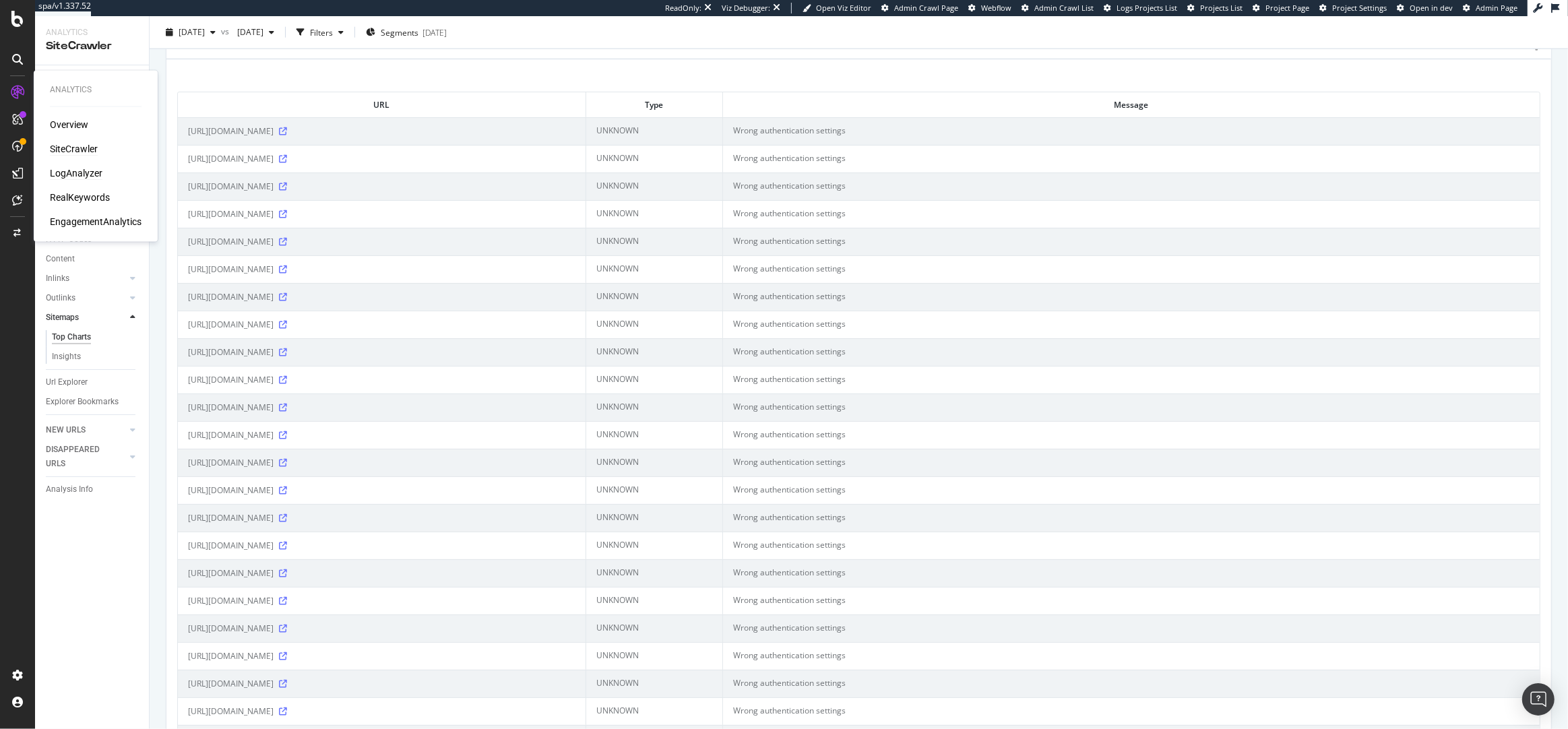
click at [86, 172] on div "LogAnalyzer" at bounding box center [76, 173] width 53 height 13
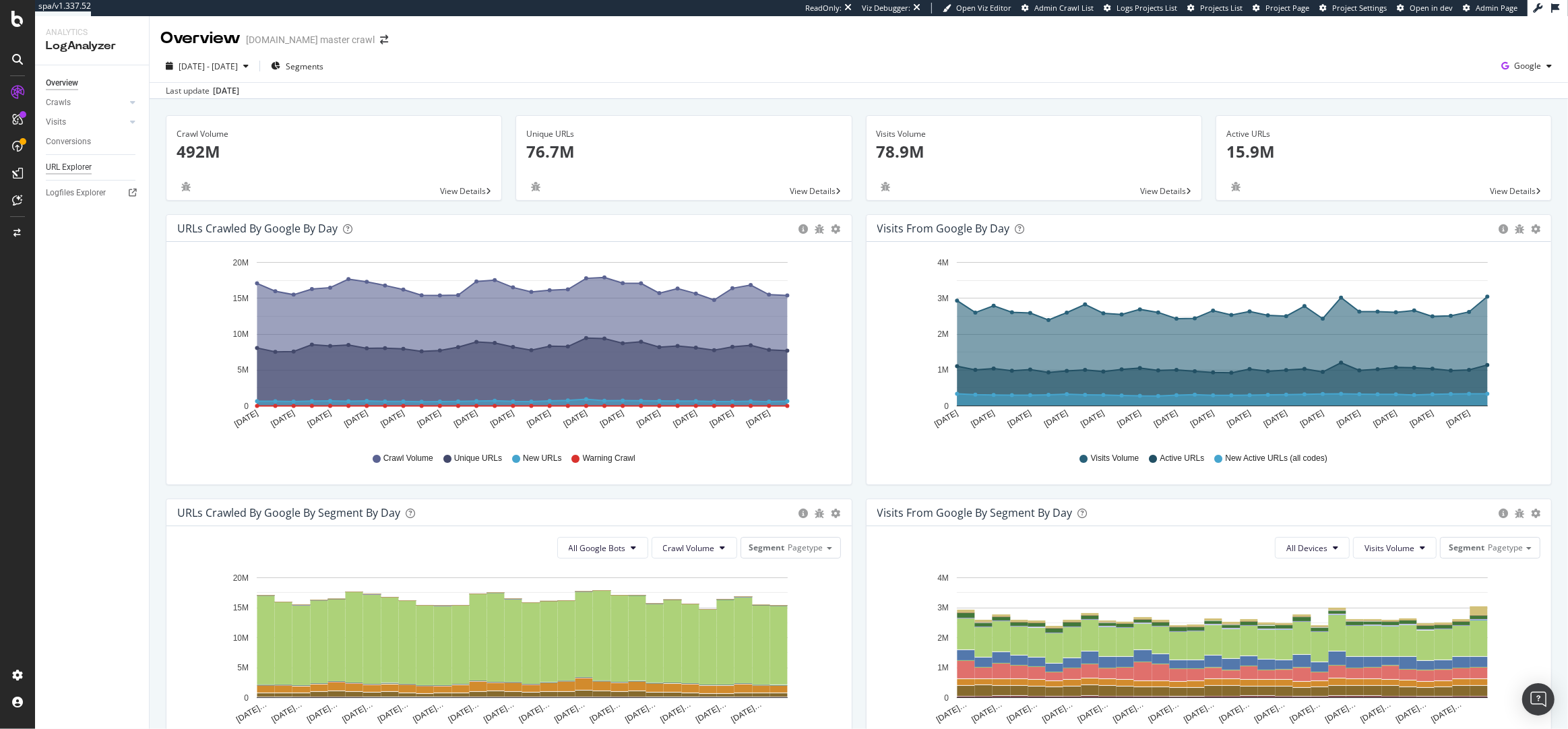
click at [88, 172] on div "URL Explorer" at bounding box center [69, 167] width 46 height 14
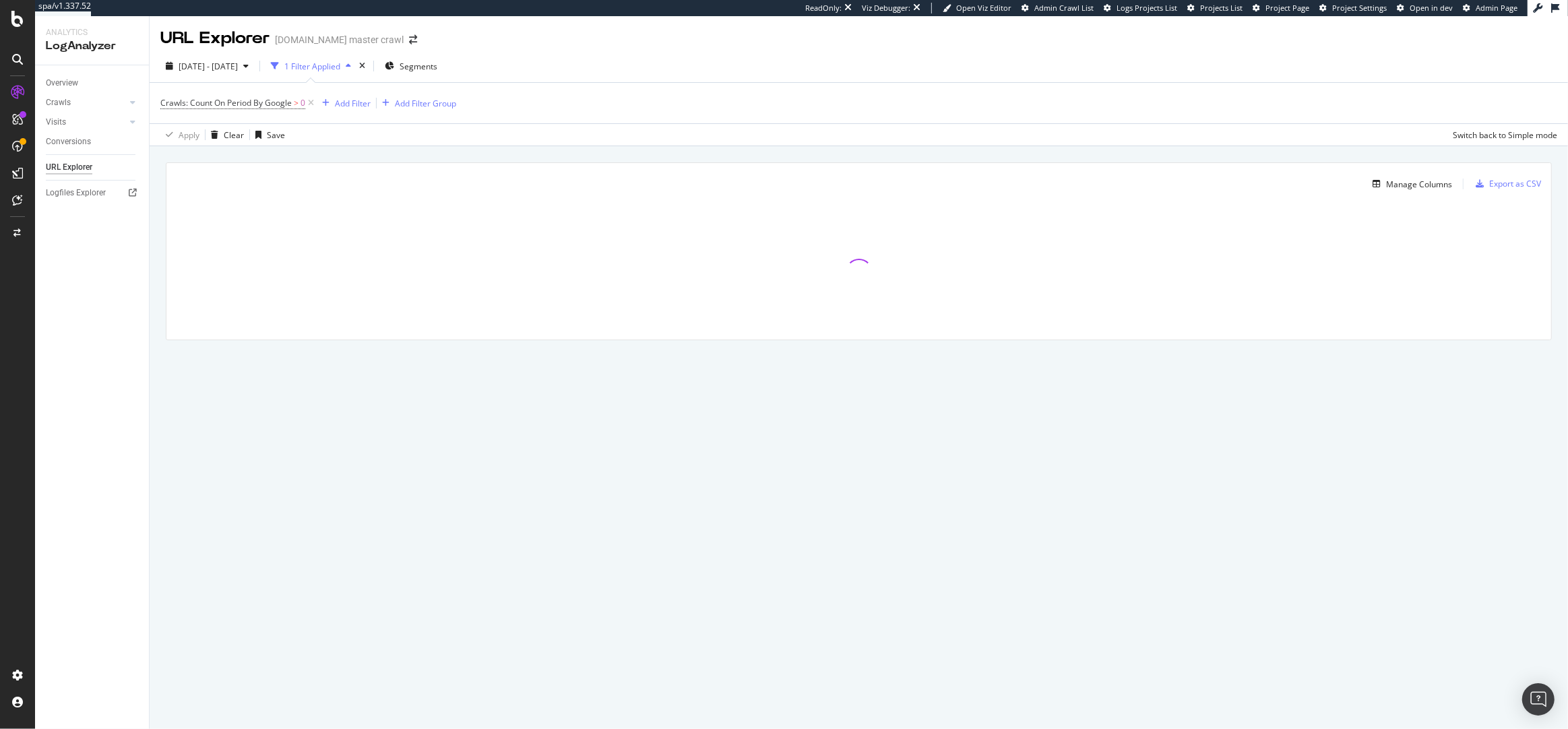
click at [320, 67] on div "1 Filter Applied" at bounding box center [312, 66] width 56 height 11
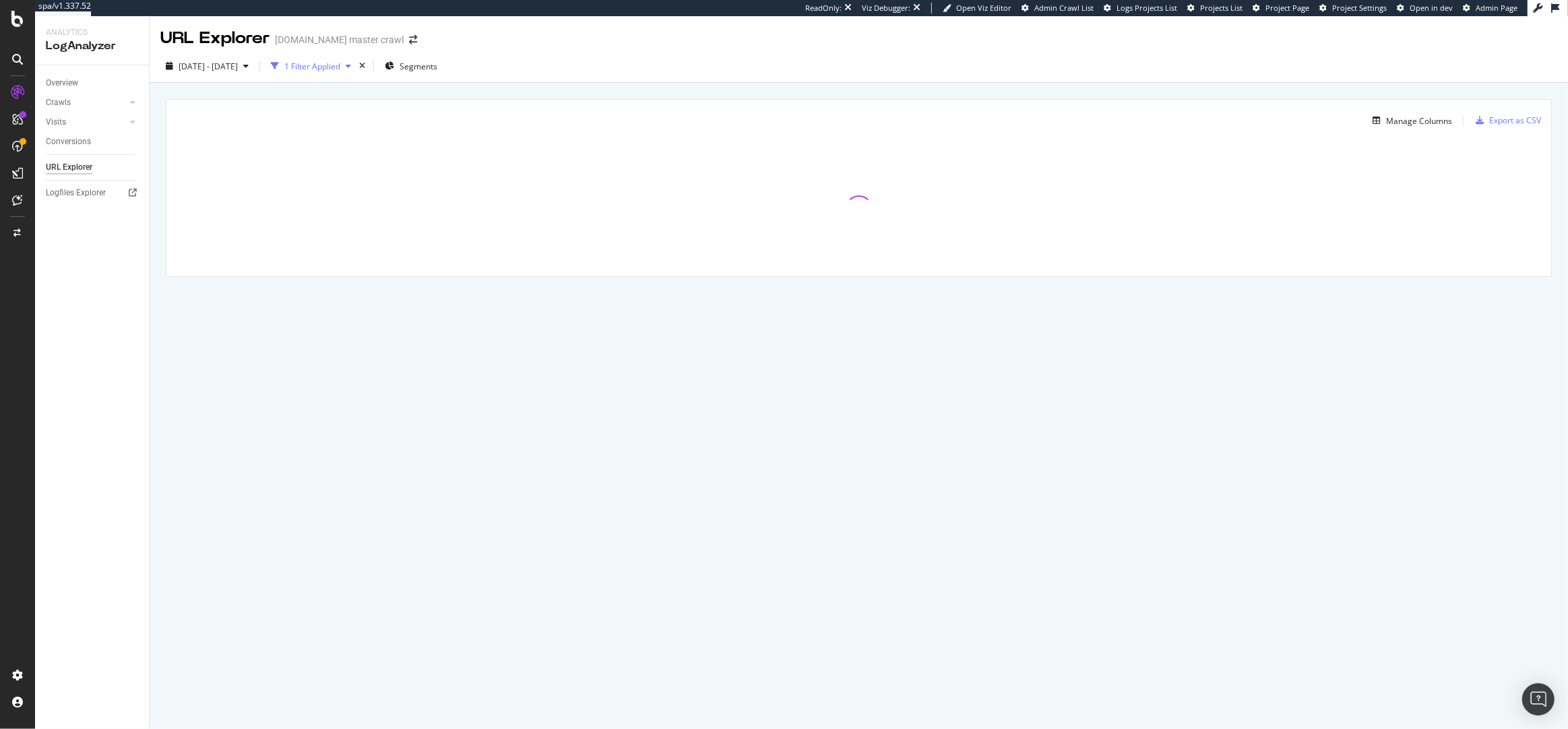
click at [327, 69] on div "1 Filter Applied" at bounding box center [312, 66] width 56 height 11
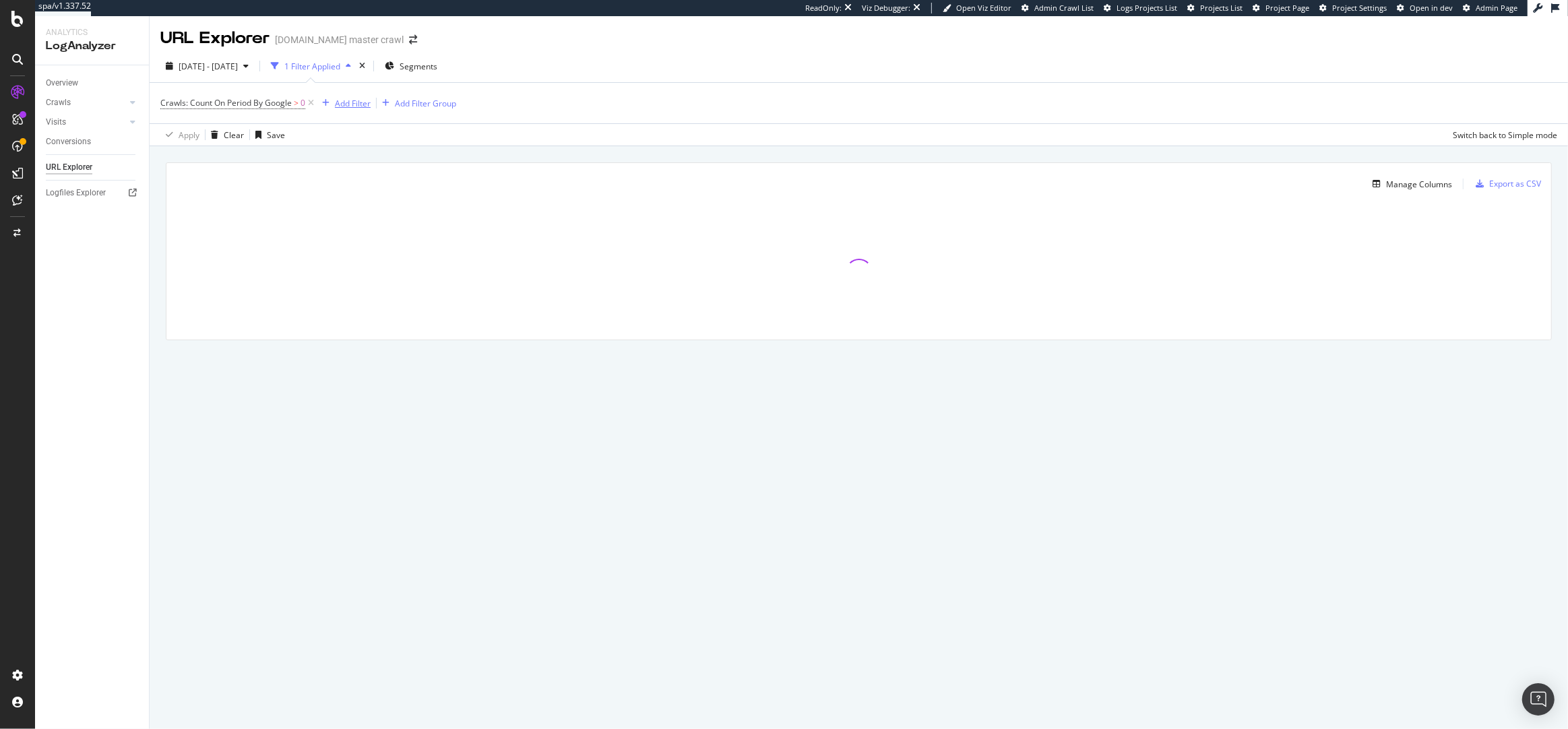
click at [356, 107] on div "Add Filter" at bounding box center [352, 103] width 36 height 11
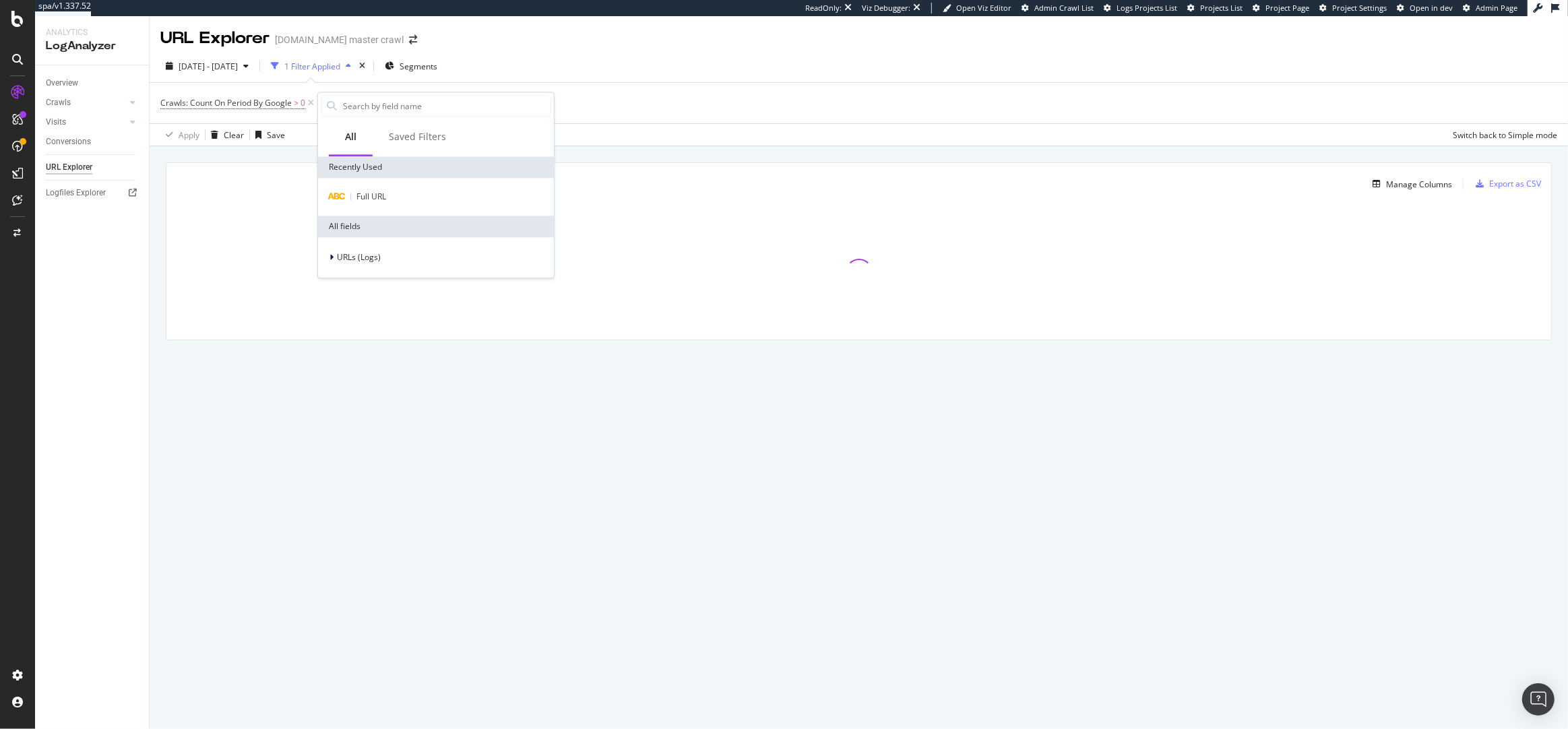
click at [367, 186] on div "Full URL" at bounding box center [435, 197] width 236 height 38
click at [367, 190] on span "Full URL" at bounding box center [371, 196] width 30 height 11
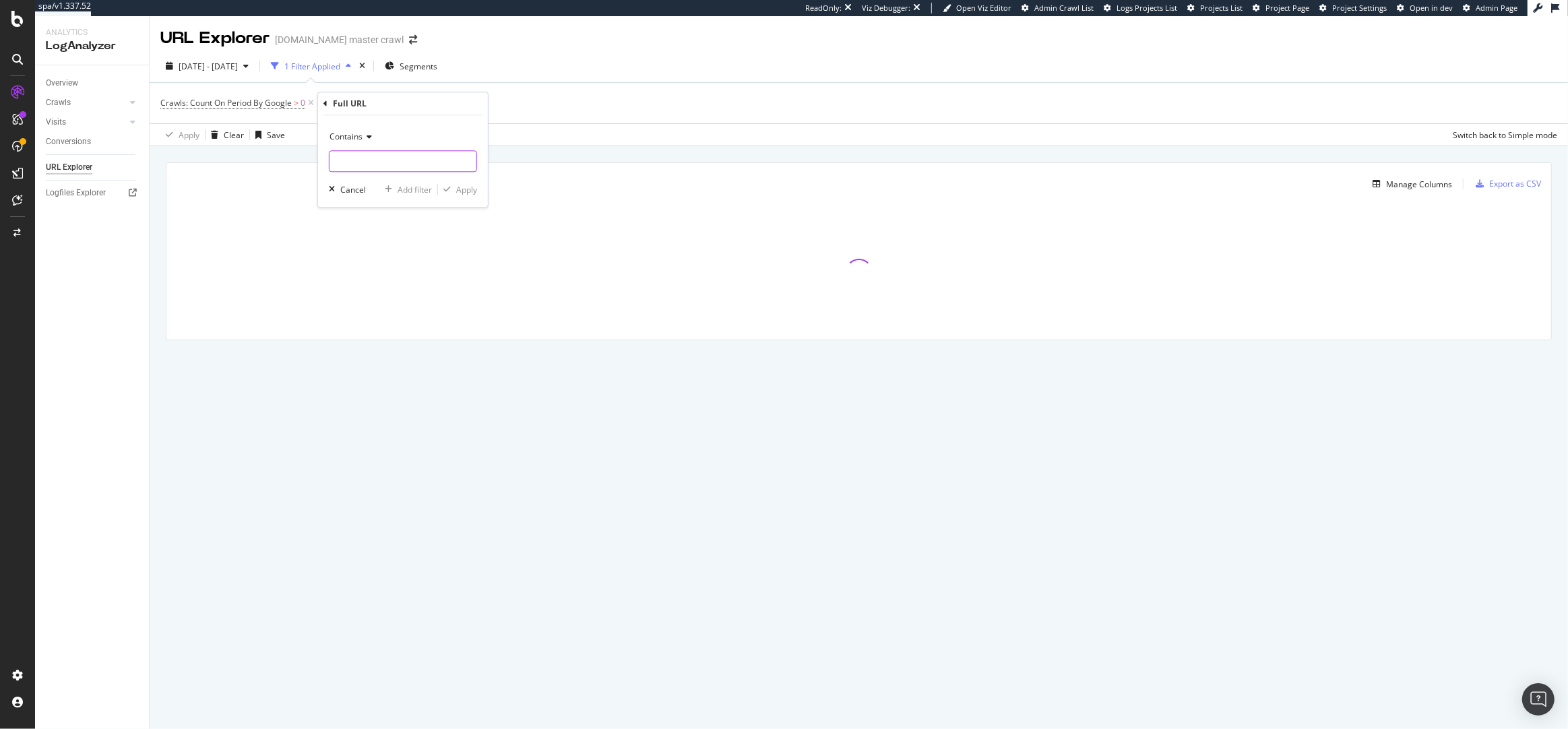
click at [356, 160] on input "text" at bounding box center [403, 161] width 147 height 21
paste input ".xml.gz"
type input ".xml.gz"
click at [475, 190] on div "Apply" at bounding box center [466, 190] width 21 height 11
click at [1394, 187] on div "Manage Columns" at bounding box center [1419, 184] width 66 height 11
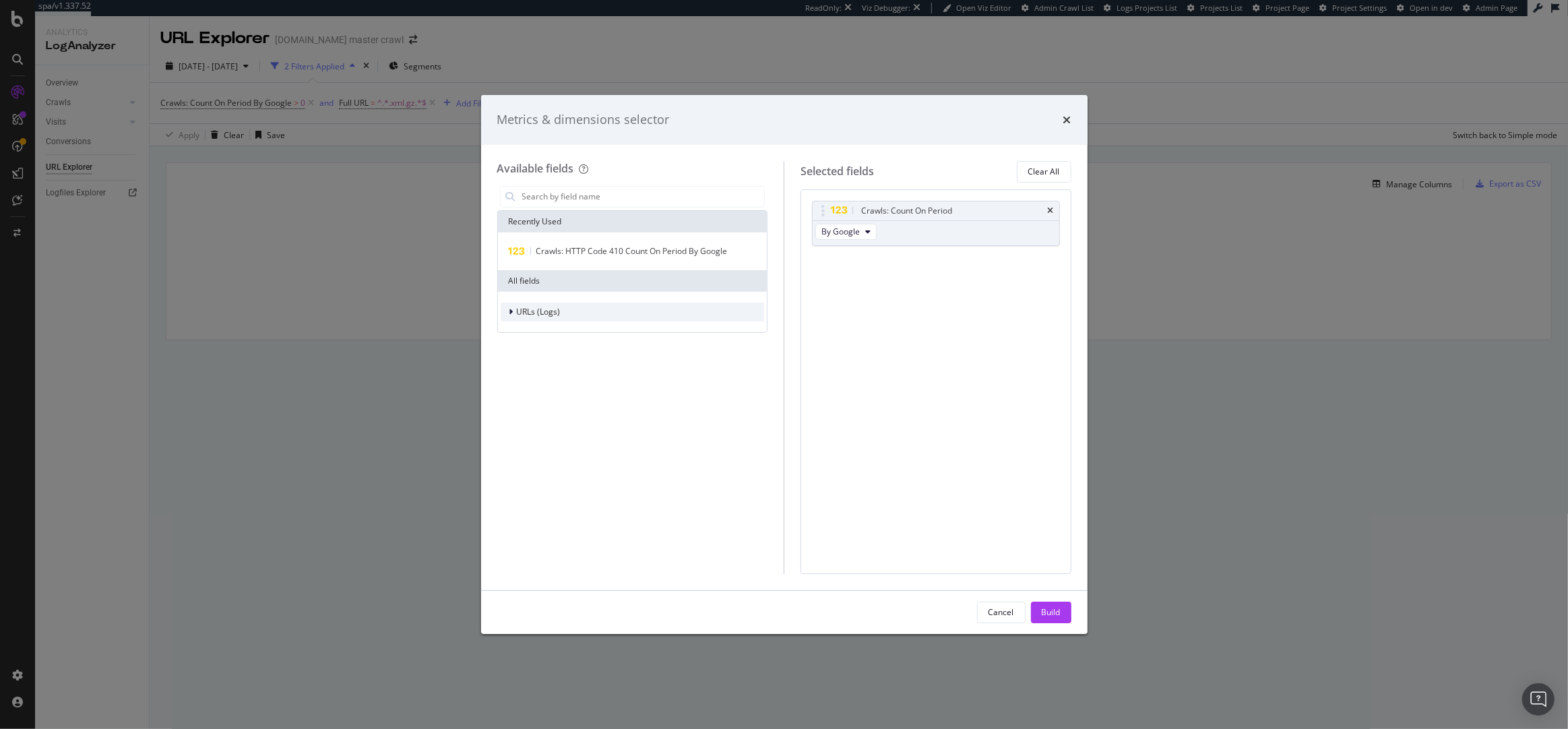
click at [555, 317] on div "URLs (Logs)" at bounding box center [538, 311] width 43 height 11
click at [538, 372] on span "Crawls" at bounding box center [537, 374] width 25 height 11
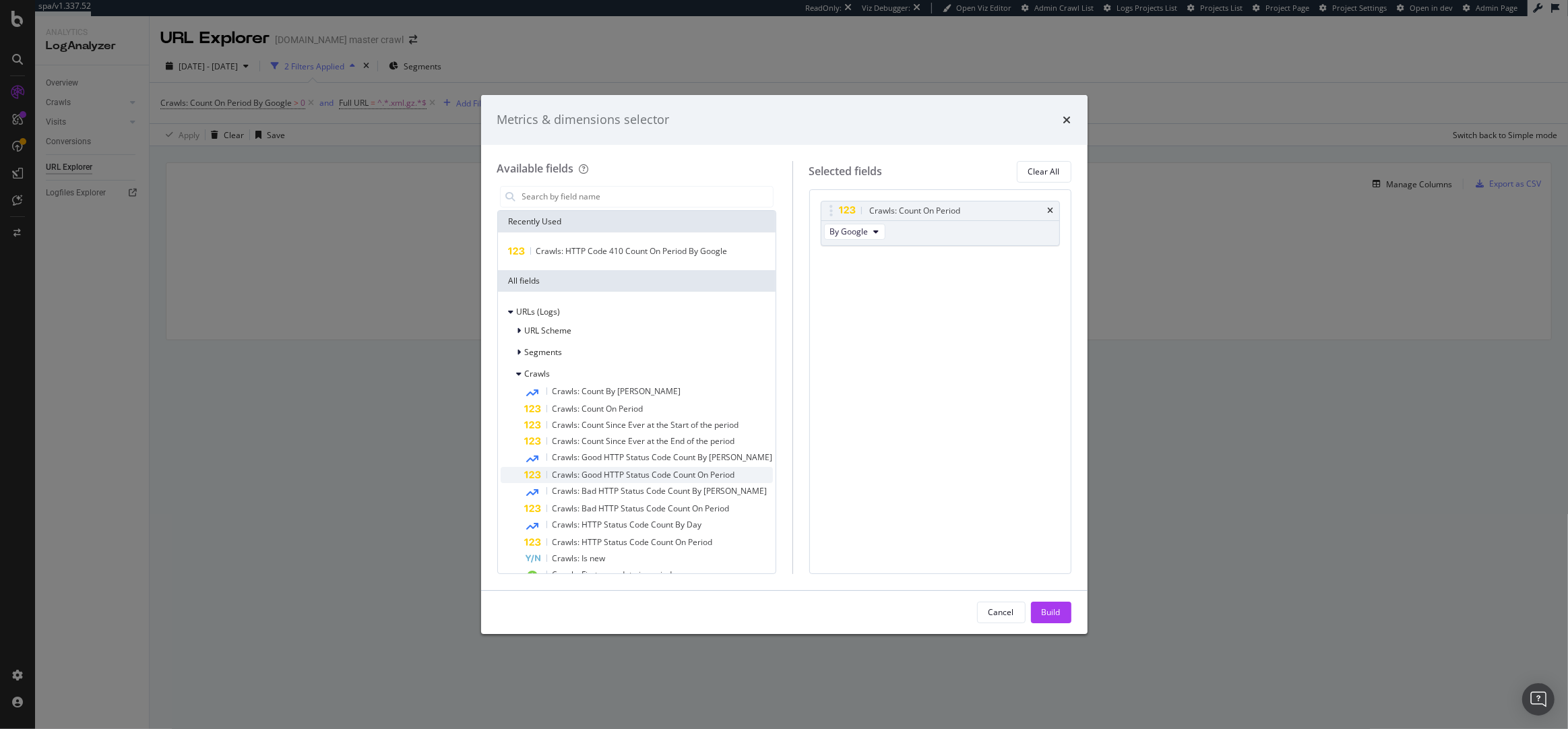
click at [594, 473] on span "Crawls: Good HTTP Status Code Count On Period" at bounding box center [643, 474] width 183 height 11
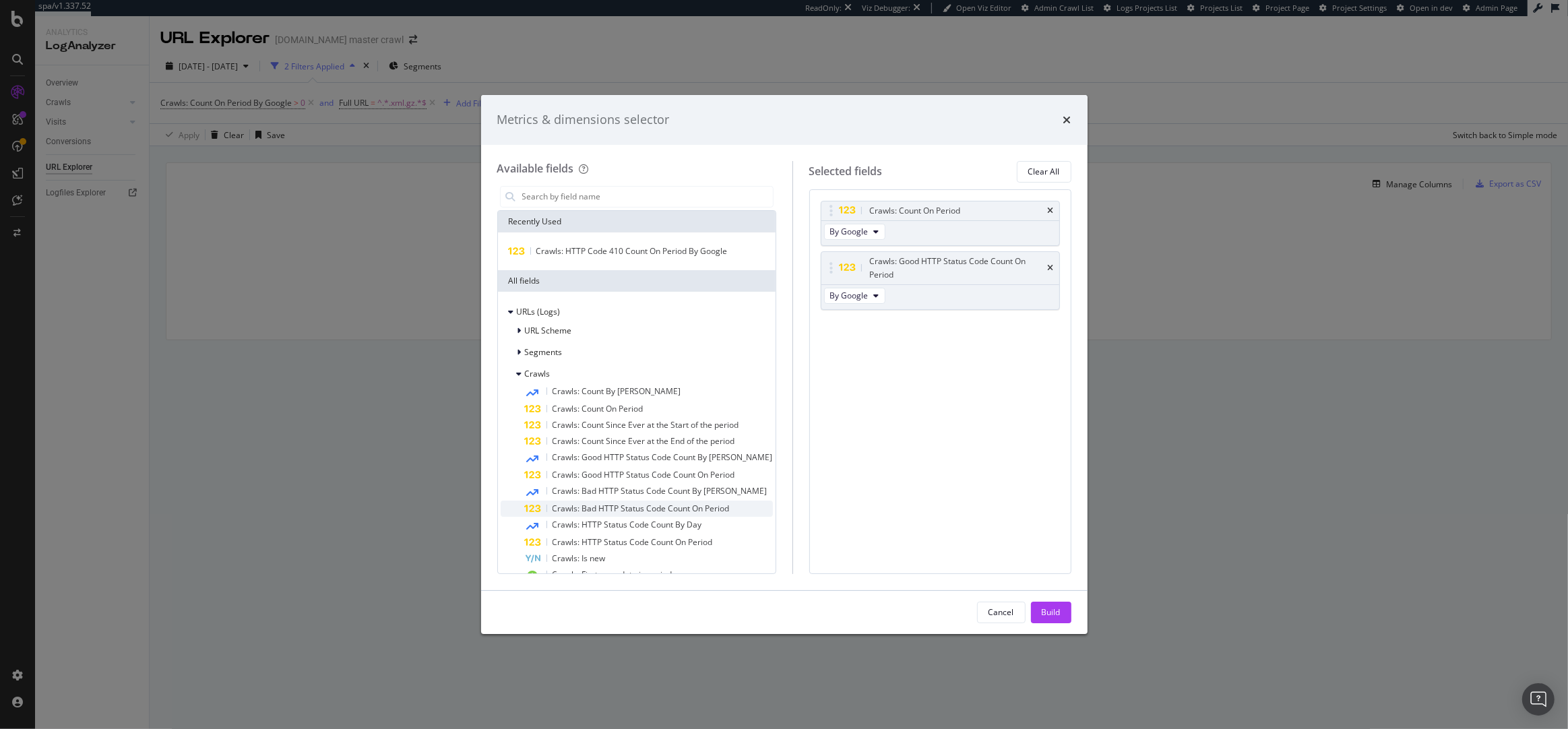
click at [595, 501] on div "Crawls: Bad HTTP Status Code Count On Period" at bounding box center [649, 508] width 248 height 16
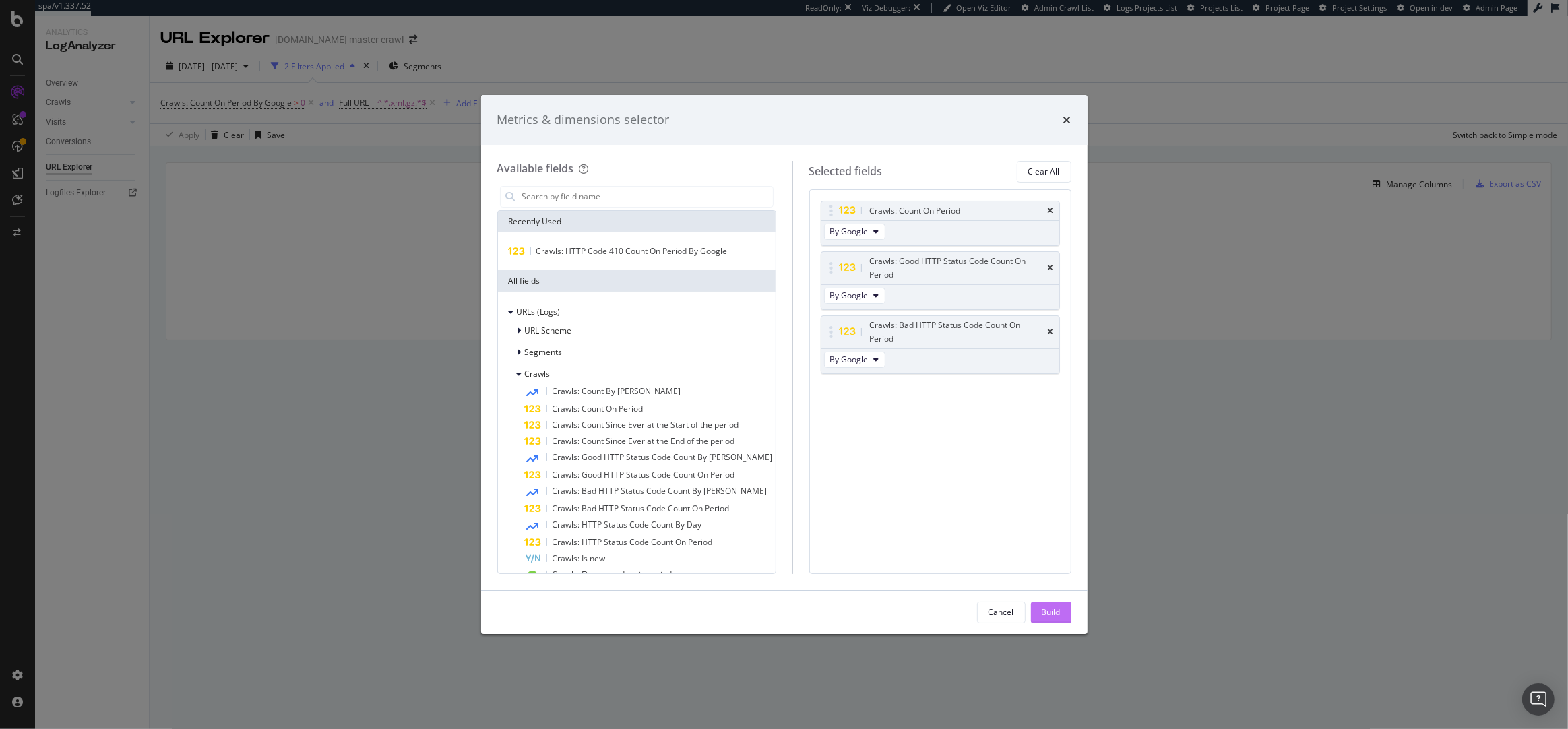
click at [1051, 610] on div "Build" at bounding box center [1051, 611] width 19 height 11
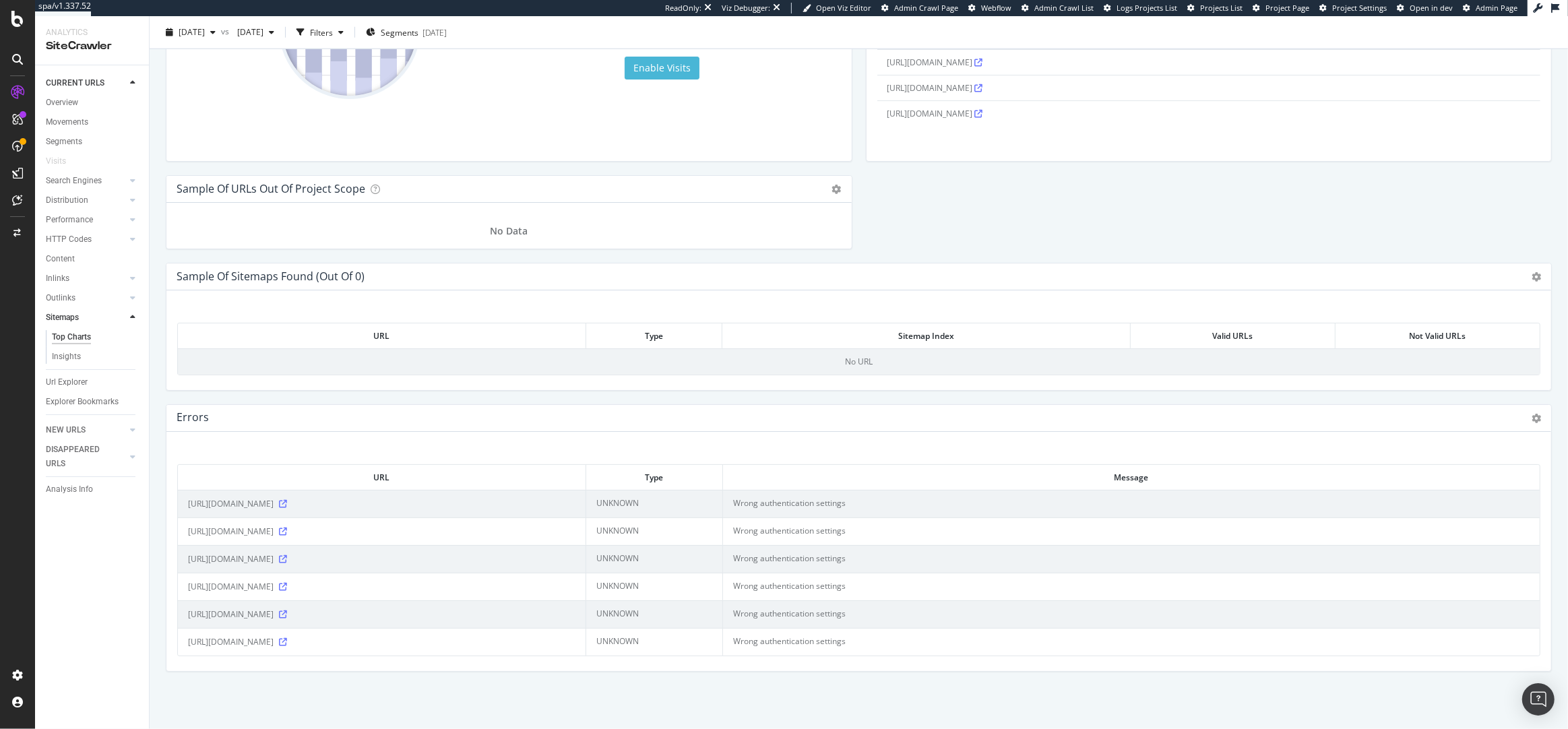
scroll to position [1445, 0]
click at [287, 499] on icon at bounding box center [283, 503] width 8 height 8
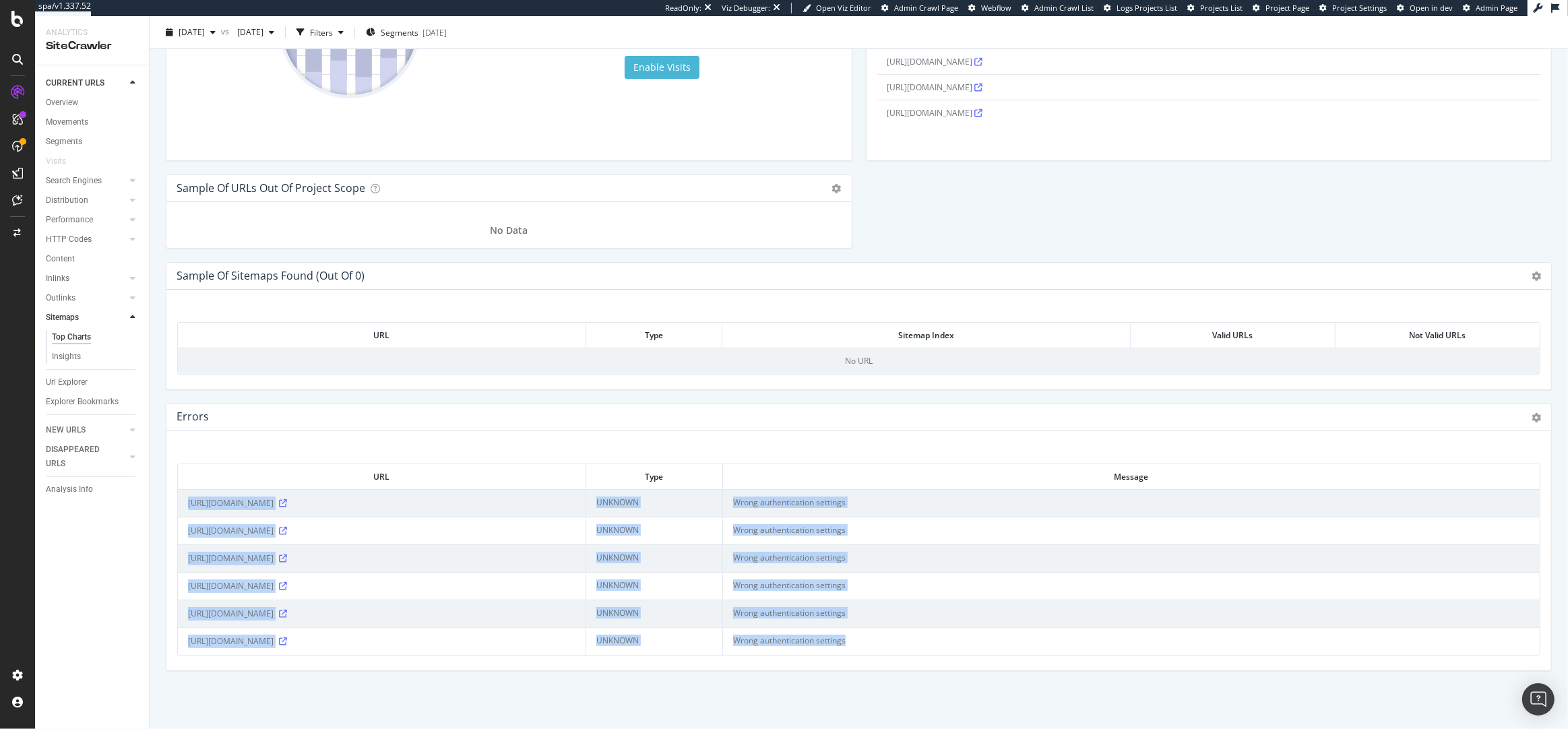
drag, startPoint x: 854, startPoint y: 641, endPoint x: 187, endPoint y: 496, distance: 682.6
click at [187, 496] on tbody "[URL][DOMAIN_NAME] UNKNOWN Wrong authentication settings [URL][DOMAIN_NAME] UNK…" at bounding box center [858, 572] width 1362 height 166
copy tbody "[URL][DOMAIN_NAME] UNKNOWN Wrong authentication settings [URL][DOMAIN_NAME] UNK…"
